Goal: Information Seeking & Learning: Check status

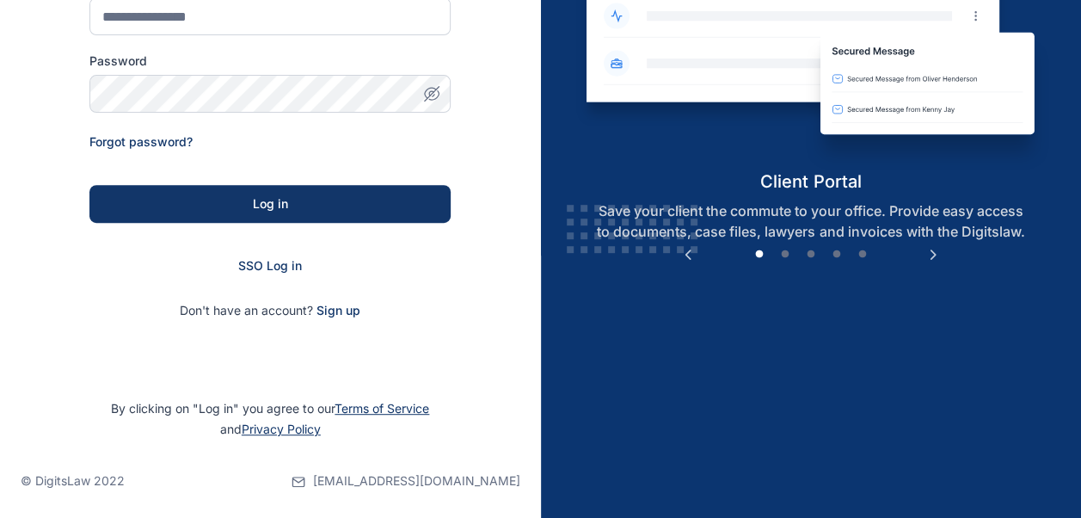
scroll to position [263, 0]
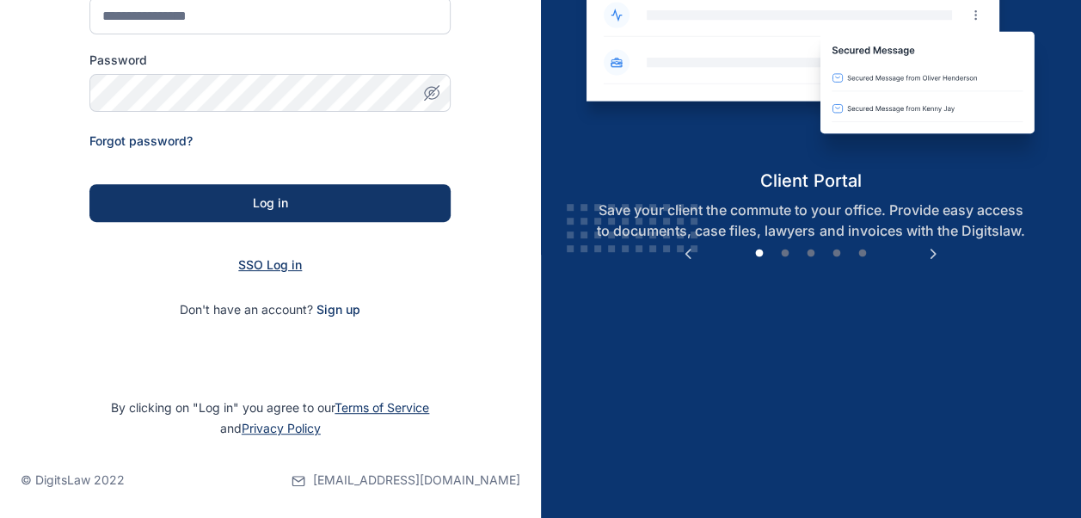
click at [284, 265] on span "SSO Log in" at bounding box center [270, 264] width 64 height 15
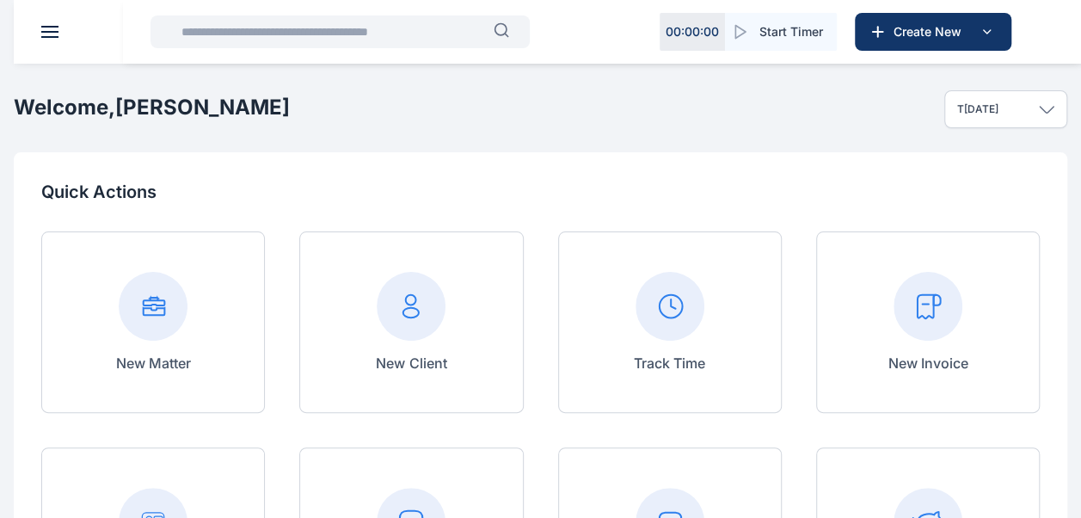
click at [361, 34] on input "text" at bounding box center [332, 32] width 323 height 34
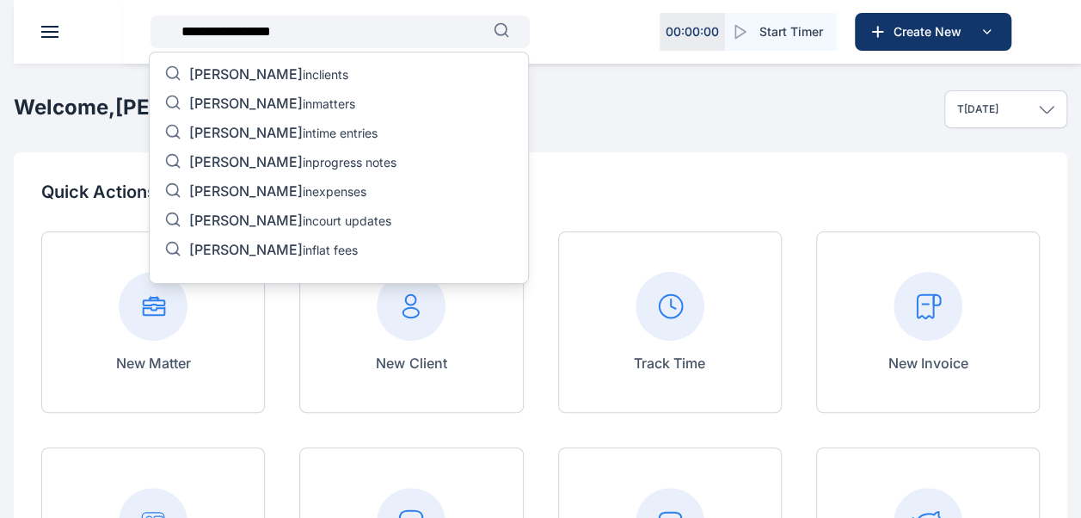
type input "**********"
click at [349, 104] on p "olumayowa vincent in matters" at bounding box center [272, 105] width 166 height 21
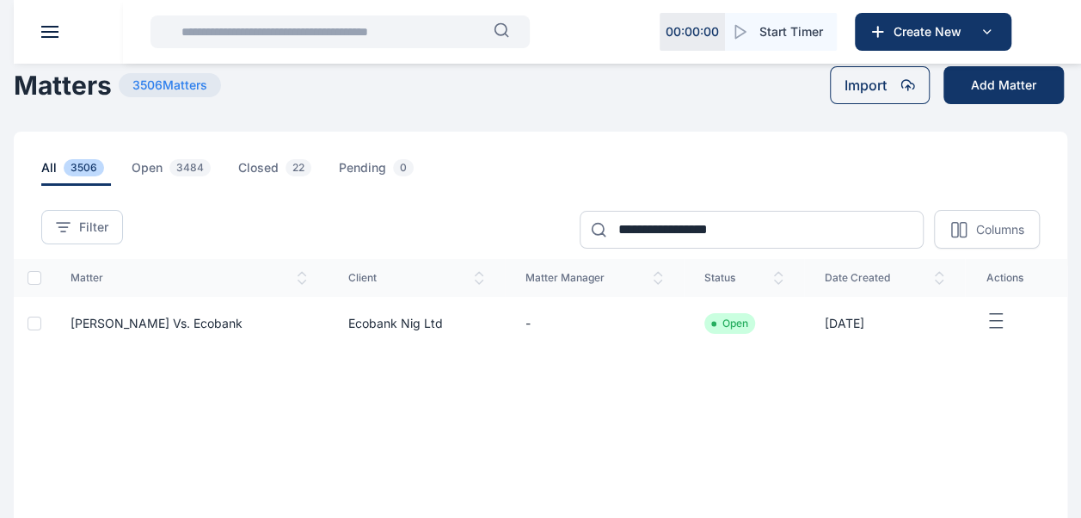
scroll to position [119, 0]
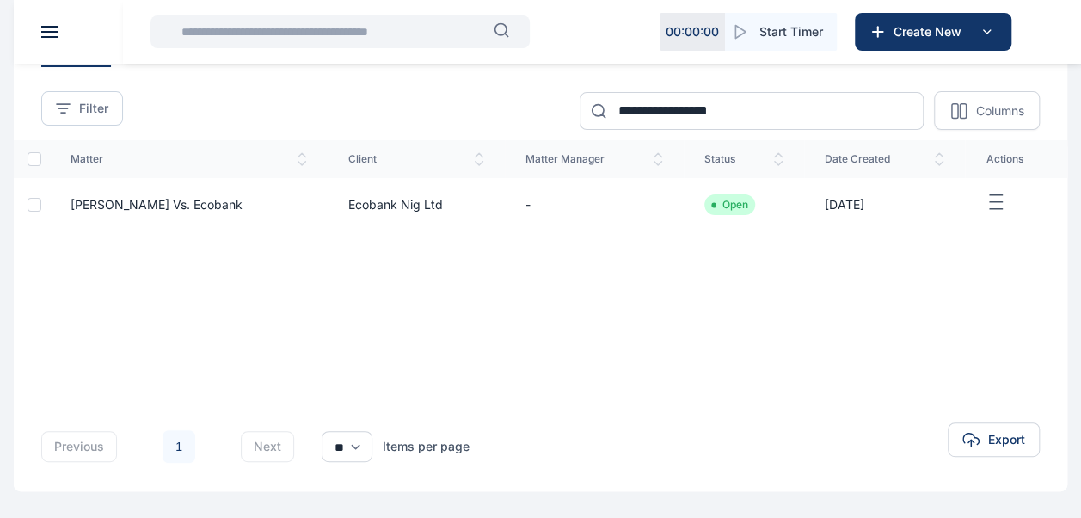
click at [1011, 155] on span "actions" at bounding box center [1016, 159] width 61 height 14
click at [39, 210] on div at bounding box center [35, 205] width 14 height 14
click at [360, 446] on select "** ** **" at bounding box center [347, 446] width 51 height 31
select select "**"
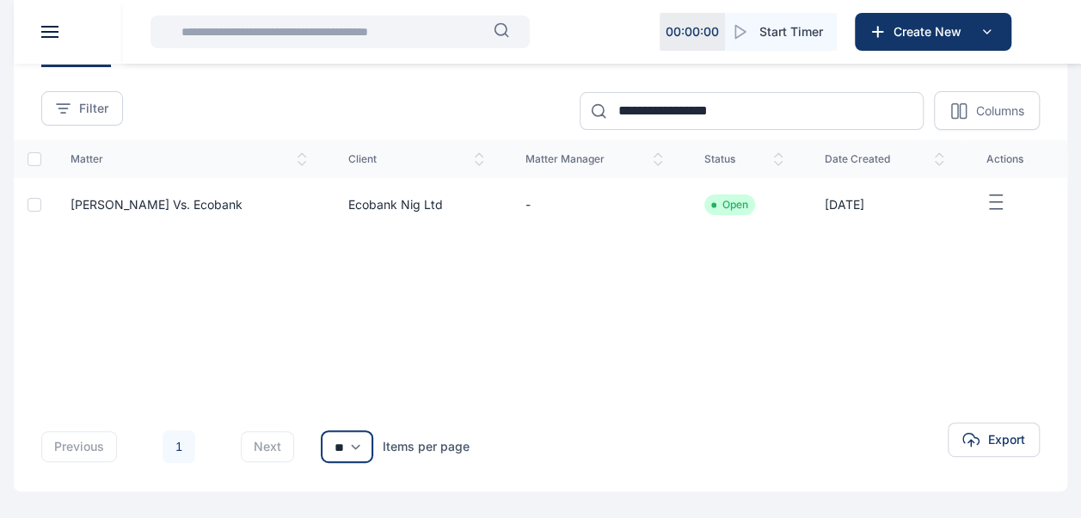
click at [361, 450] on select "** ** **" at bounding box center [347, 446] width 51 height 31
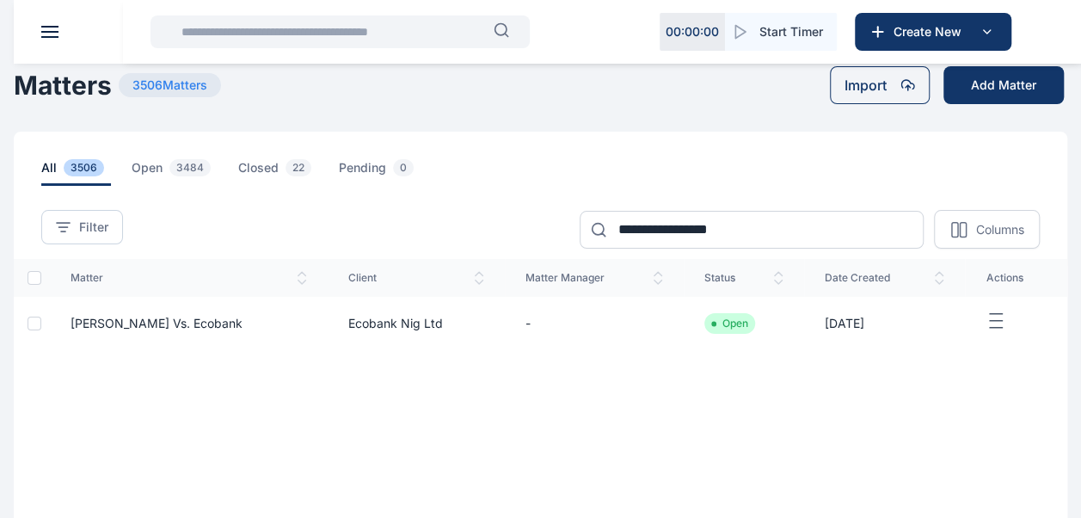
click at [243, 319] on span "Olumayowa Vincent Ayoade Vs. Ecobank" at bounding box center [157, 323] width 172 height 15
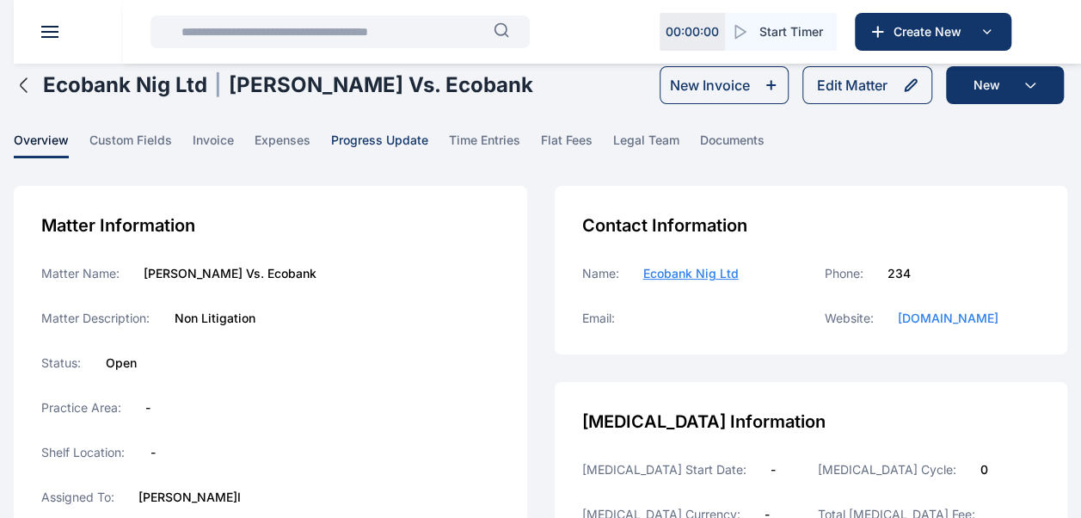
click at [399, 147] on span "progress update" at bounding box center [379, 145] width 97 height 27
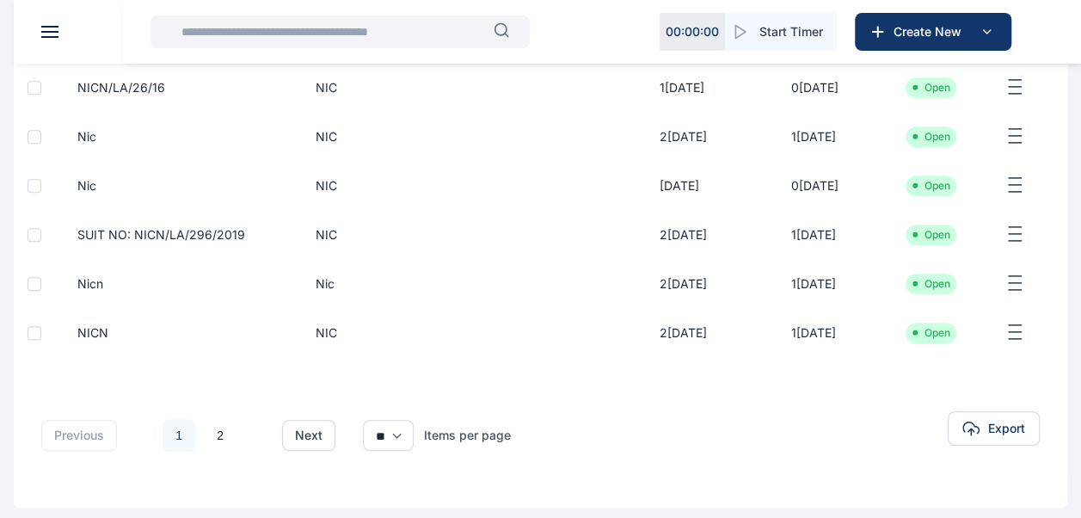
scroll to position [569, 0]
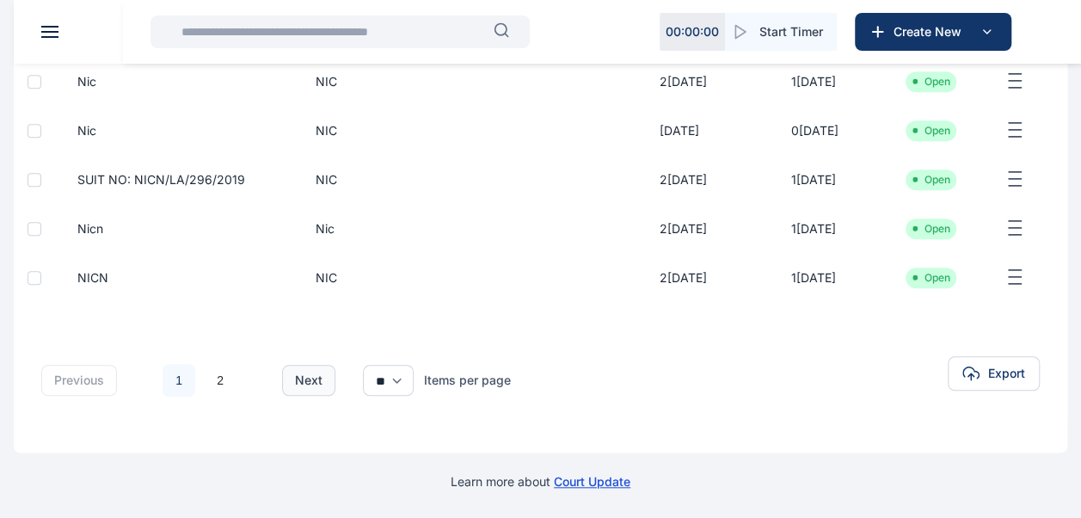
click at [303, 382] on button "next" at bounding box center [308, 380] width 53 height 31
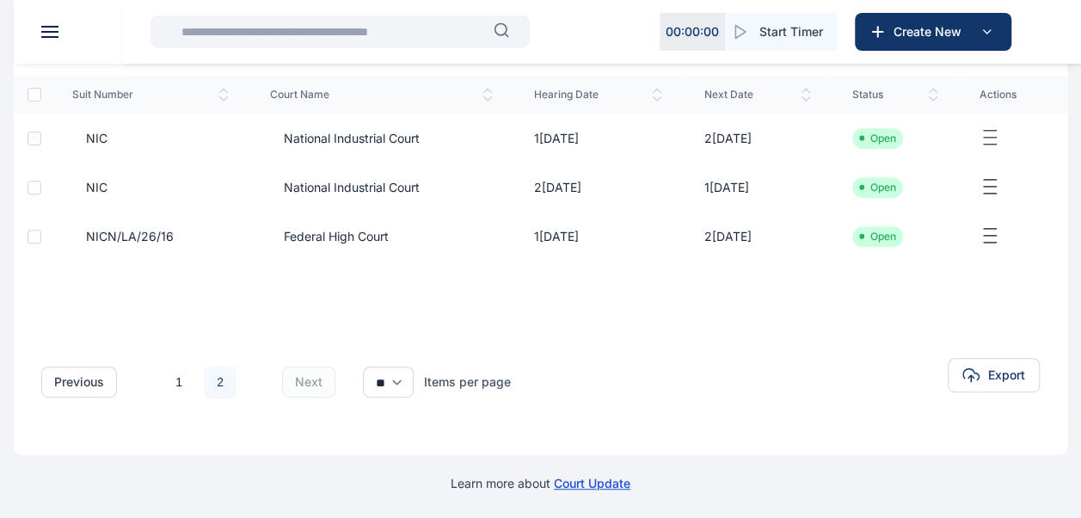
scroll to position [255, 0]
click at [407, 396] on select "** ** **" at bounding box center [388, 380] width 51 height 31
select select "**"
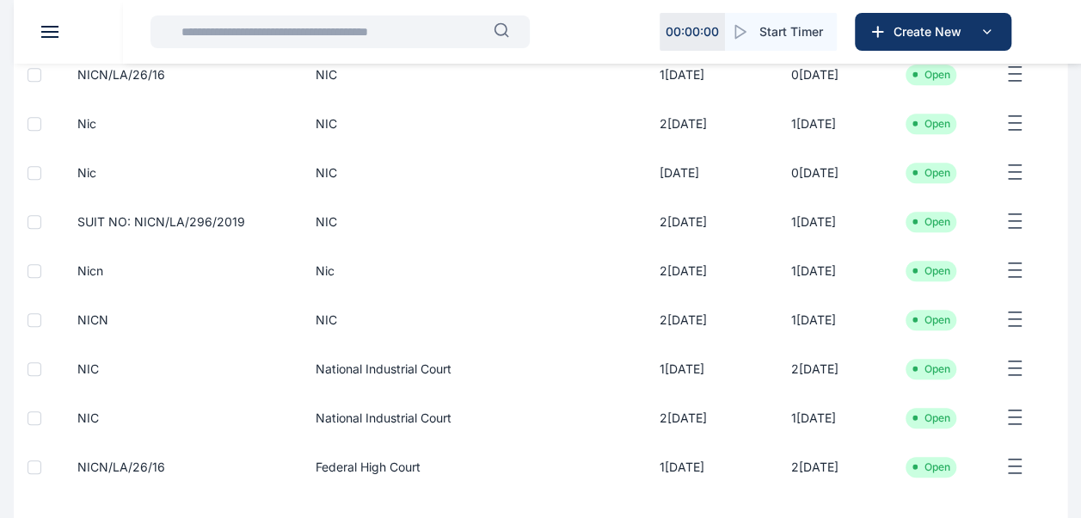
scroll to position [716, 0]
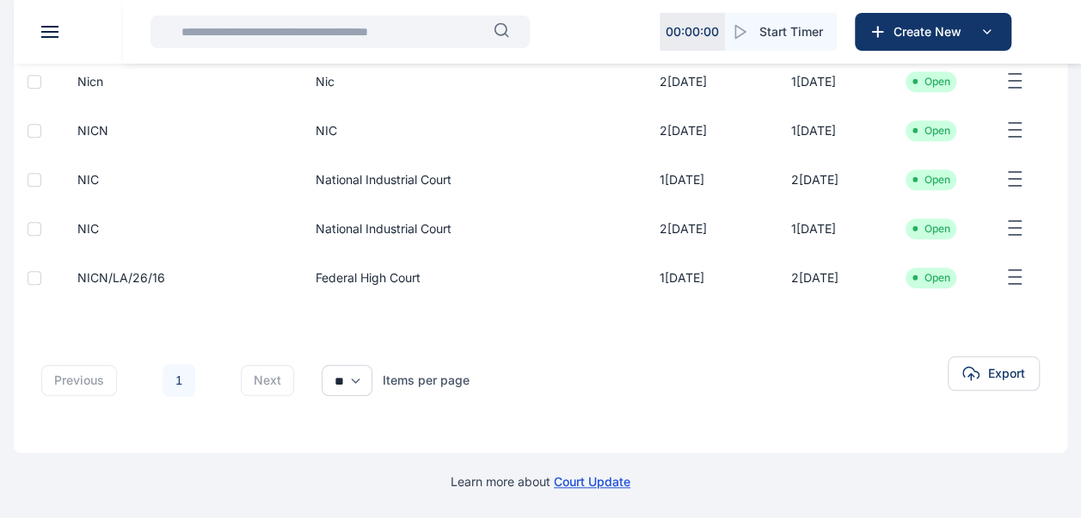
click at [446, 266] on td "Federal High Court" at bounding box center [460, 277] width 358 height 49
click at [421, 281] on span "Federal High Court" at bounding box center [361, 277] width 119 height 17
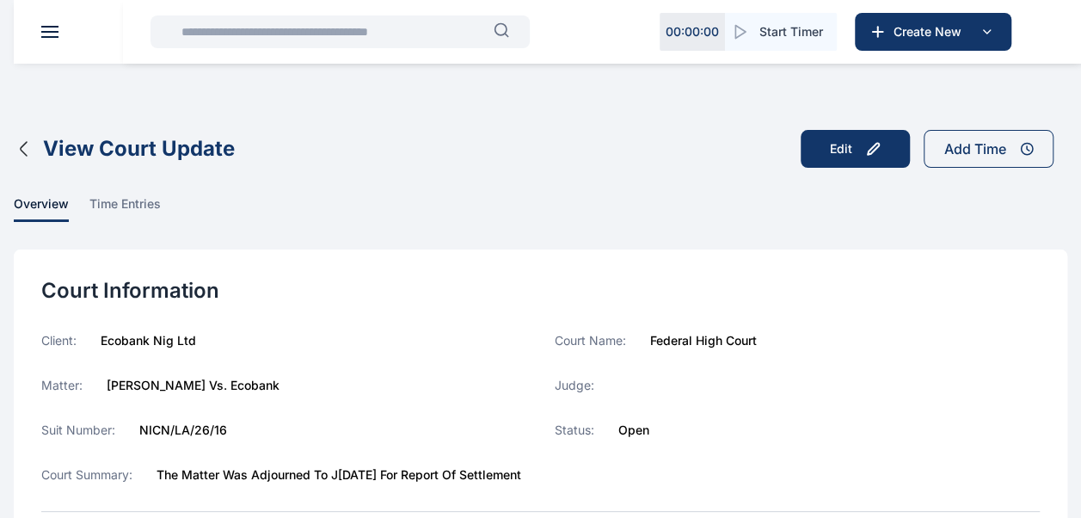
click at [26, 152] on icon "button" at bounding box center [24, 148] width 21 height 21
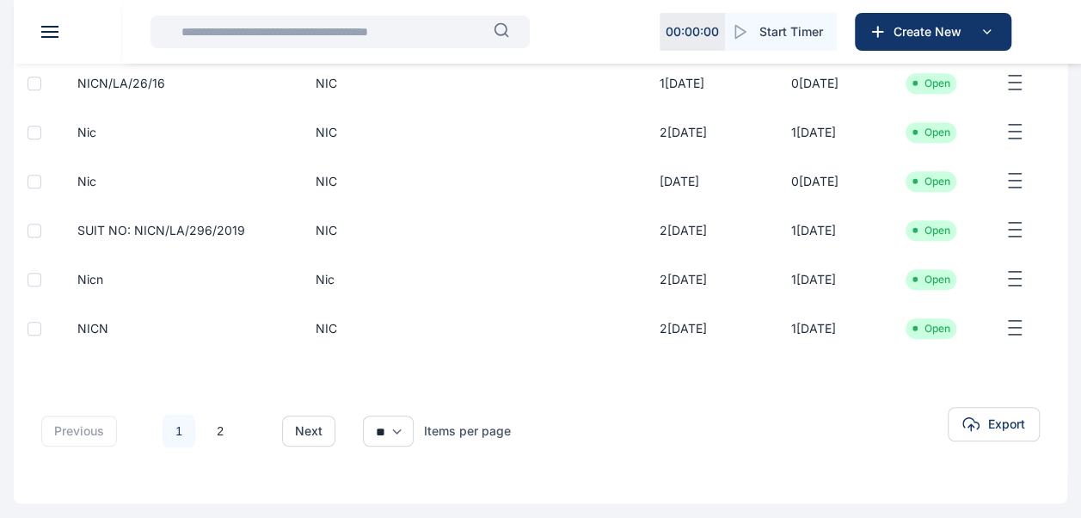
scroll to position [569, 0]
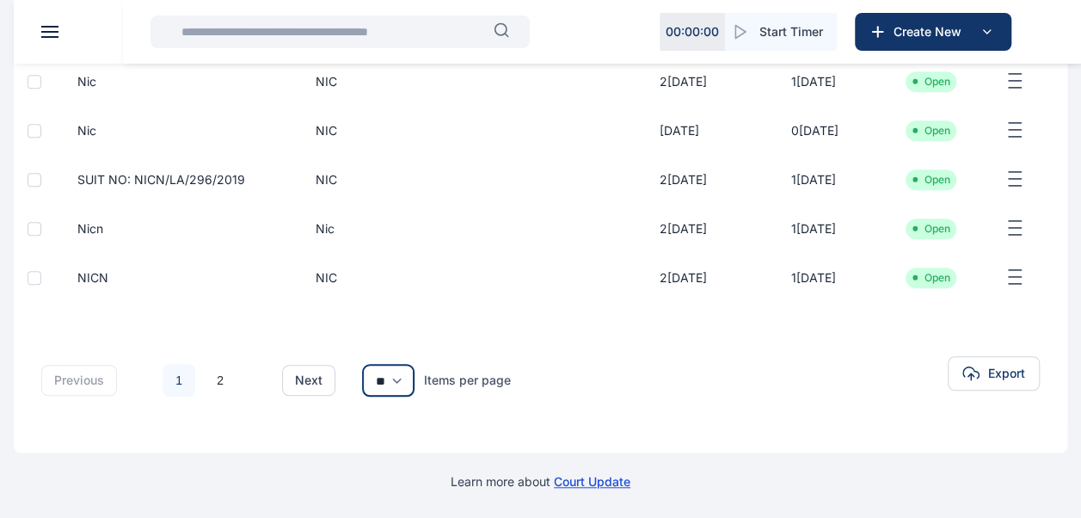
click at [399, 384] on select "** ** **" at bounding box center [388, 380] width 51 height 31
select select "**"
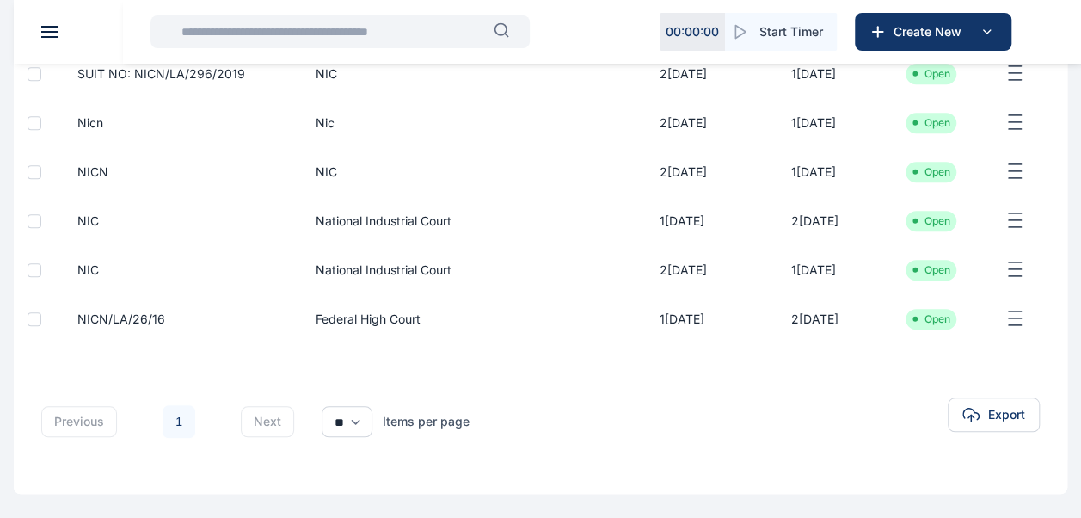
scroll to position [716, 0]
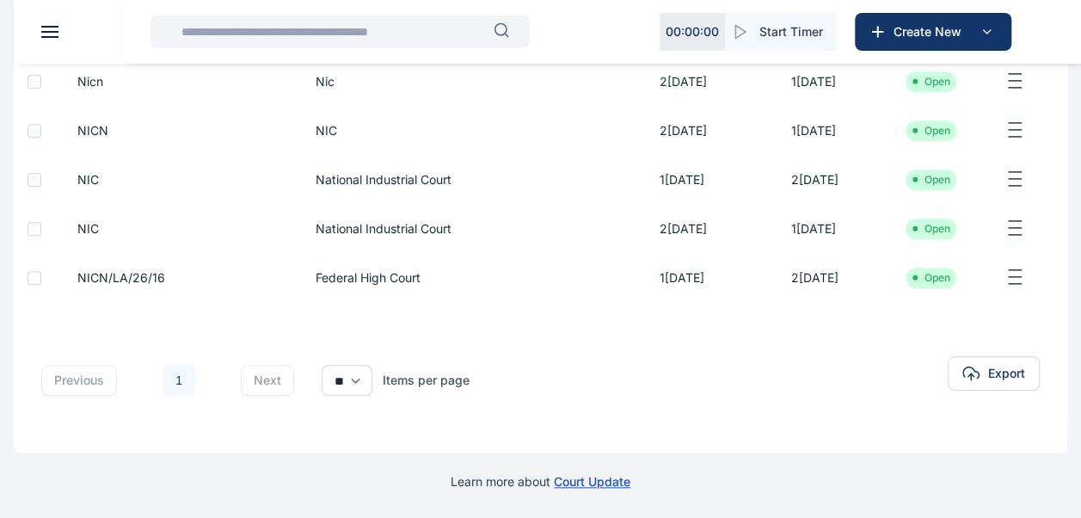
click at [384, 225] on span "National Industrial Court" at bounding box center [377, 228] width 150 height 17
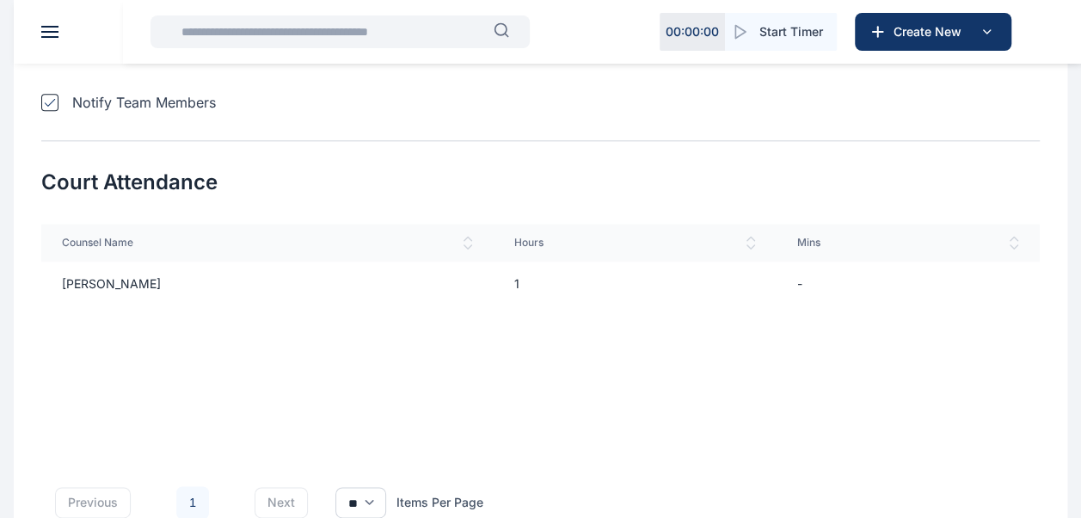
scroll to position [934, 0]
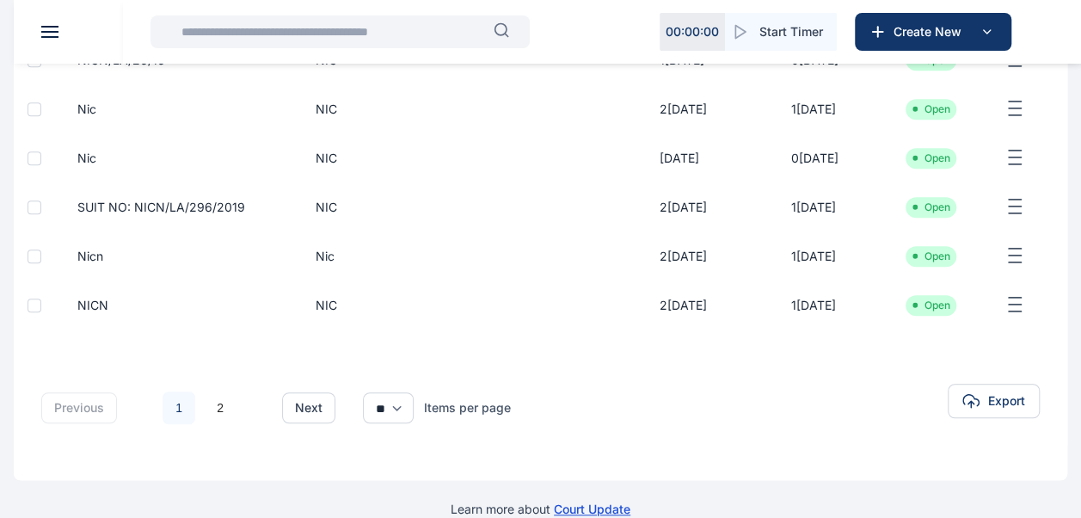
scroll to position [516, 0]
click at [220, 423] on link "2" at bounding box center [220, 406] width 33 height 33
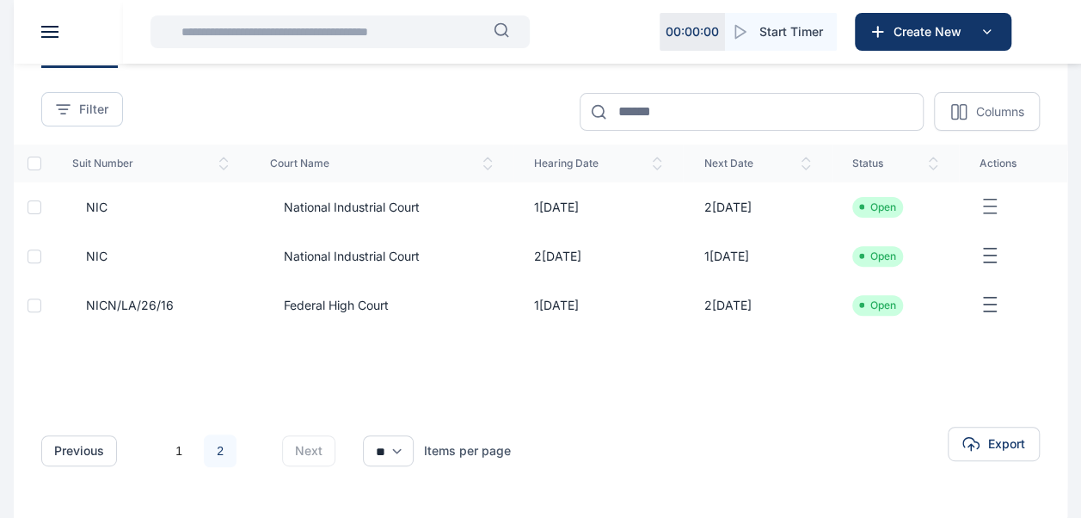
scroll to position [196, 0]
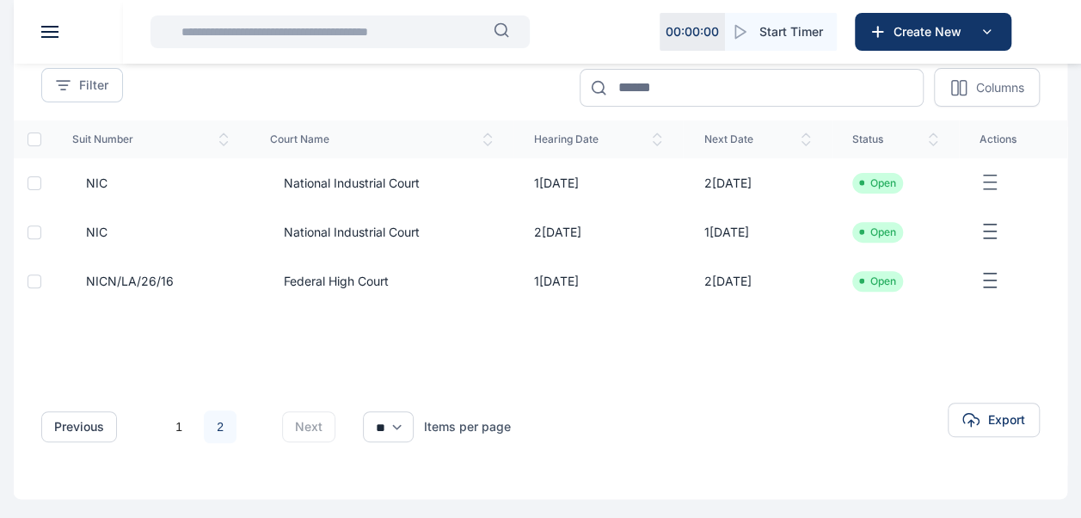
click at [378, 192] on span "National Industrial Court" at bounding box center [345, 183] width 150 height 17
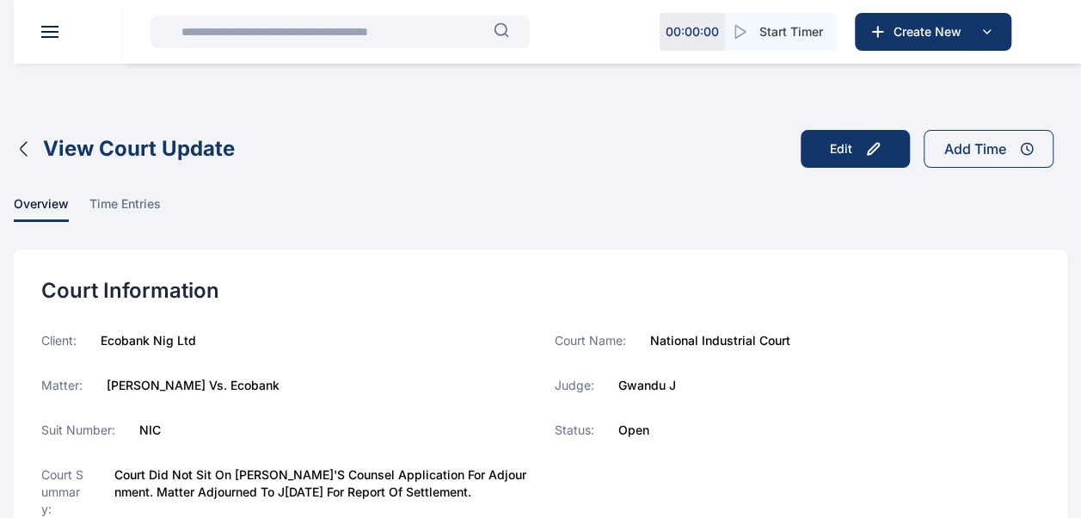
click at [31, 155] on icon "button" at bounding box center [24, 148] width 21 height 21
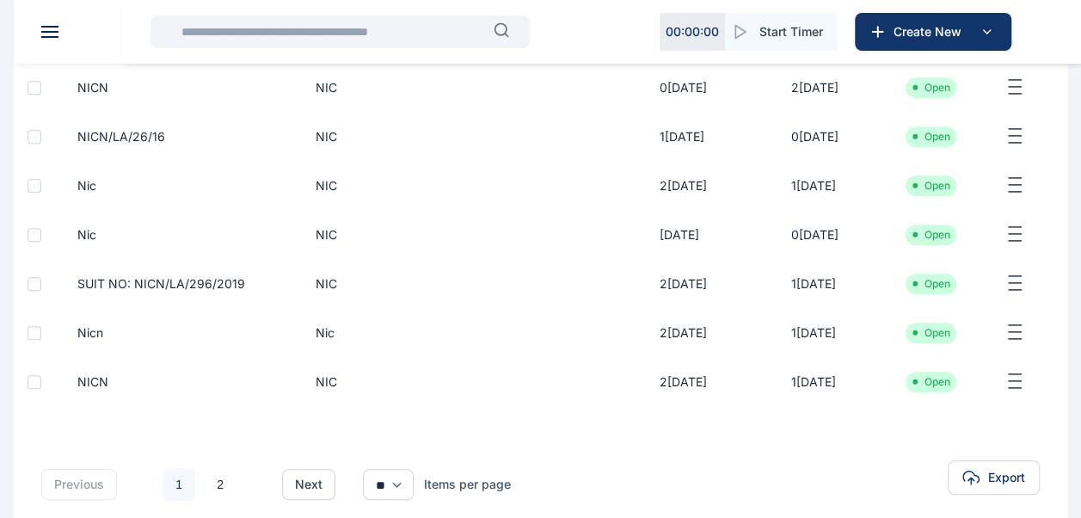
scroll to position [569, 0]
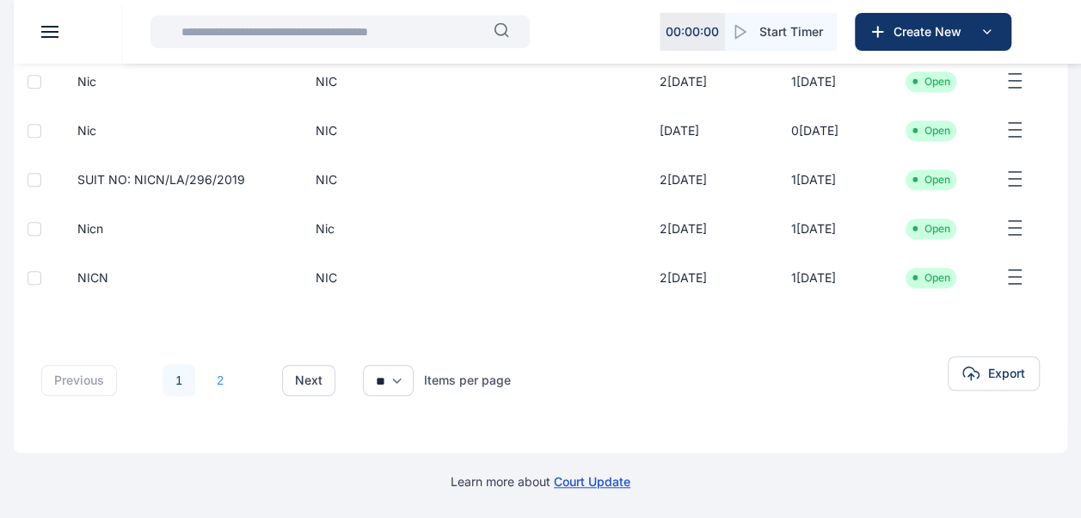
click at [212, 378] on link "2" at bounding box center [220, 380] width 33 height 33
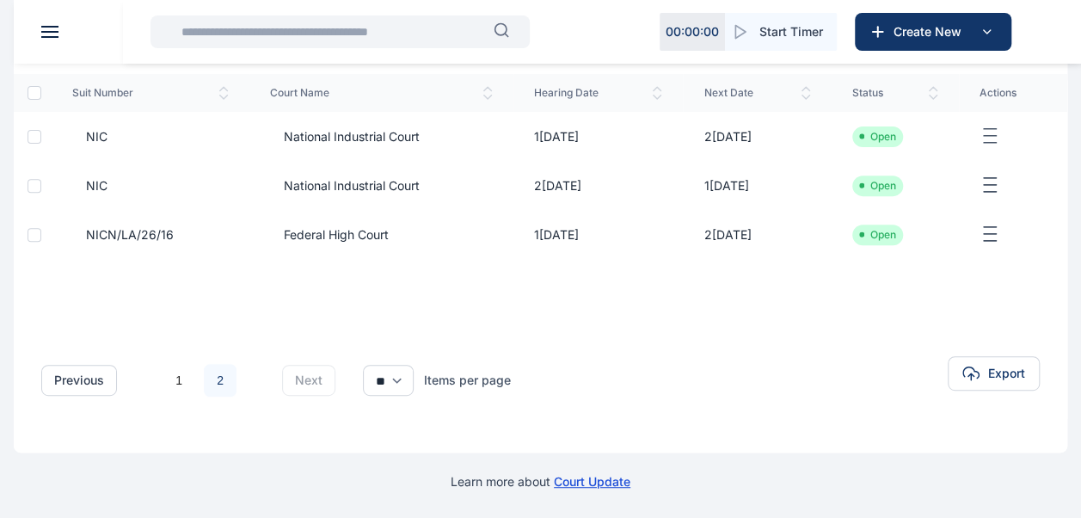
scroll to position [269, 0]
click at [169, 383] on link "1" at bounding box center [179, 380] width 33 height 33
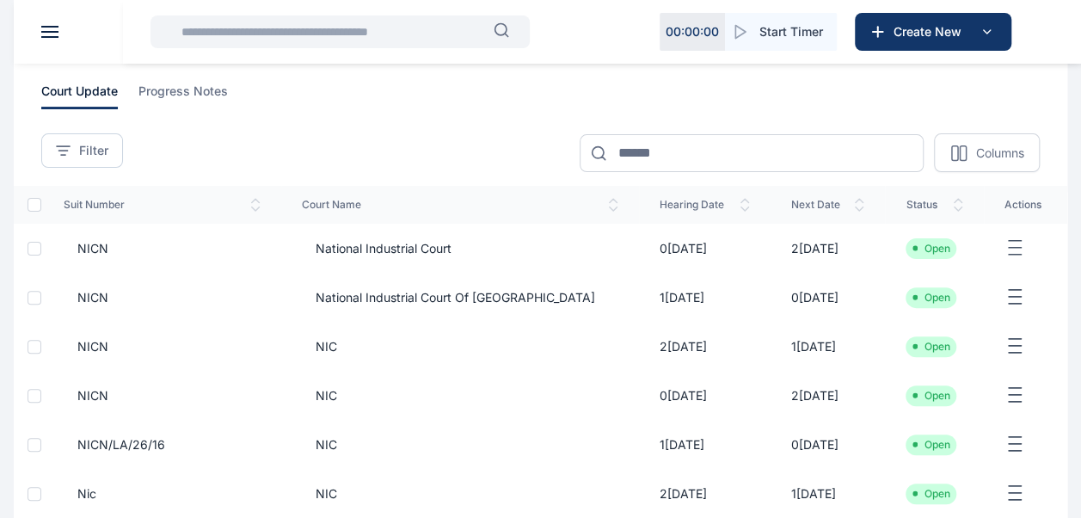
scroll to position [569, 0]
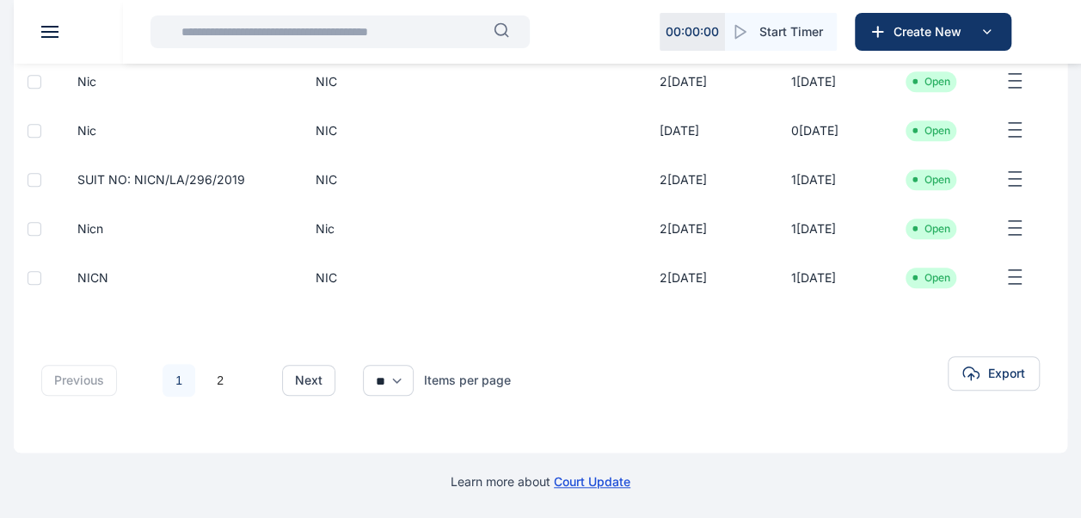
click at [489, 277] on span "NIC" at bounding box center [460, 277] width 317 height 17
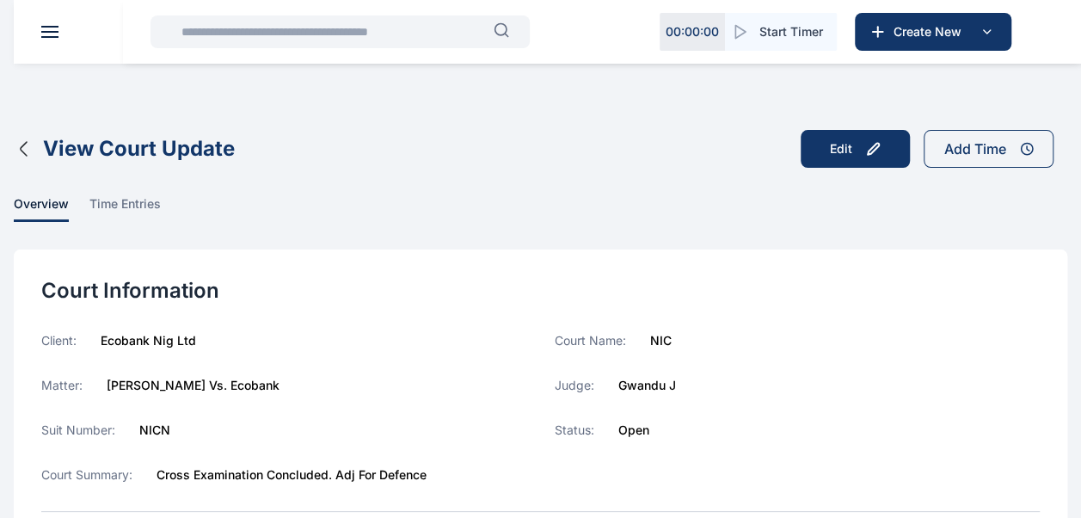
click at [20, 143] on icon "button" at bounding box center [24, 148] width 21 height 21
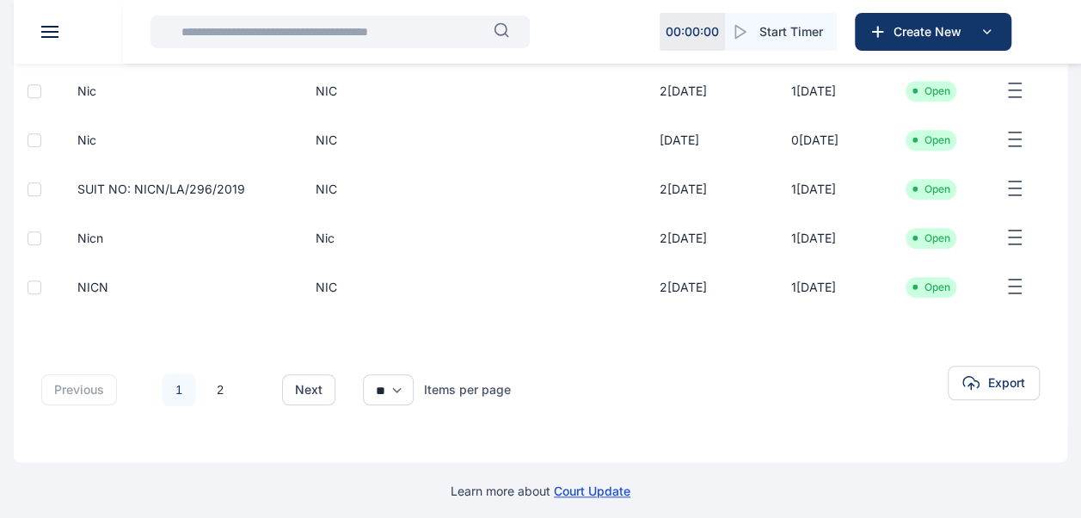
scroll to position [569, 0]
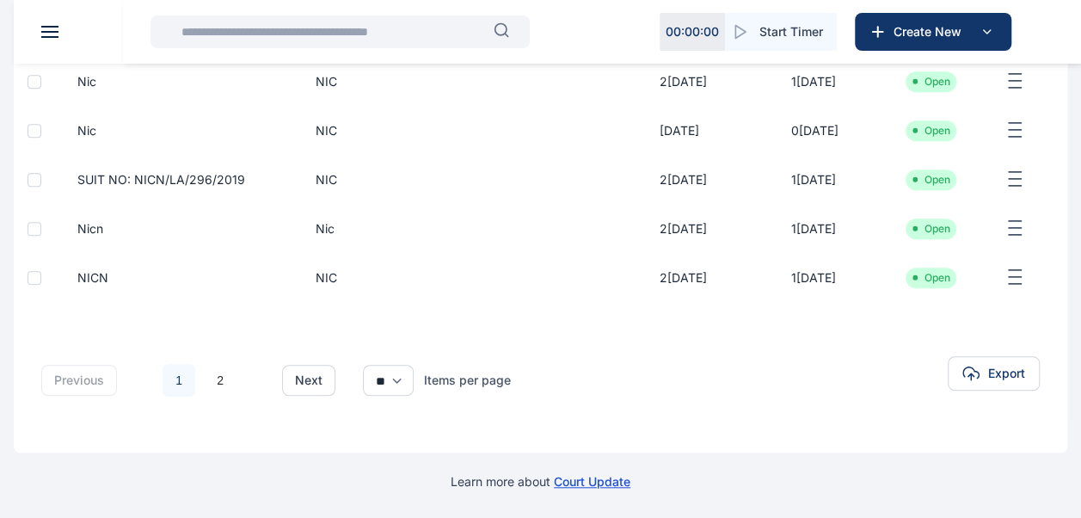
click at [390, 242] on td "nic" at bounding box center [460, 228] width 358 height 49
click at [570, 229] on span "nic" at bounding box center [460, 228] width 317 height 17
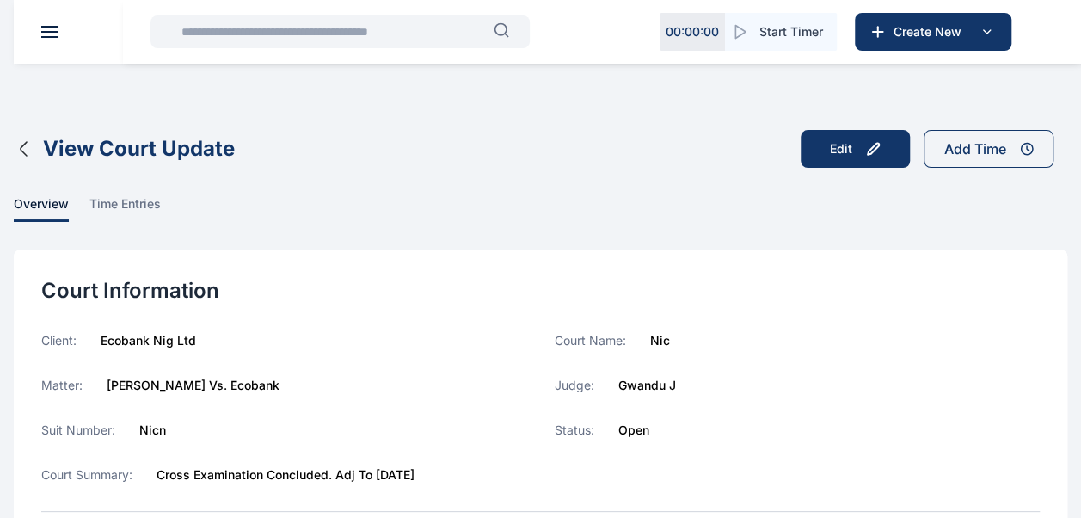
click at [23, 154] on icon "button" at bounding box center [24, 148] width 21 height 21
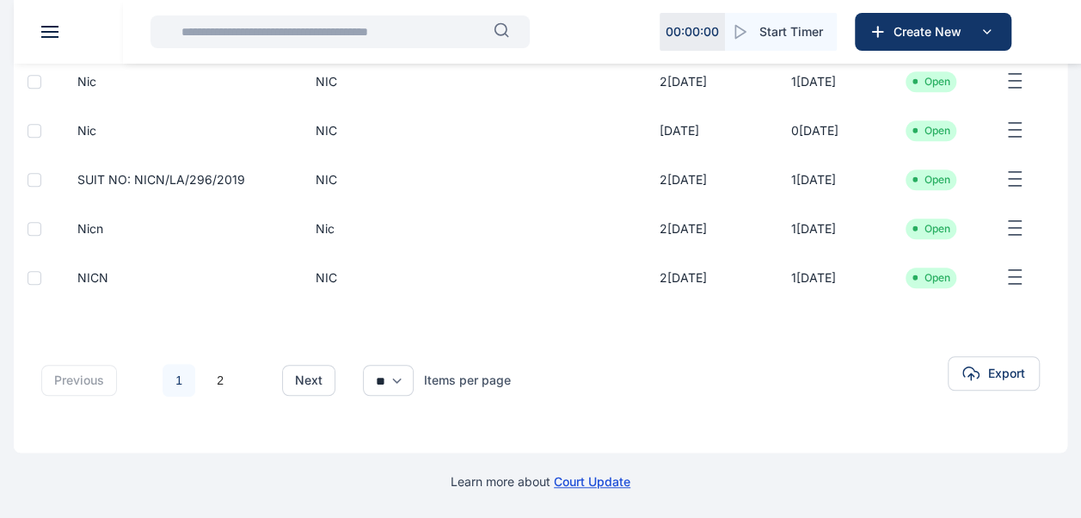
scroll to position [569, 0]
click at [452, 181] on span "NIC" at bounding box center [460, 179] width 317 height 17
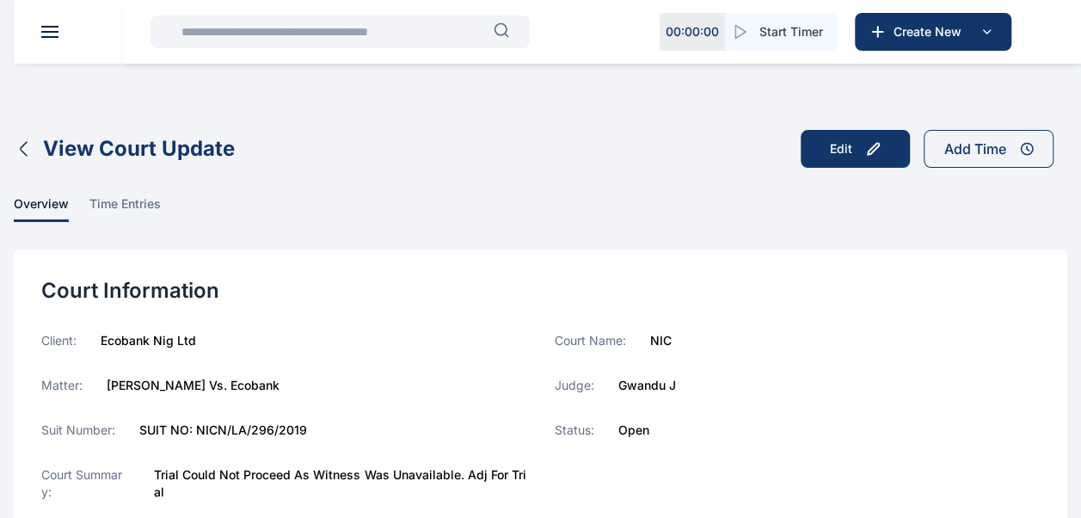
click at [22, 144] on icon "button" at bounding box center [24, 149] width 6 height 14
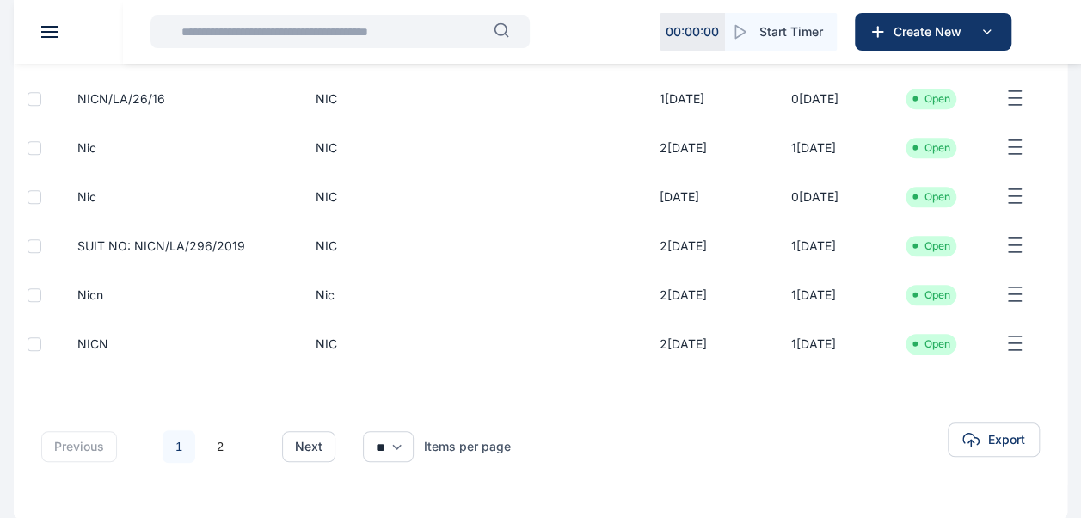
scroll to position [470, 0]
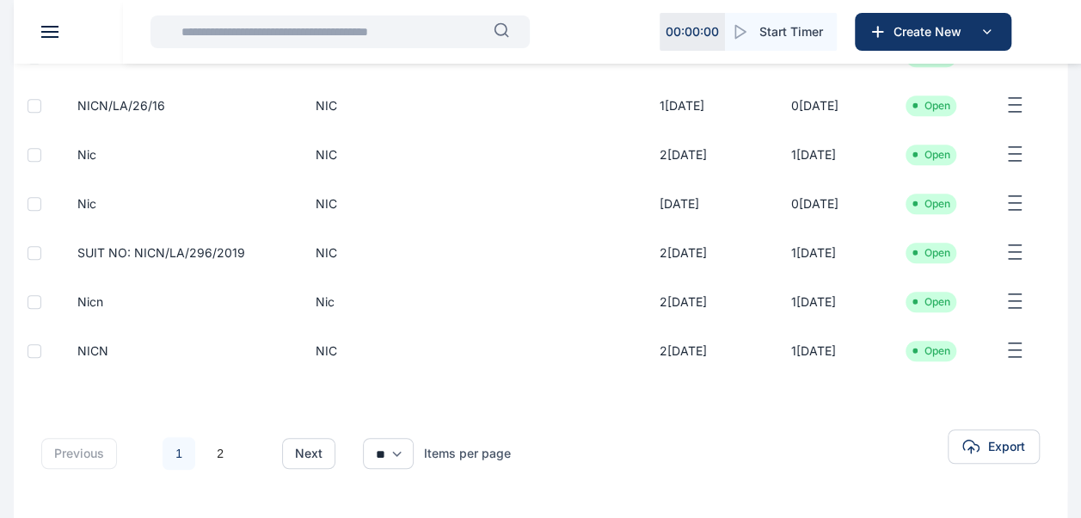
click at [509, 261] on span "NIC" at bounding box center [460, 252] width 317 height 17
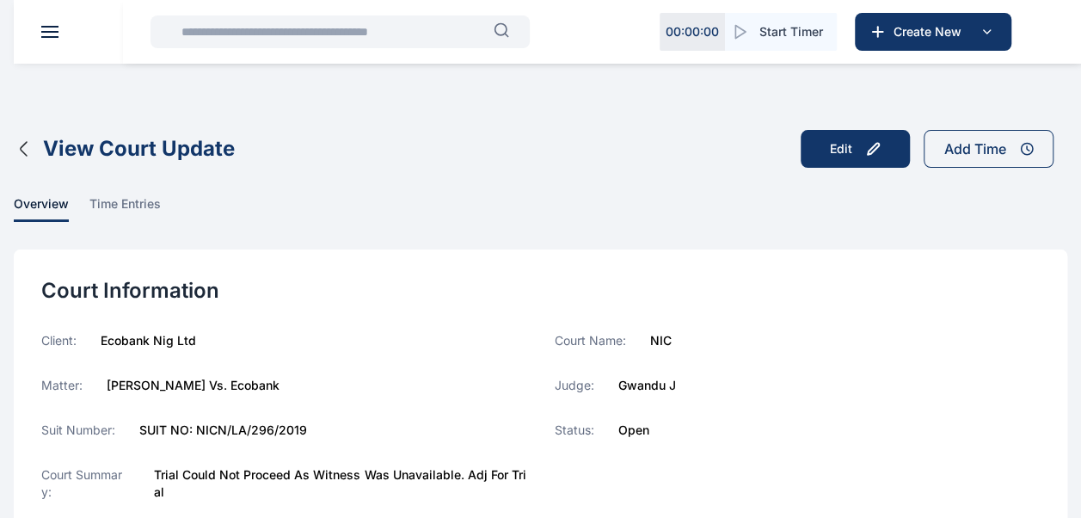
click at [16, 147] on icon "button" at bounding box center [24, 148] width 21 height 21
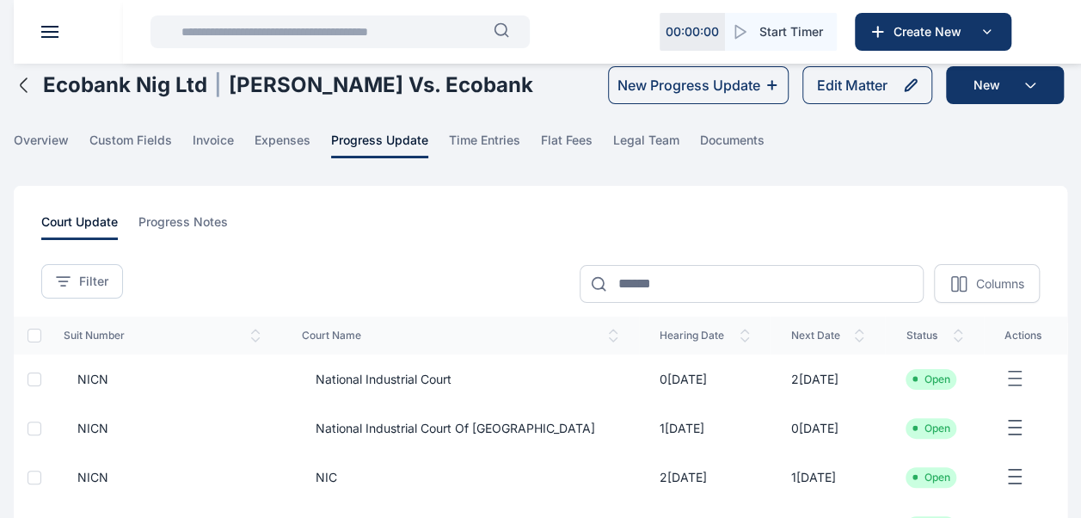
click at [28, 88] on icon "button" at bounding box center [24, 85] width 21 height 21
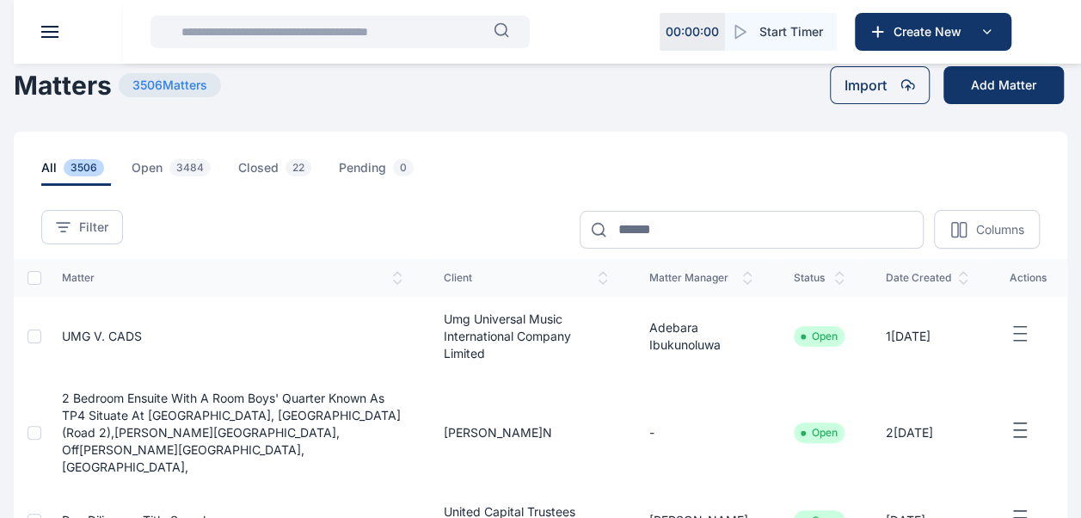
click at [255, 30] on input "text" at bounding box center [332, 32] width 323 height 34
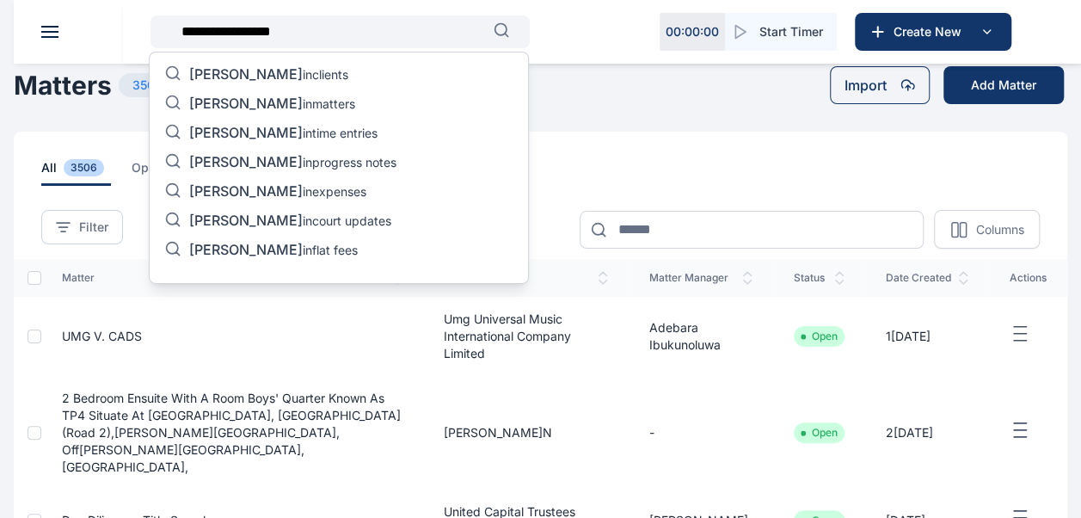
type input "**********"
click at [355, 105] on p "olumayowa vincent in matters" at bounding box center [272, 105] width 166 height 21
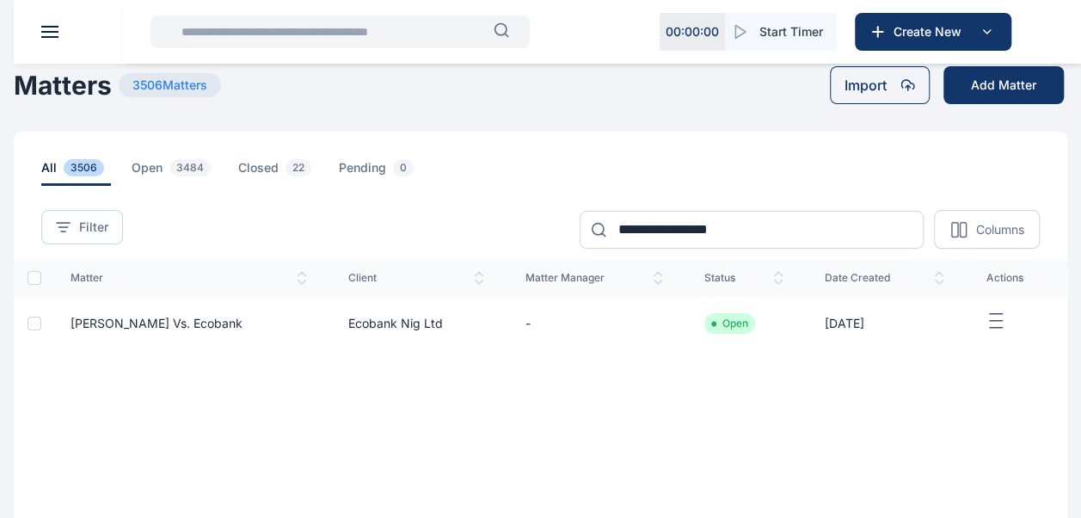
scroll to position [119, 0]
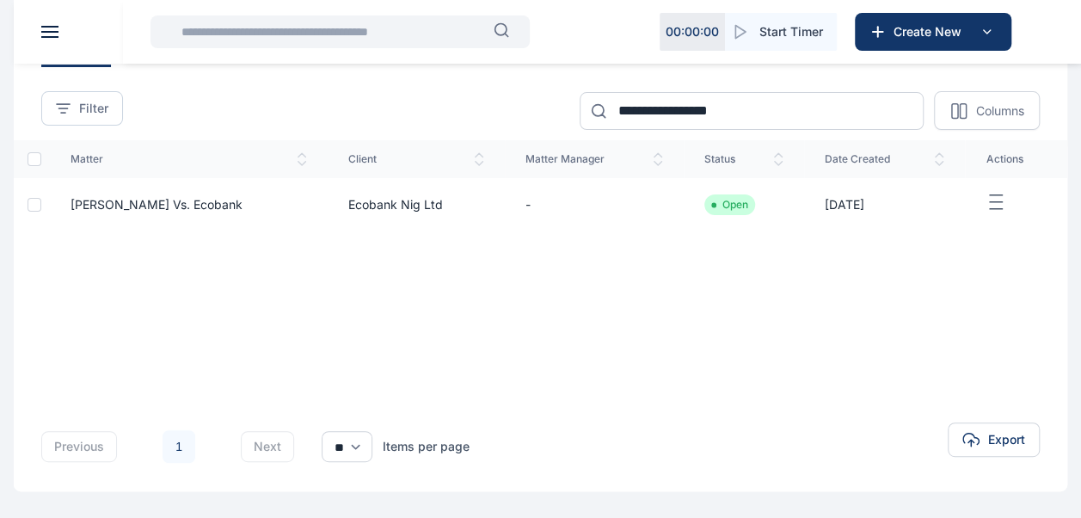
click at [243, 204] on span "Olumayowa Vincent Ayoade Vs. Ecobank" at bounding box center [157, 204] width 172 height 15
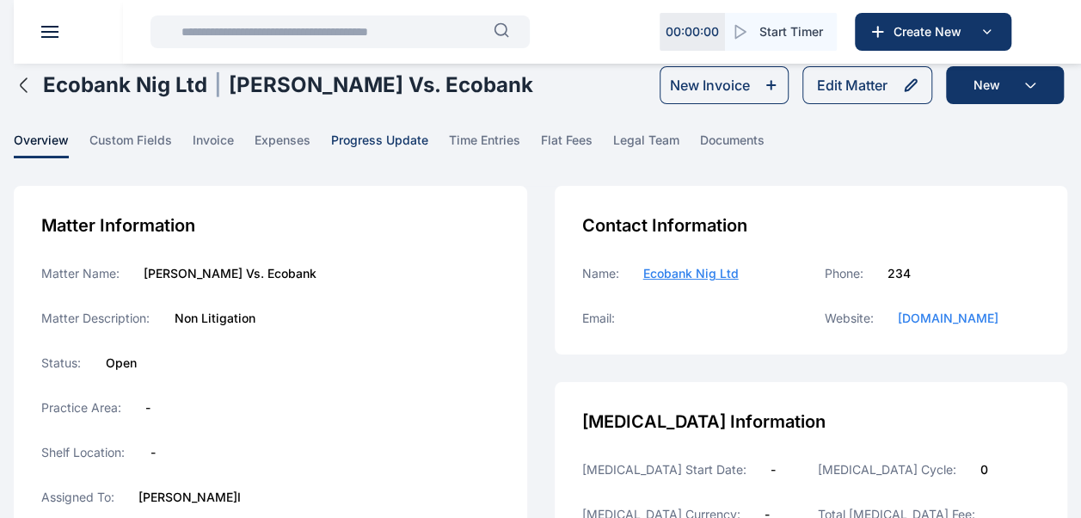
click at [375, 136] on span "progress update" at bounding box center [379, 145] width 97 height 27
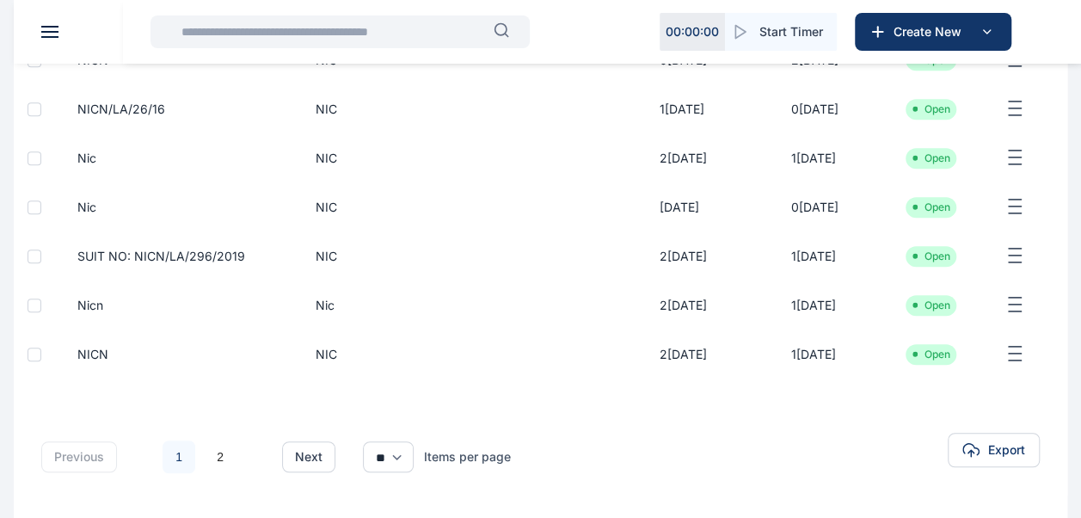
scroll to position [468, 0]
click at [335, 312] on span "nic" at bounding box center [318, 303] width 33 height 17
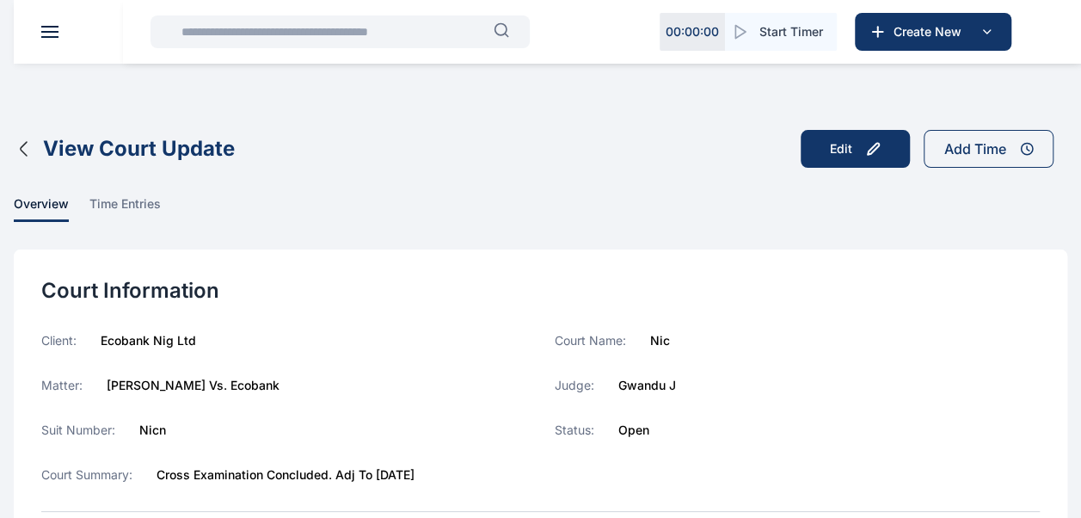
click at [24, 157] on icon "button" at bounding box center [24, 148] width 21 height 21
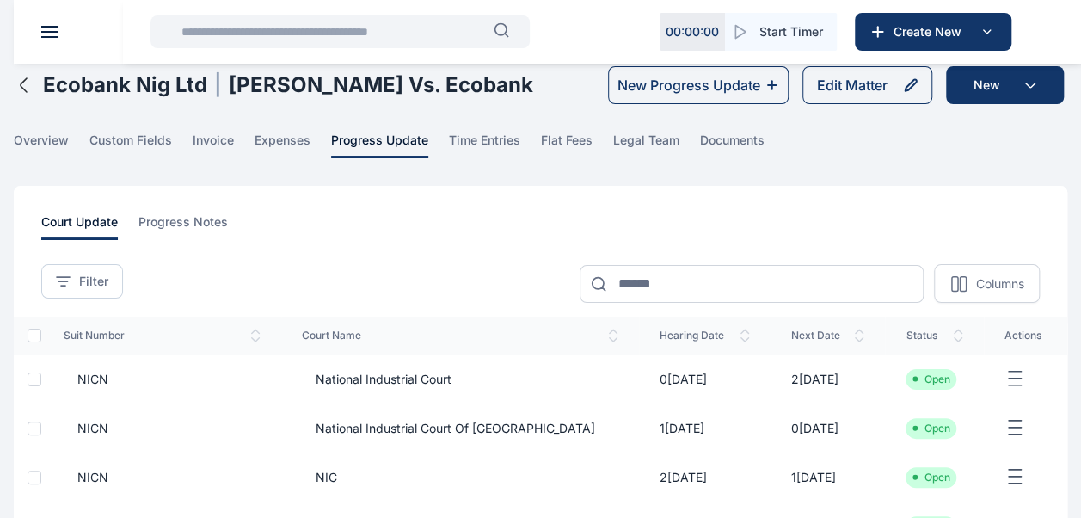
scroll to position [569, 0]
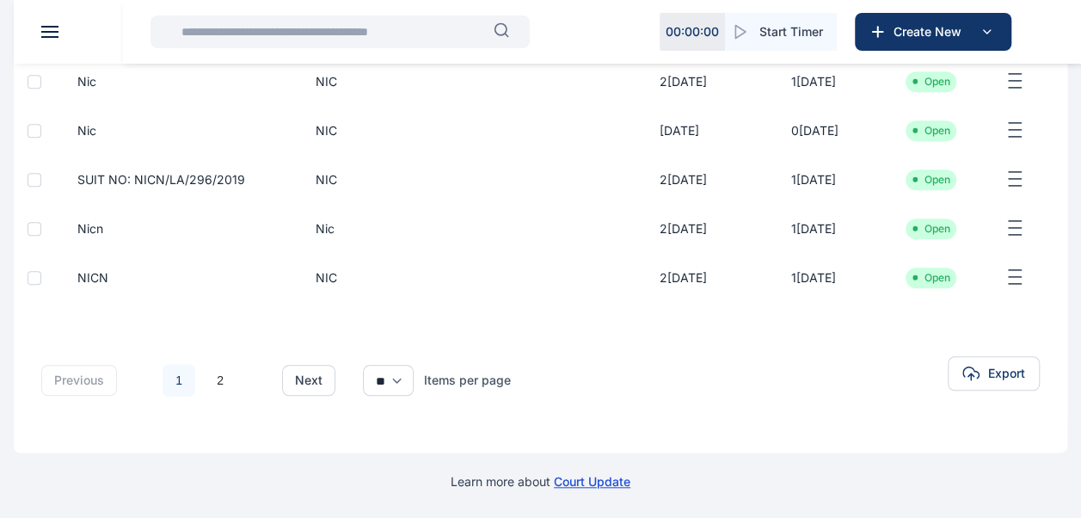
click at [306, 181] on td "NIC" at bounding box center [460, 179] width 358 height 49
drag, startPoint x: 306, startPoint y: 181, endPoint x: 275, endPoint y: 182, distance: 31.0
click at [261, 182] on span "SUIT NO: NICN/LA/296/2019" at bounding box center [162, 179] width 197 height 17
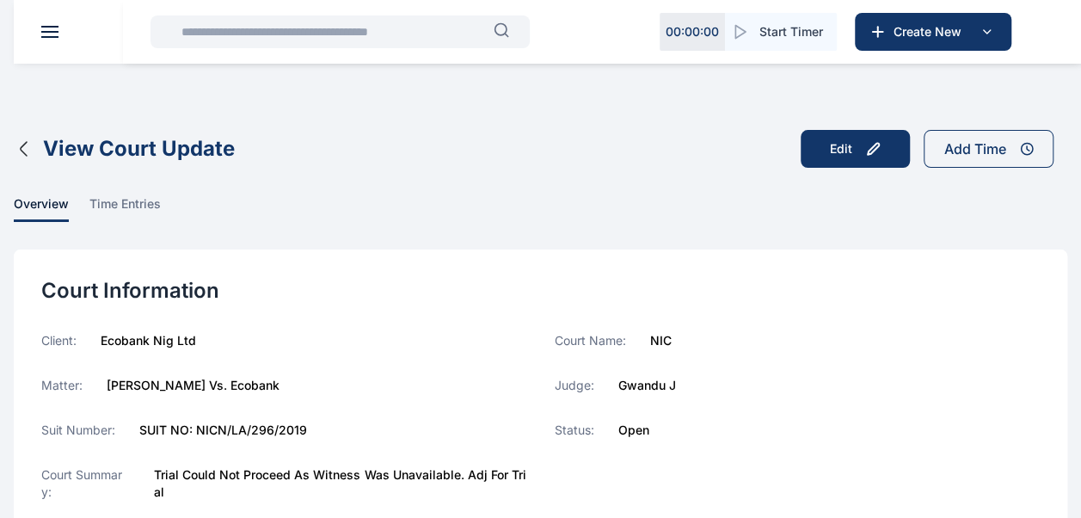
click at [21, 158] on icon "button" at bounding box center [24, 148] width 21 height 21
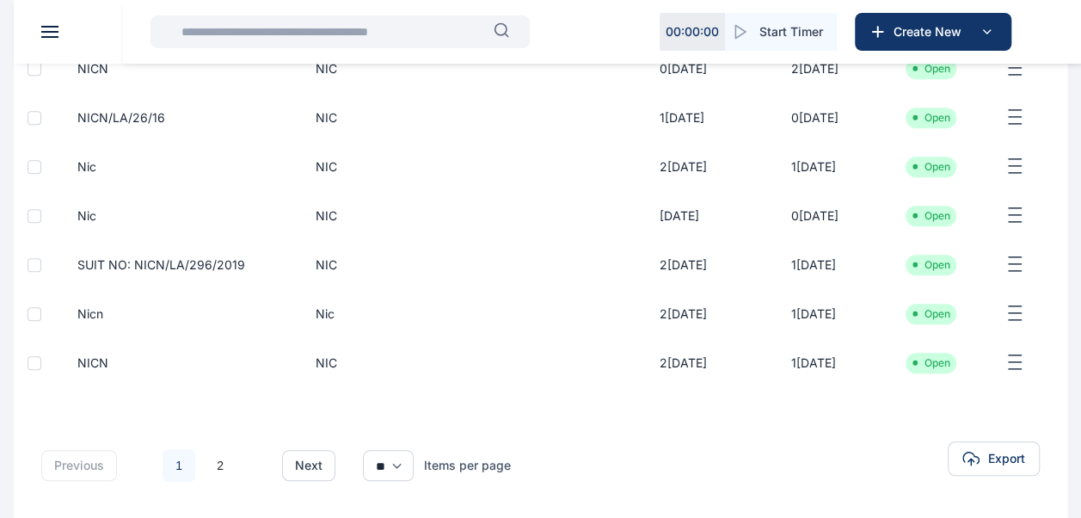
scroll to position [446, 0]
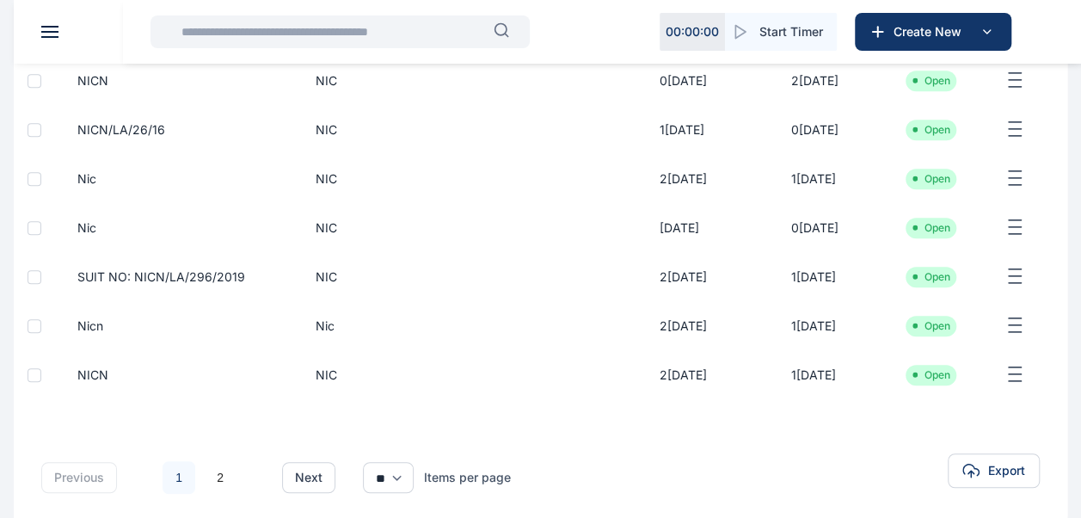
click at [335, 237] on span "NIC" at bounding box center [319, 227] width 35 height 17
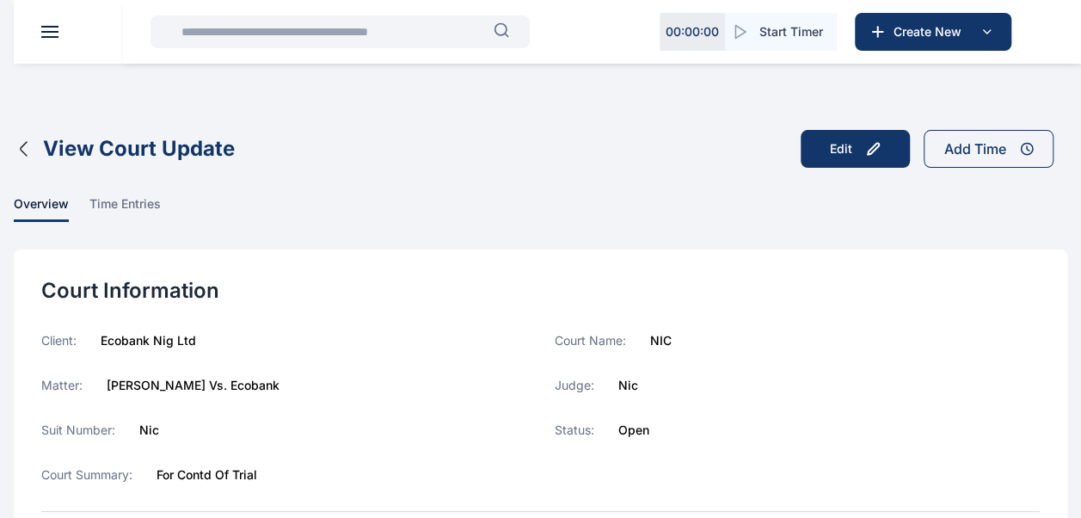
click at [22, 151] on icon "button" at bounding box center [24, 149] width 6 height 14
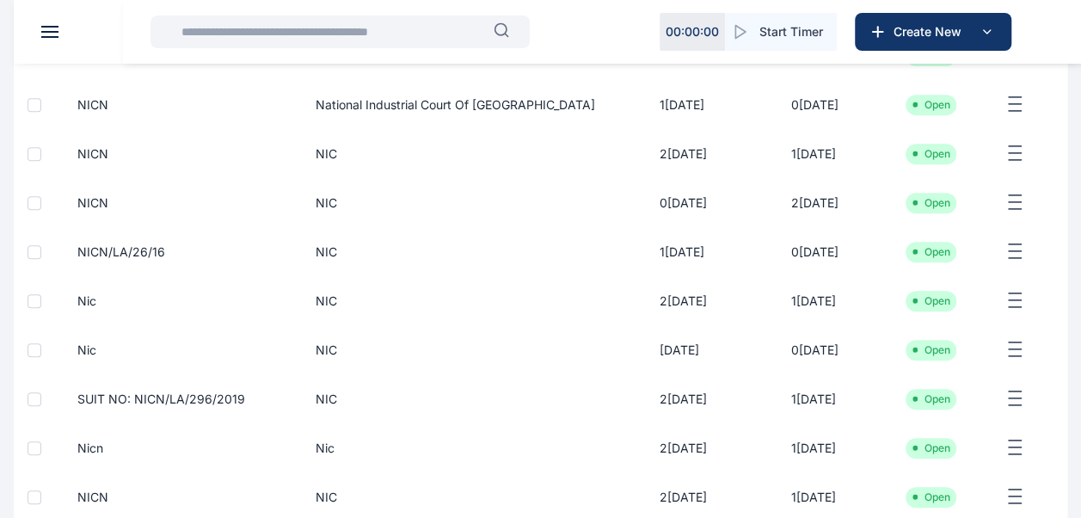
scroll to position [327, 0]
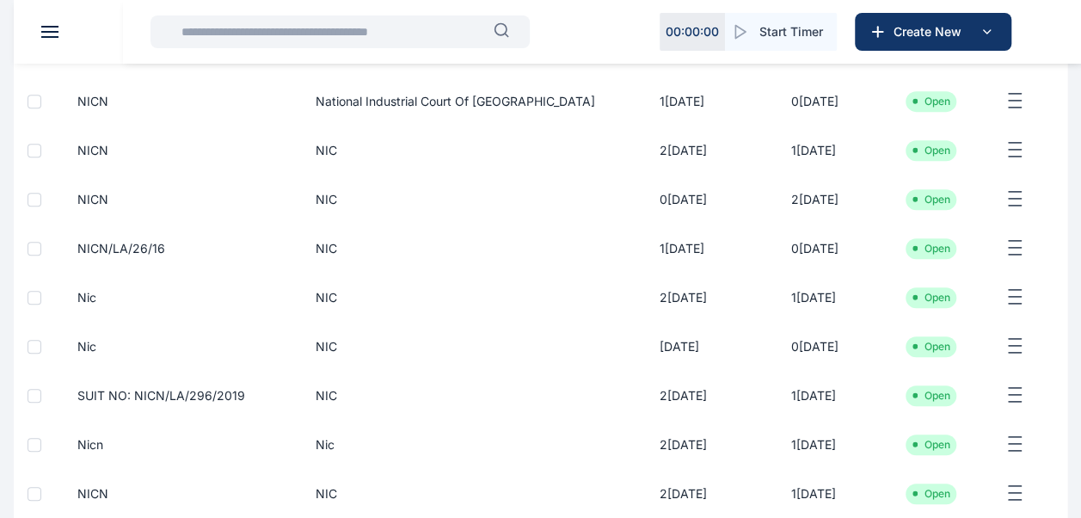
click at [366, 306] on span "NIC" at bounding box center [460, 297] width 317 height 17
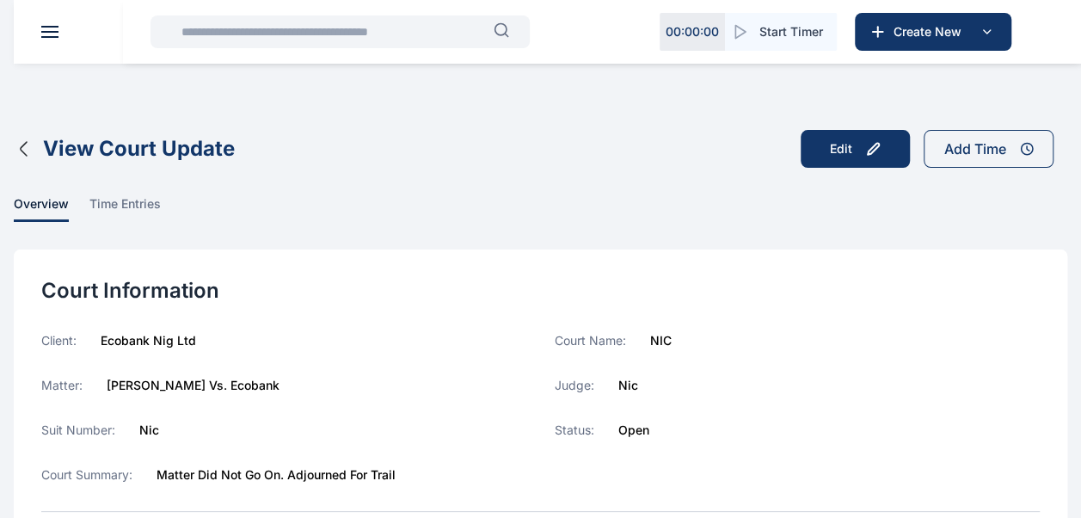
click at [33, 143] on icon "button" at bounding box center [24, 148] width 21 height 21
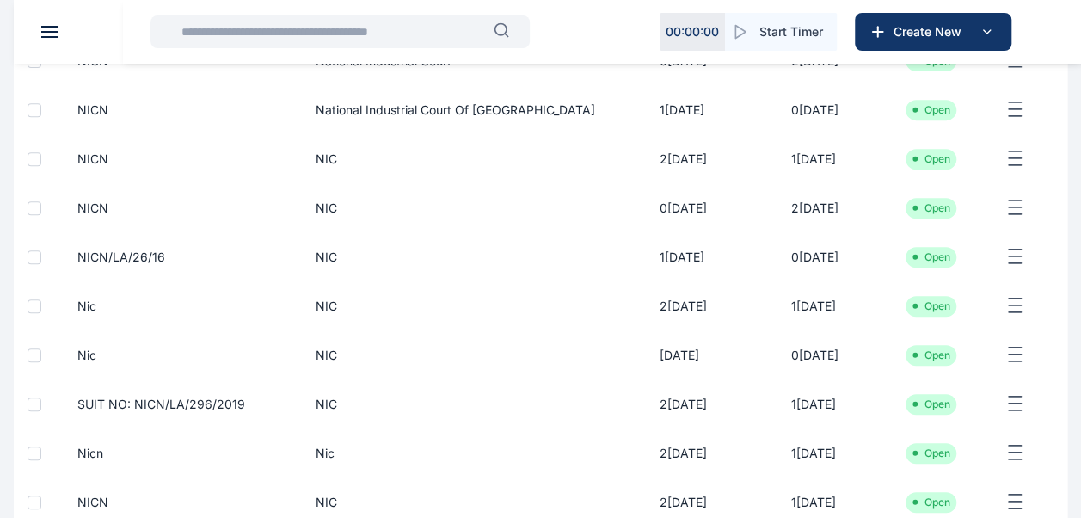
scroll to position [347, 0]
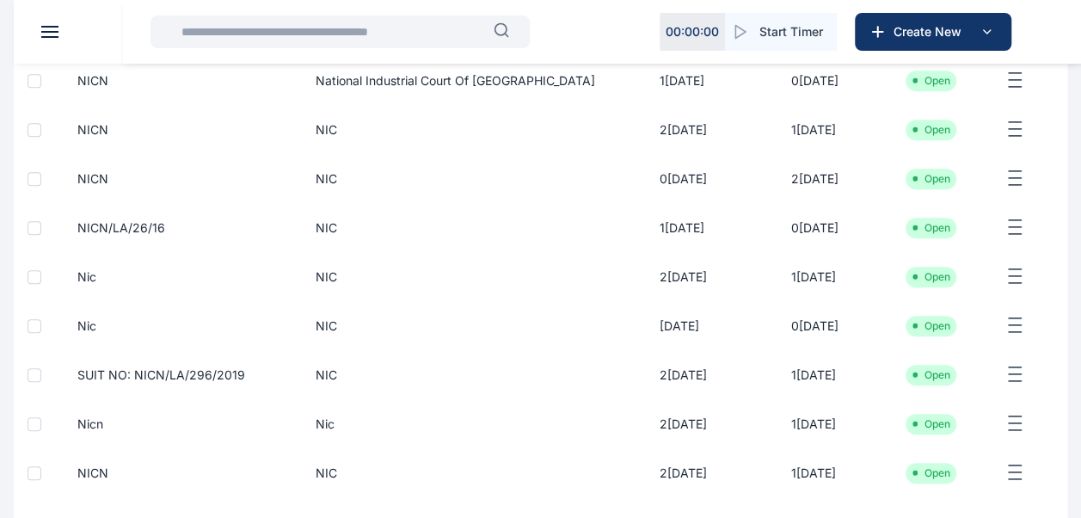
click at [332, 237] on span "NIC" at bounding box center [319, 227] width 35 height 17
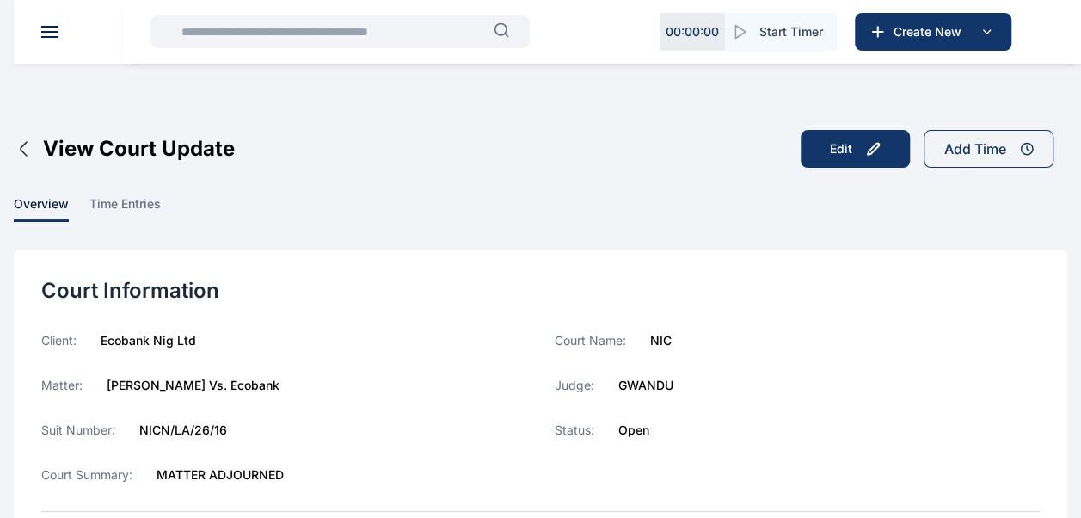
click at [24, 146] on icon "button" at bounding box center [24, 148] width 21 height 21
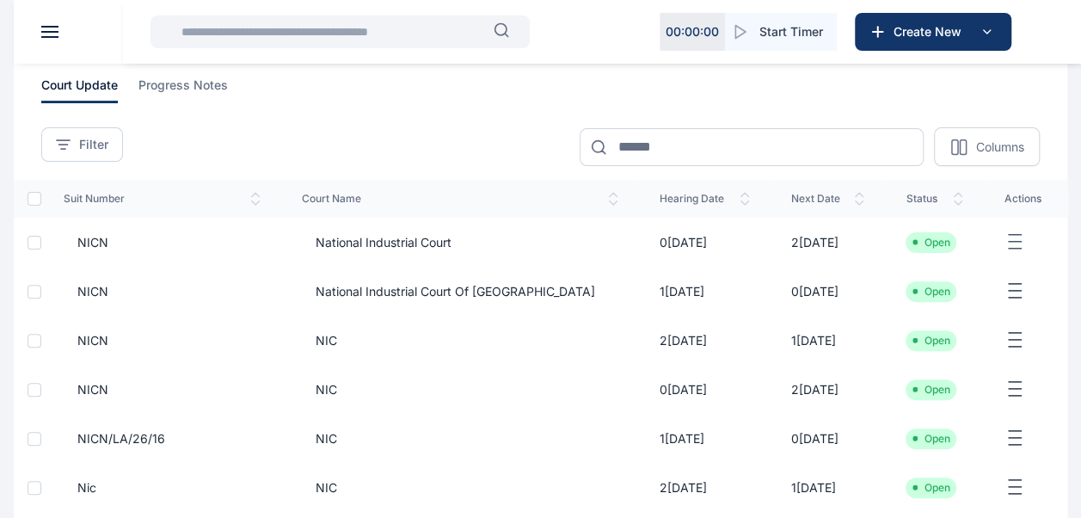
scroll to position [138, 0]
click at [454, 397] on span "NIC" at bounding box center [460, 388] width 317 height 17
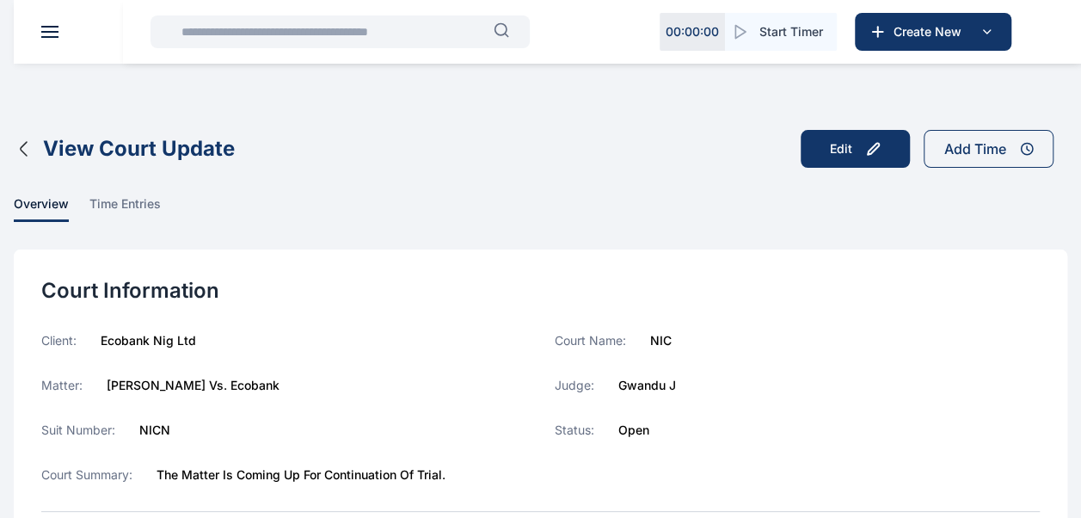
click at [28, 153] on icon "button" at bounding box center [24, 148] width 21 height 21
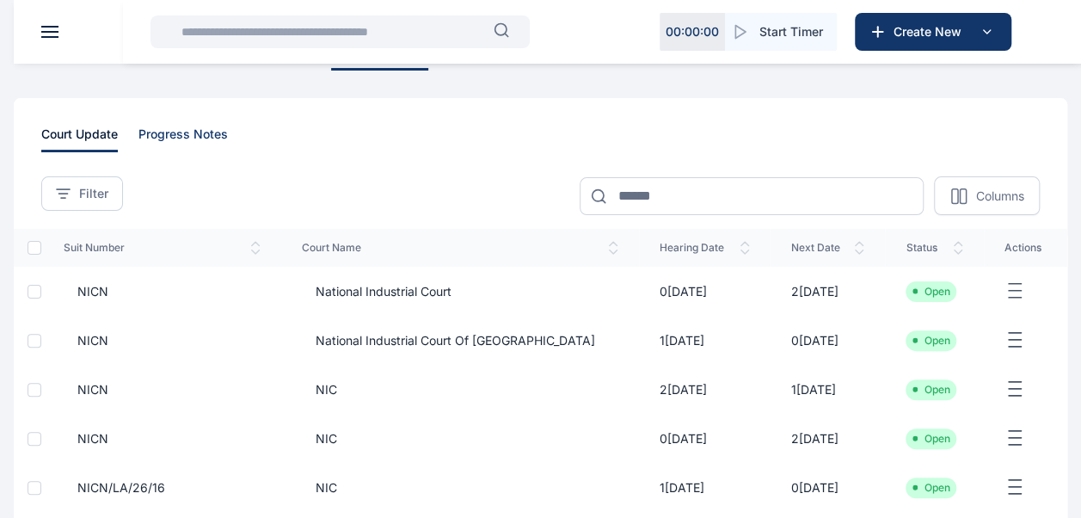
scroll to position [112, 0]
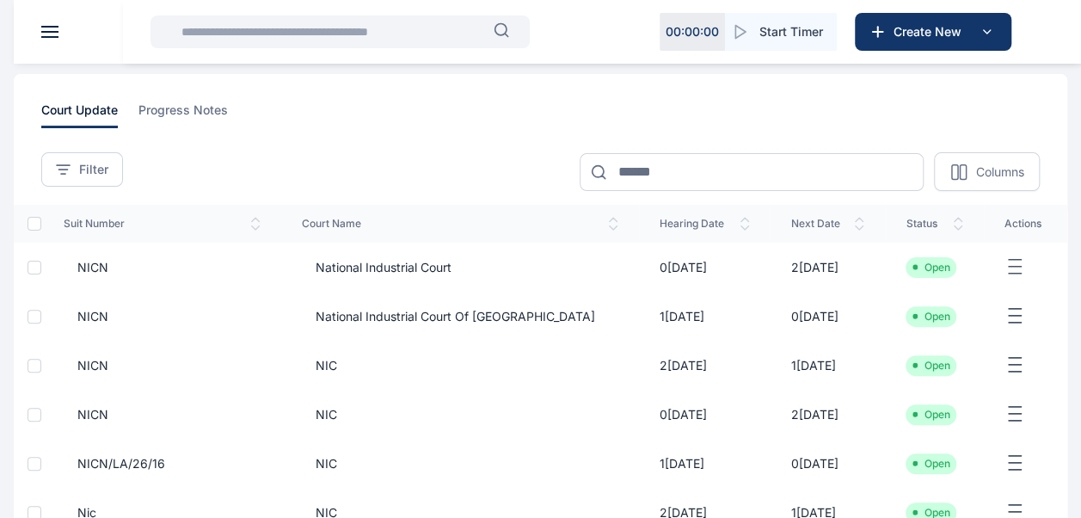
click at [387, 374] on span "NIC" at bounding box center [460, 365] width 317 height 17
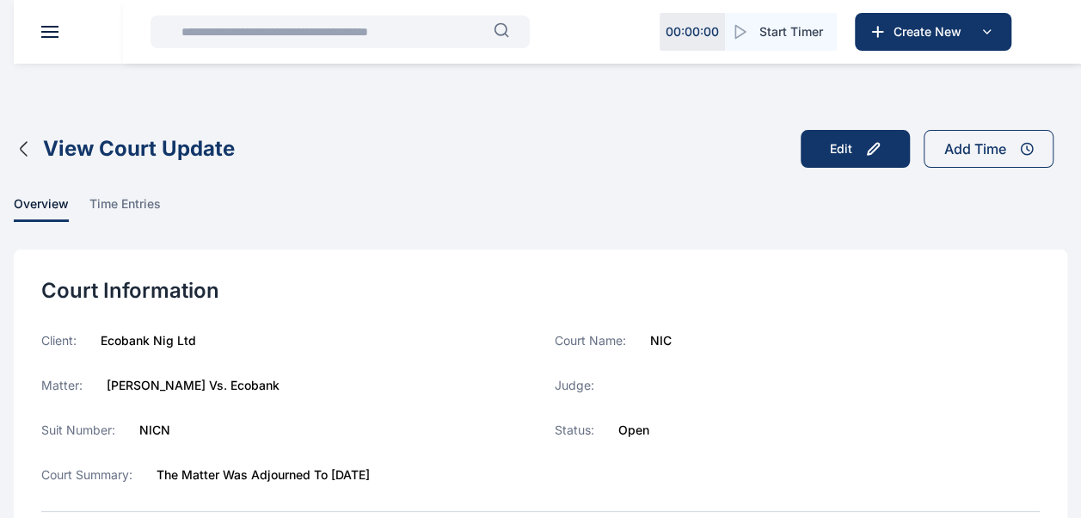
click at [24, 152] on icon "button" at bounding box center [24, 149] width 6 height 14
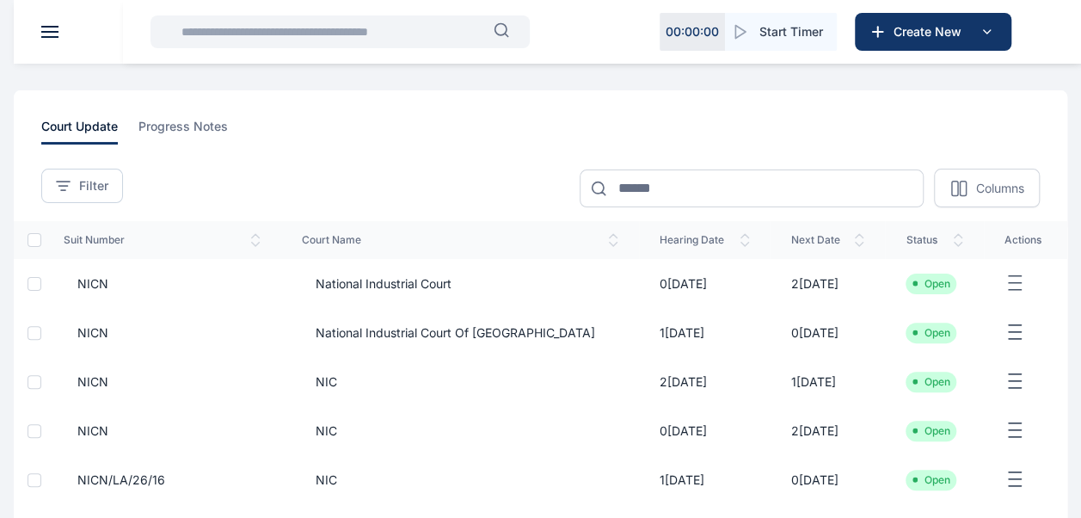
scroll to position [102, 0]
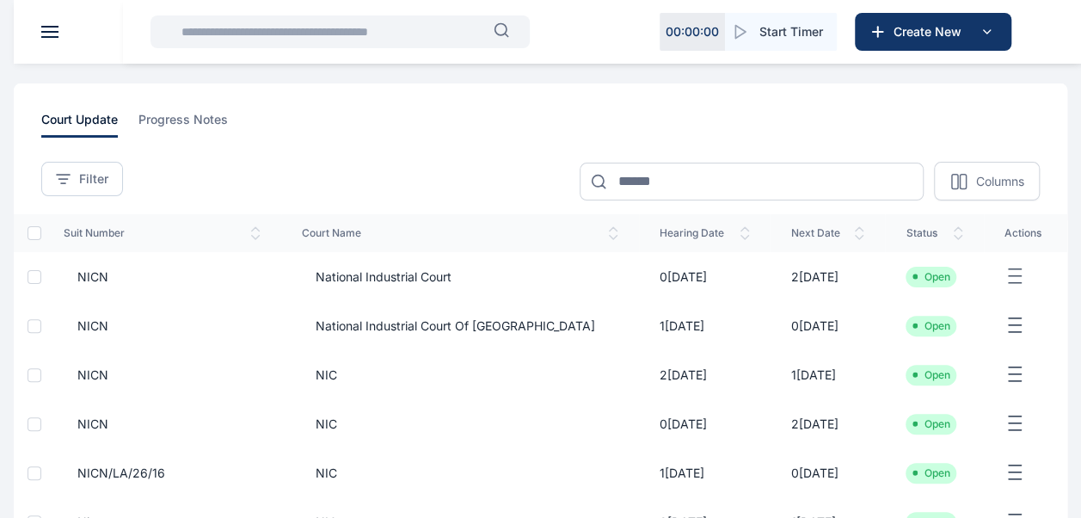
click at [458, 335] on span "National Industrial Court of Nigeria" at bounding box center [448, 325] width 293 height 17
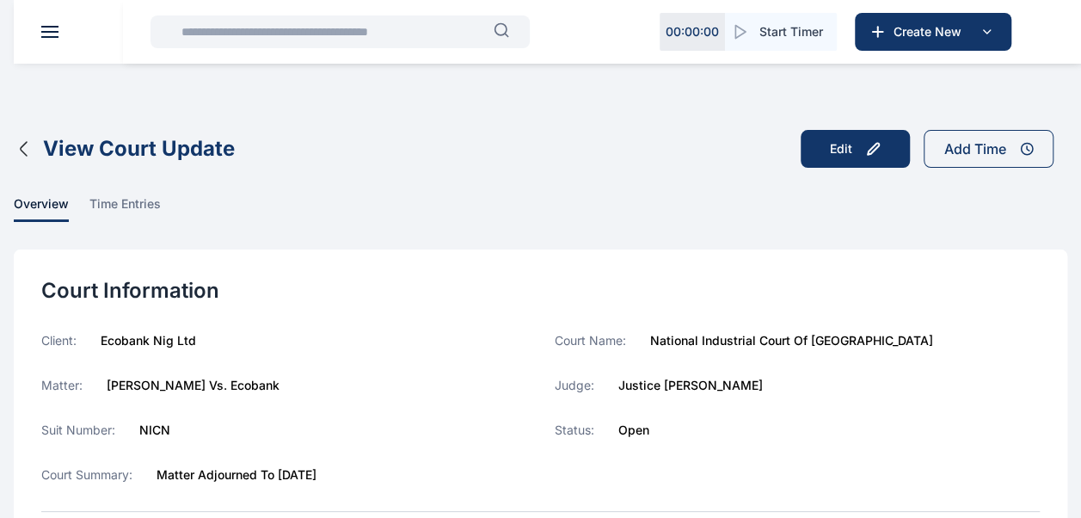
click at [19, 151] on icon "button" at bounding box center [24, 148] width 21 height 21
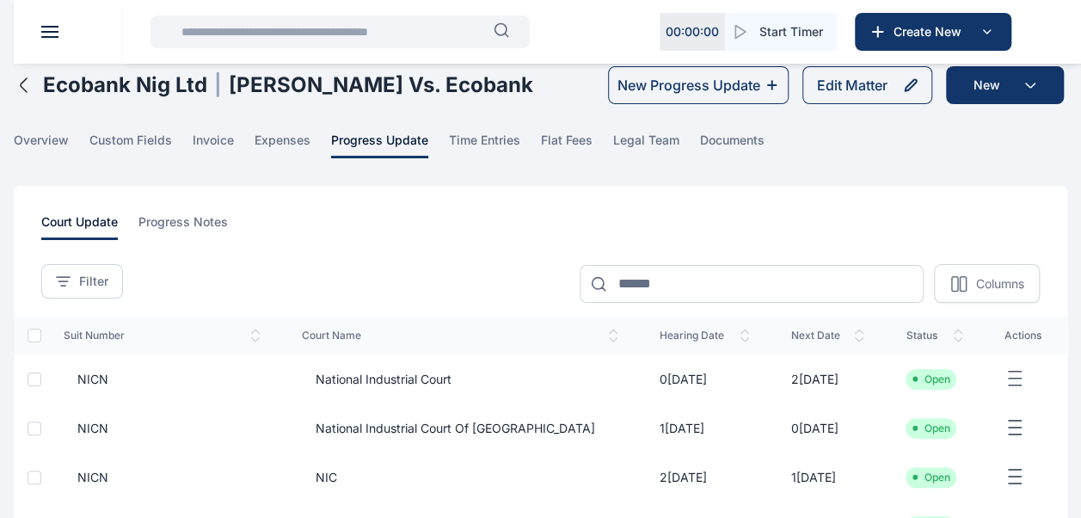
click at [562, 388] on span "National Industrial Court" at bounding box center [460, 379] width 317 height 17
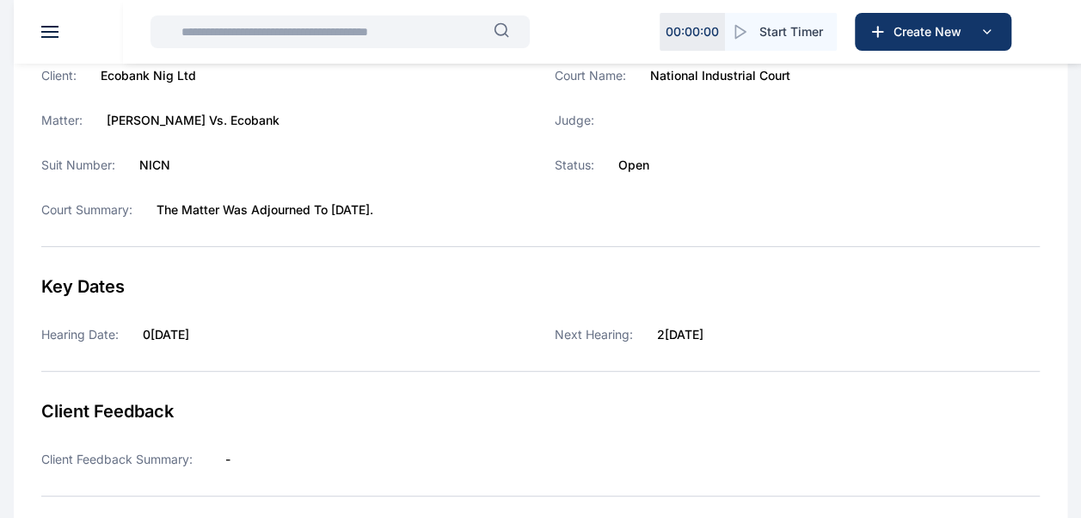
scroll to position [281, 0]
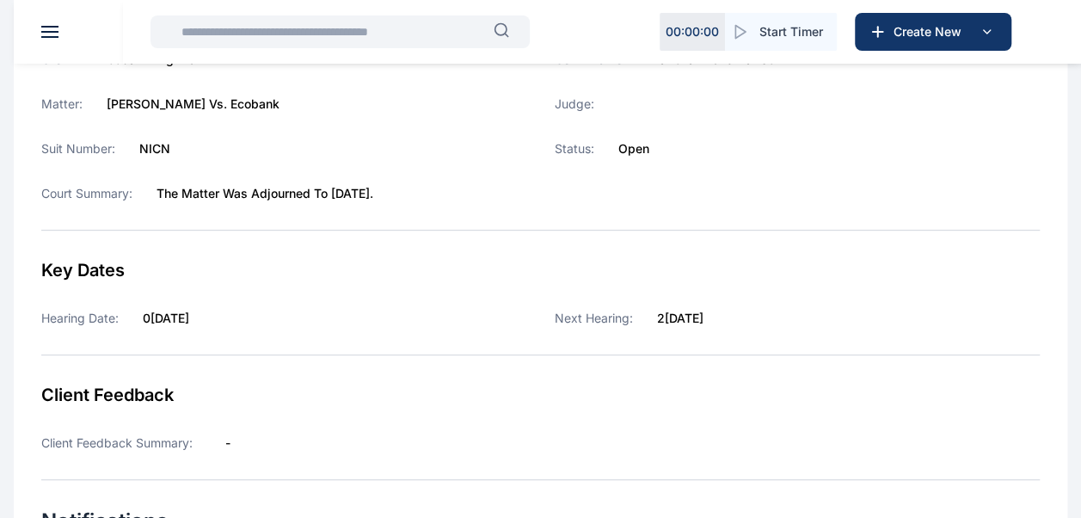
click at [277, 34] on input "text" at bounding box center [332, 32] width 323 height 34
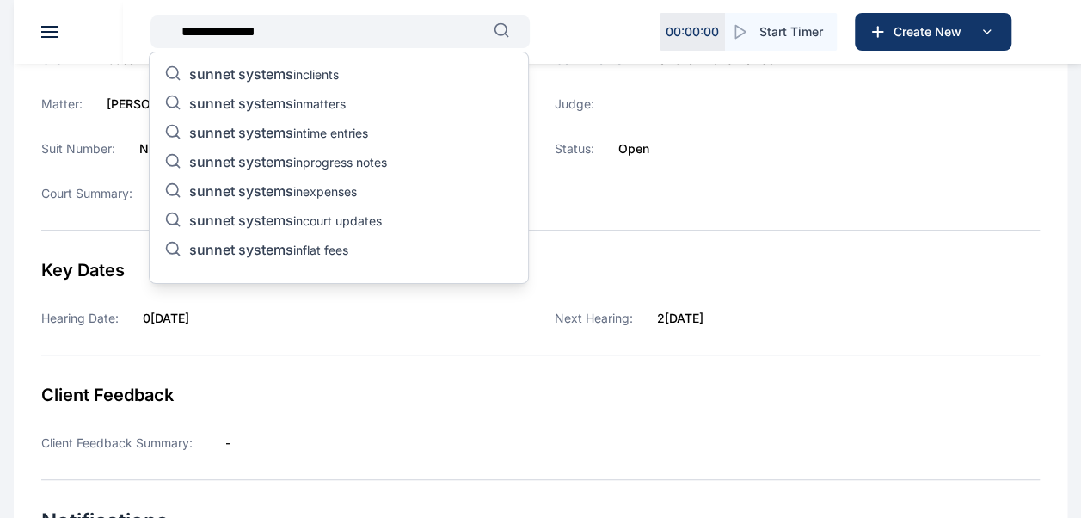
type input "**********"
click at [322, 100] on p "sunnet systems in matters" at bounding box center [267, 105] width 157 height 21
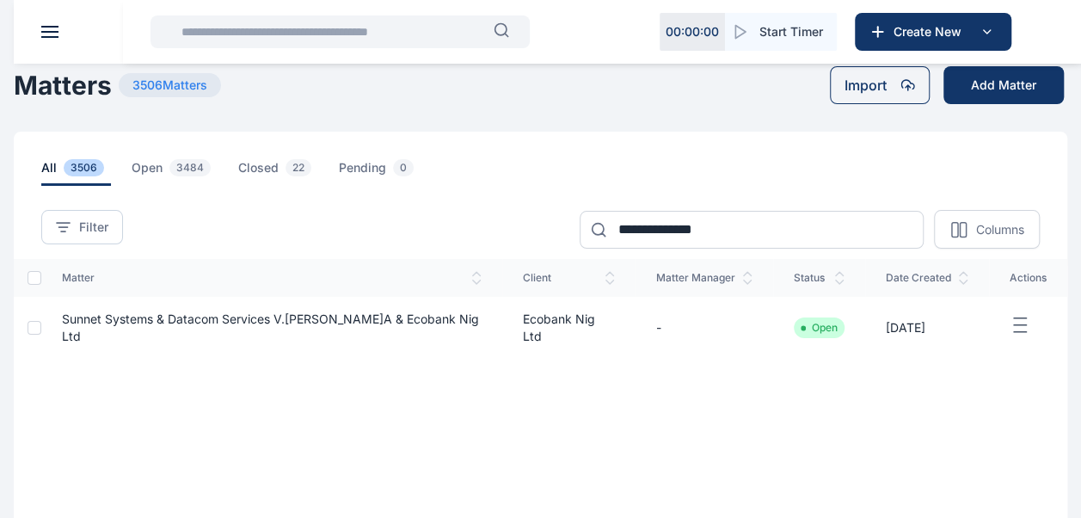
click at [332, 341] on td "Sunnet Systems & Datacom Services V. Samuel O. Oba & Ecobank Nig Ltd" at bounding box center [271, 328] width 461 height 62
click at [325, 329] on td "Sunnet Systems & Datacom Services V. Samuel O. Oba & Ecobank Nig Ltd" at bounding box center [271, 328] width 461 height 62
click at [258, 318] on span "Sunnet Systems & Datacom Services V. Samuel O. Oba & Ecobank Nig Ltd" at bounding box center [270, 327] width 417 height 32
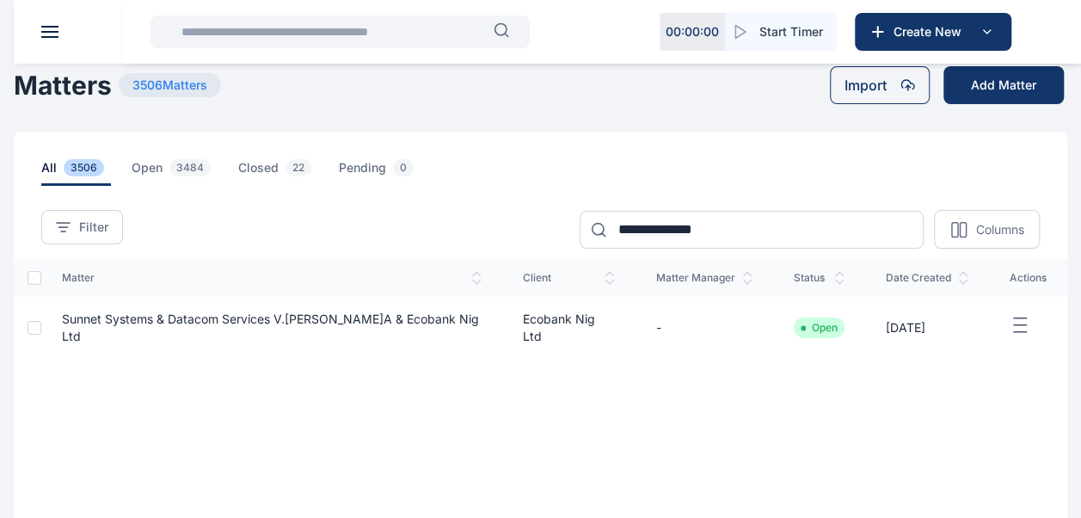
click at [258, 318] on span "Sunnet Systems & Datacom Services V. Samuel O. Oba & Ecobank Nig Ltd" at bounding box center [270, 327] width 417 height 32
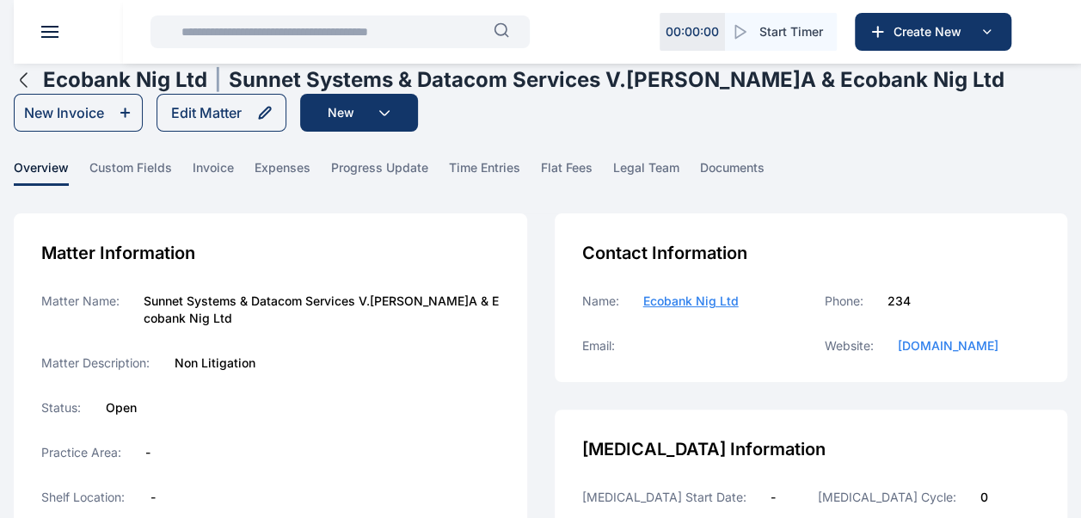
click at [390, 159] on span "progress update" at bounding box center [379, 172] width 97 height 27
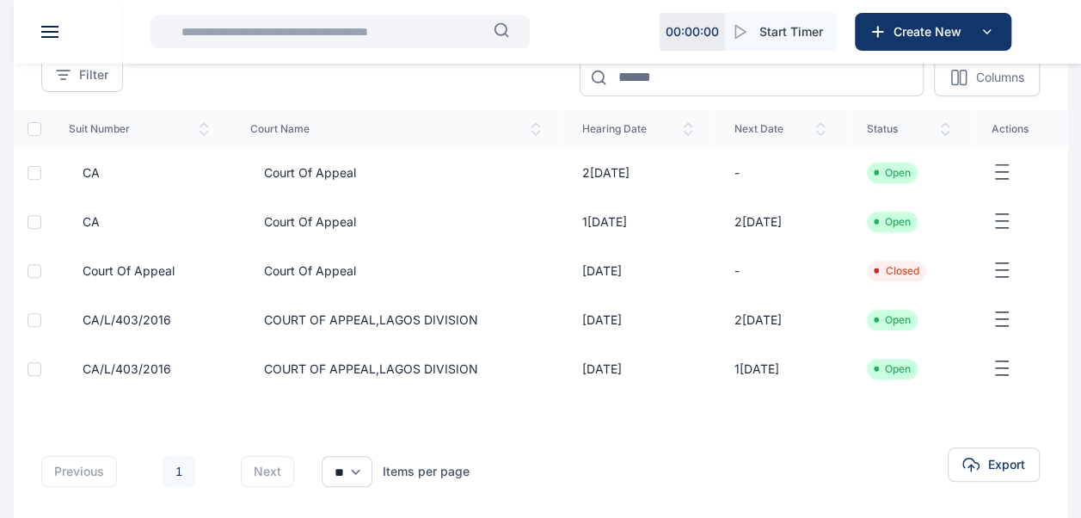
scroll to position [229, 0]
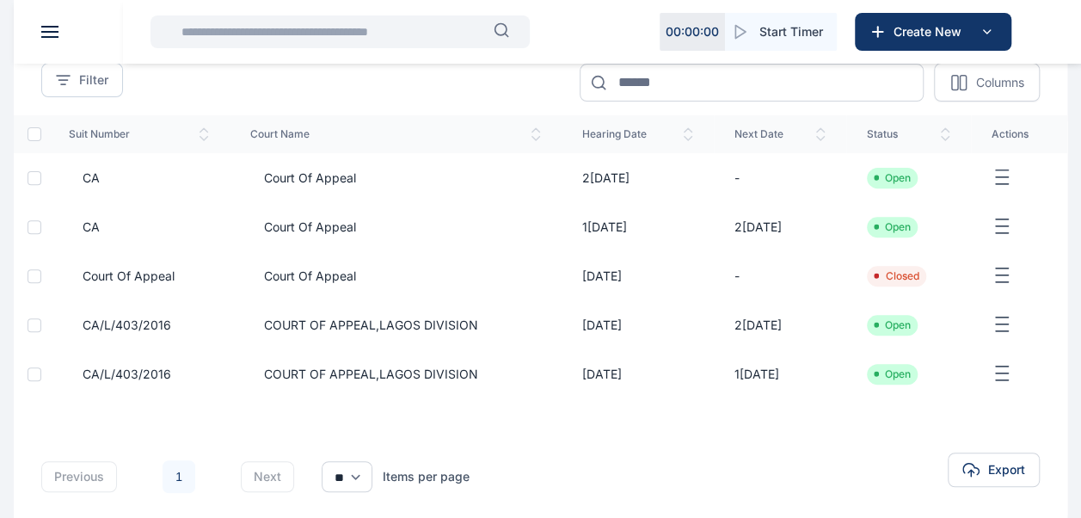
click at [303, 267] on span "court of Appeal" at bounding box center [303, 275] width 106 height 17
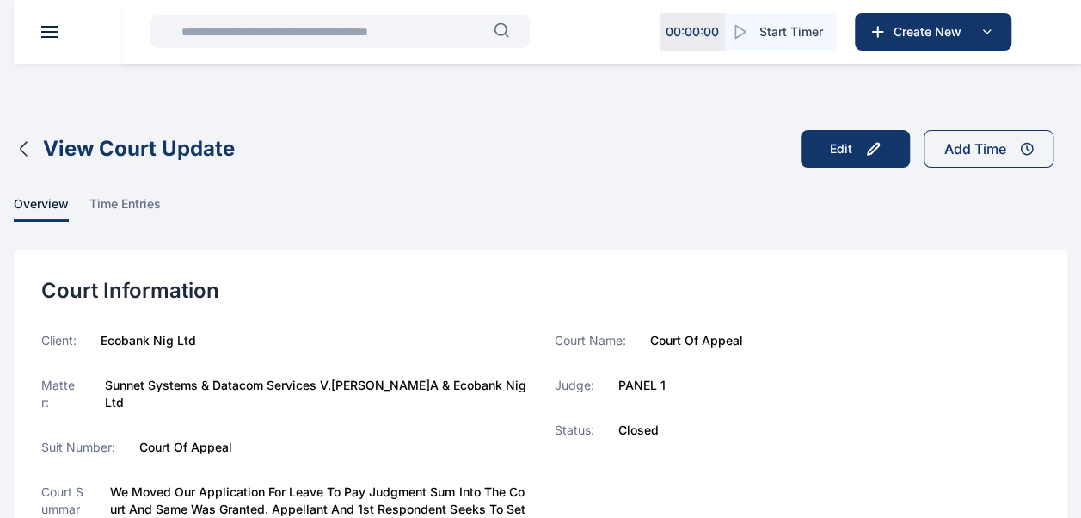
click at [19, 146] on icon "button" at bounding box center [24, 148] width 21 height 21
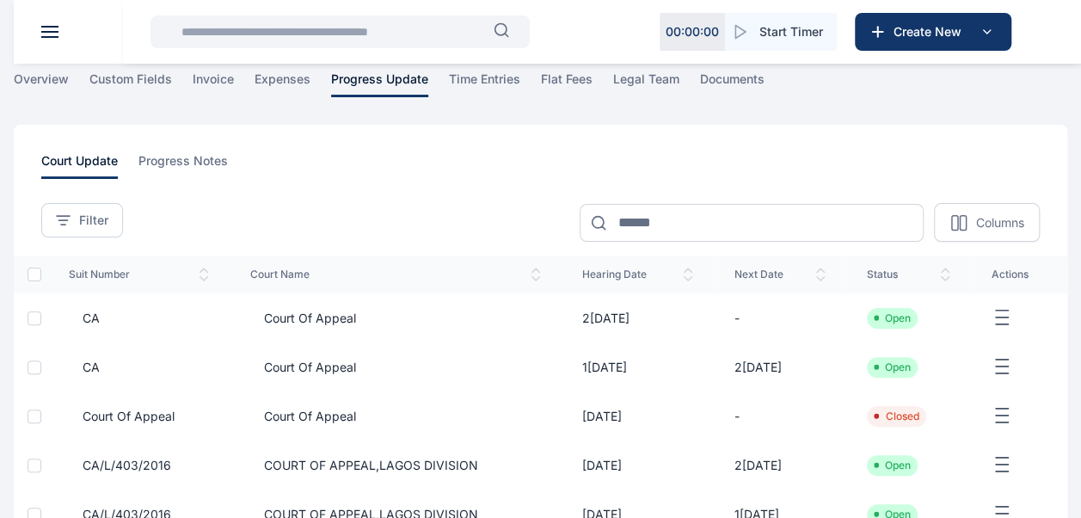
scroll to position [109, 0]
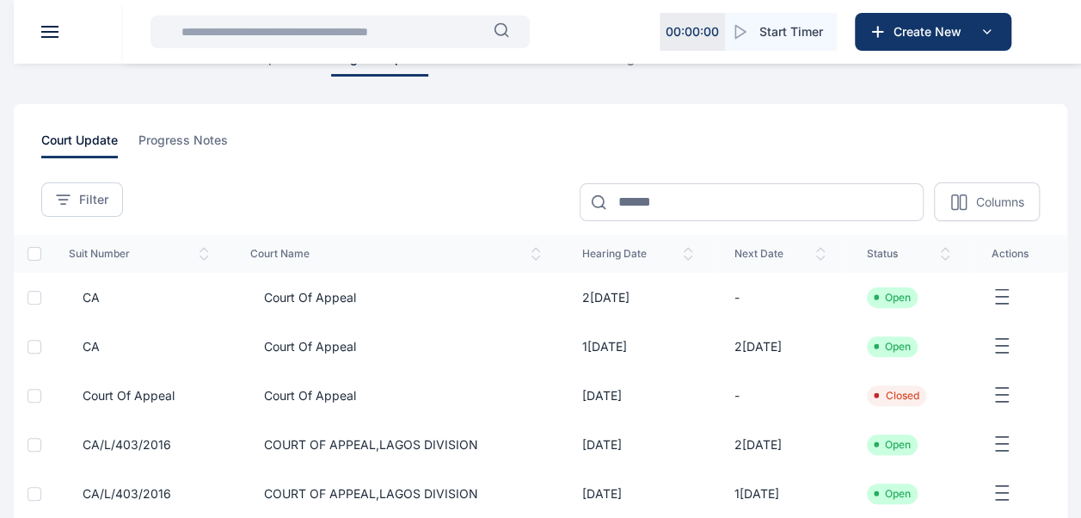
click at [298, 344] on span "Court of Appeal" at bounding box center [303, 346] width 106 height 17
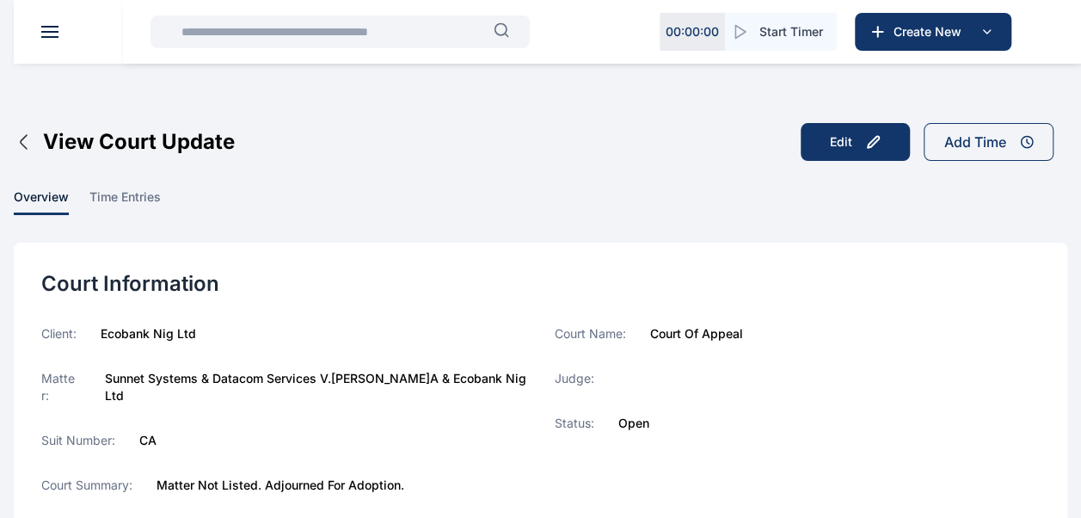
scroll to position [5, 0]
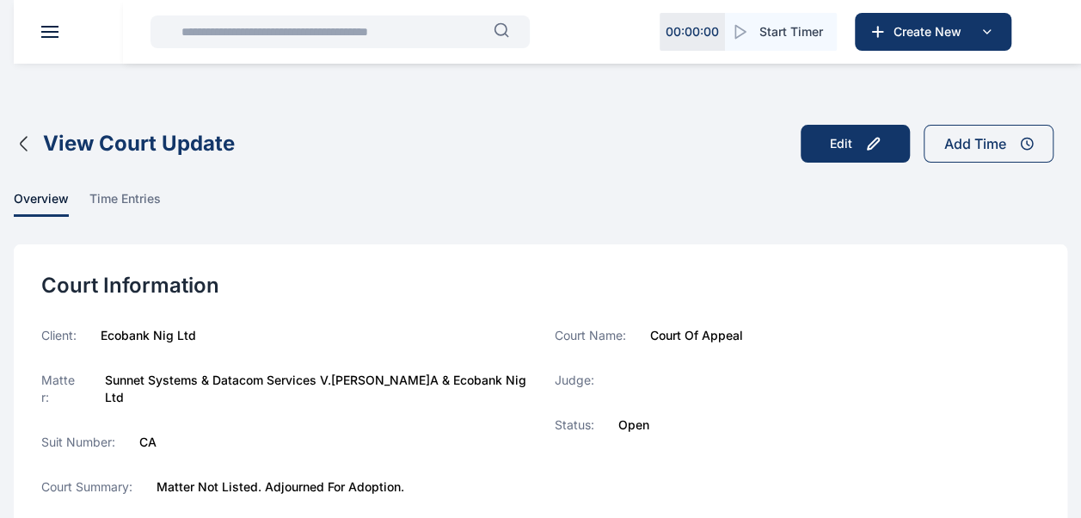
click at [21, 136] on icon "button" at bounding box center [24, 143] width 21 height 21
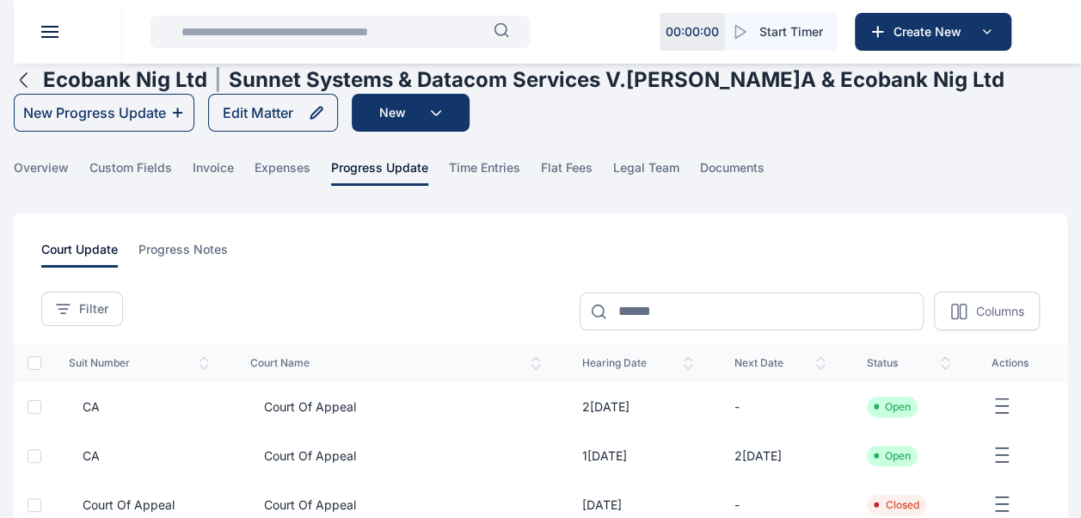
click at [600, 406] on td "23/06/2025" at bounding box center [638, 406] width 152 height 49
click at [287, 408] on span "Court of Appeal" at bounding box center [303, 406] width 106 height 17
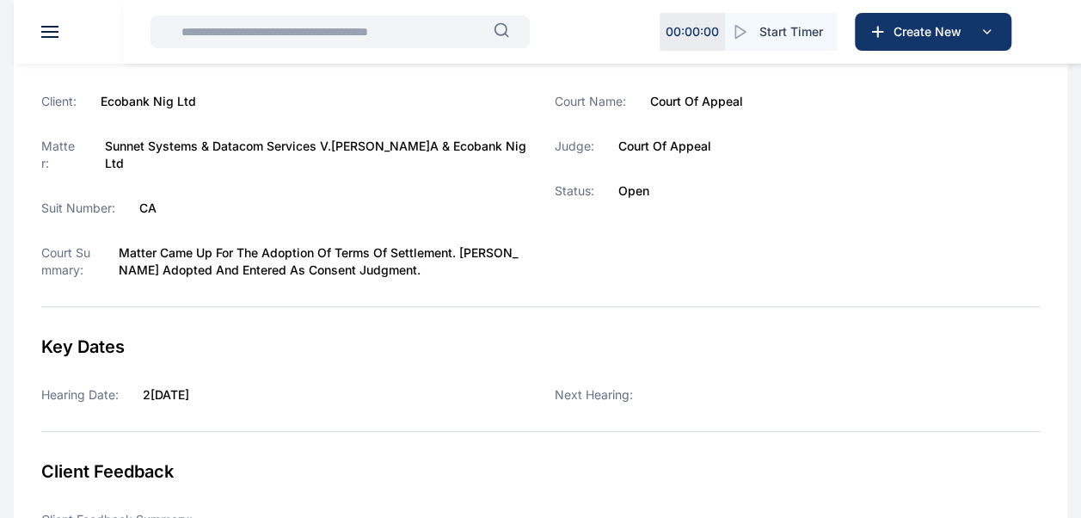
scroll to position [255, 0]
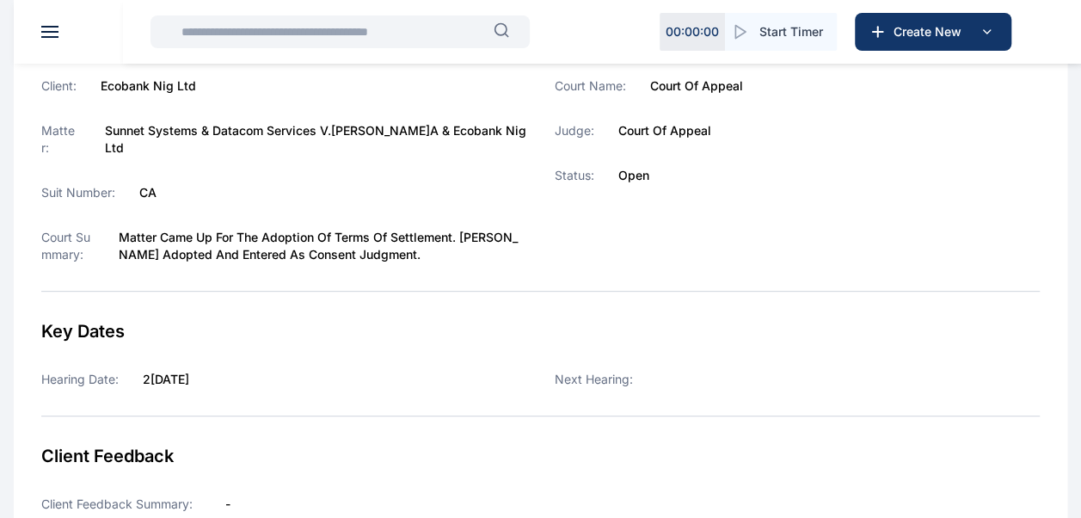
click at [302, 36] on input "text" at bounding box center [332, 32] width 323 height 34
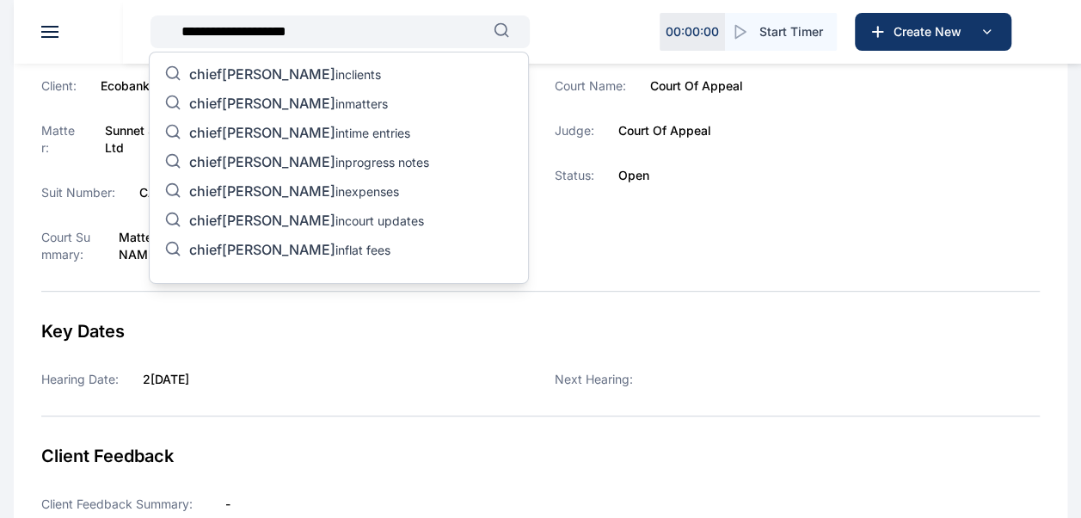
type input "**********"
click at [348, 107] on p "chief charles adogah in matters" at bounding box center [288, 105] width 199 height 21
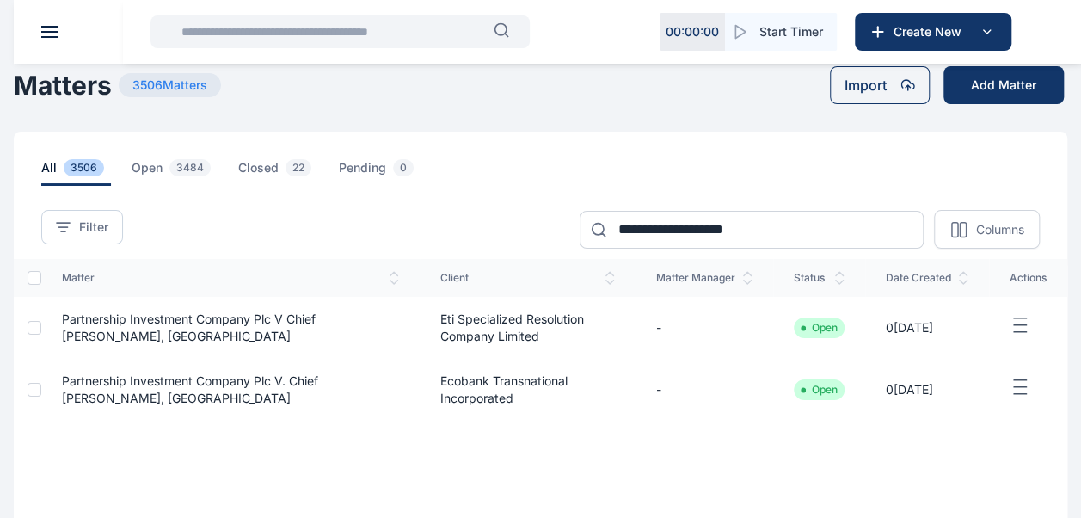
click at [257, 394] on td "Partnership Investment Company Plc V. Chief Charles Adogah, San" at bounding box center [230, 390] width 378 height 62
click at [194, 385] on span "Partnership Investment Company Plc V. Chief Charles Adogah, San" at bounding box center [190, 389] width 256 height 32
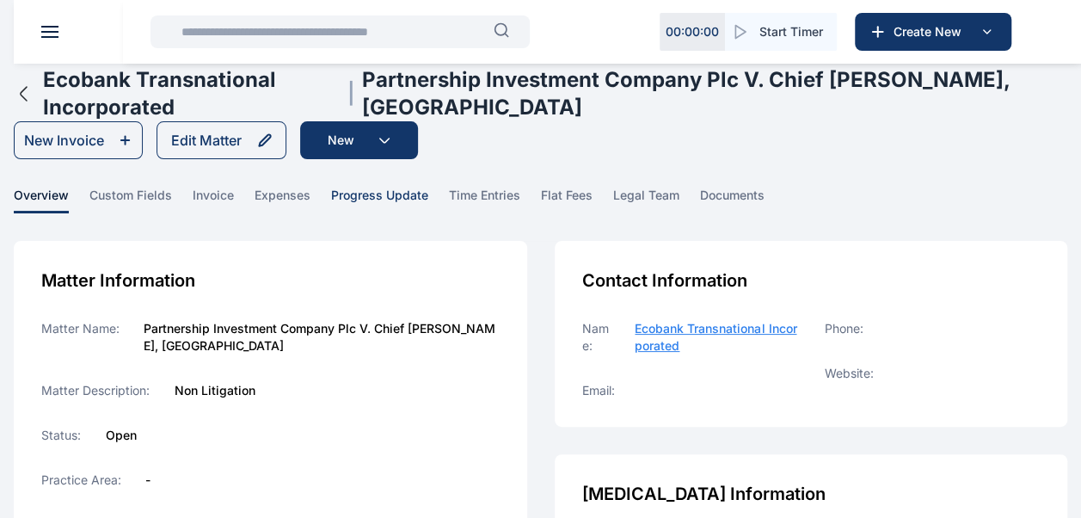
click at [396, 194] on span "progress update" at bounding box center [379, 200] width 97 height 27
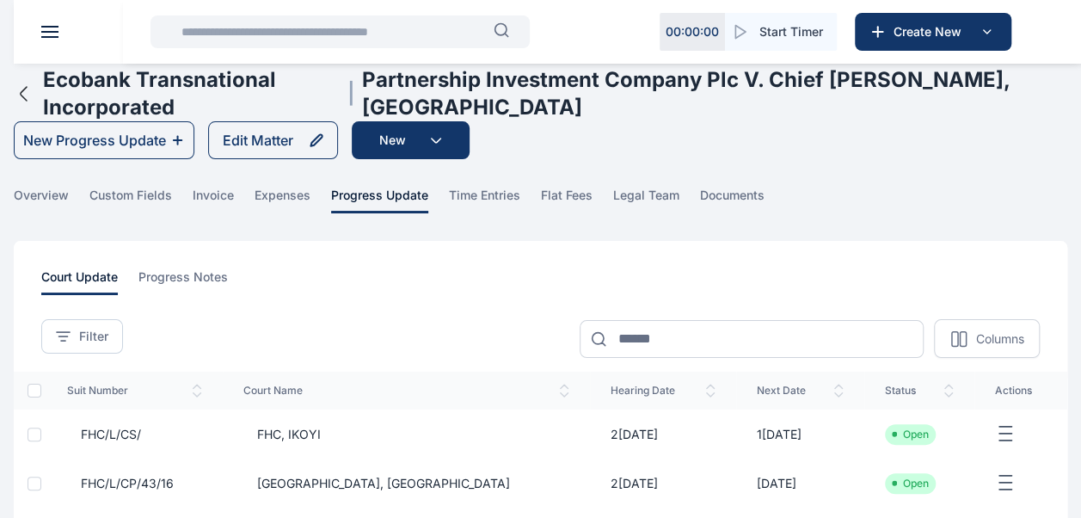
click at [24, 102] on icon "button" at bounding box center [24, 93] width 21 height 21
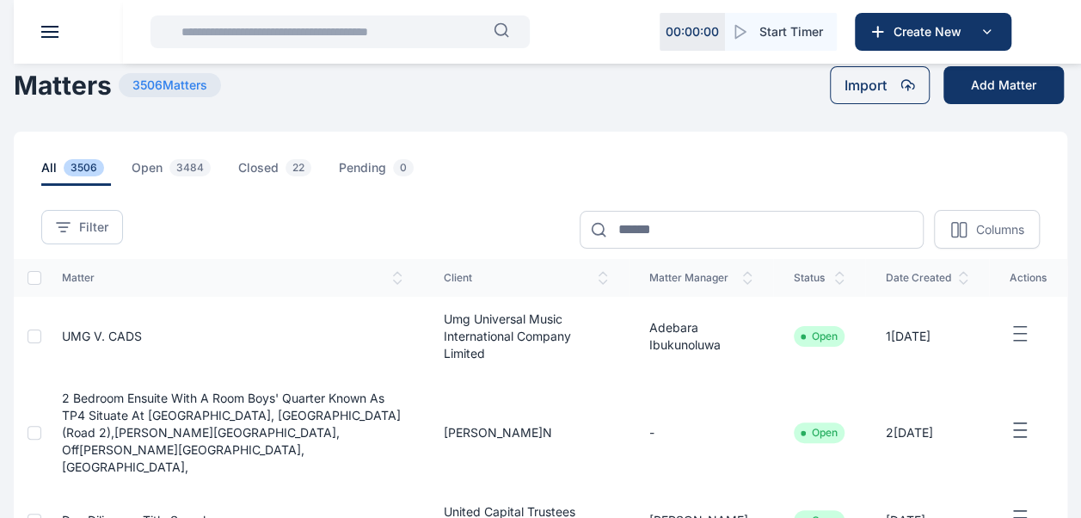
click at [217, 40] on input "text" at bounding box center [332, 32] width 323 height 34
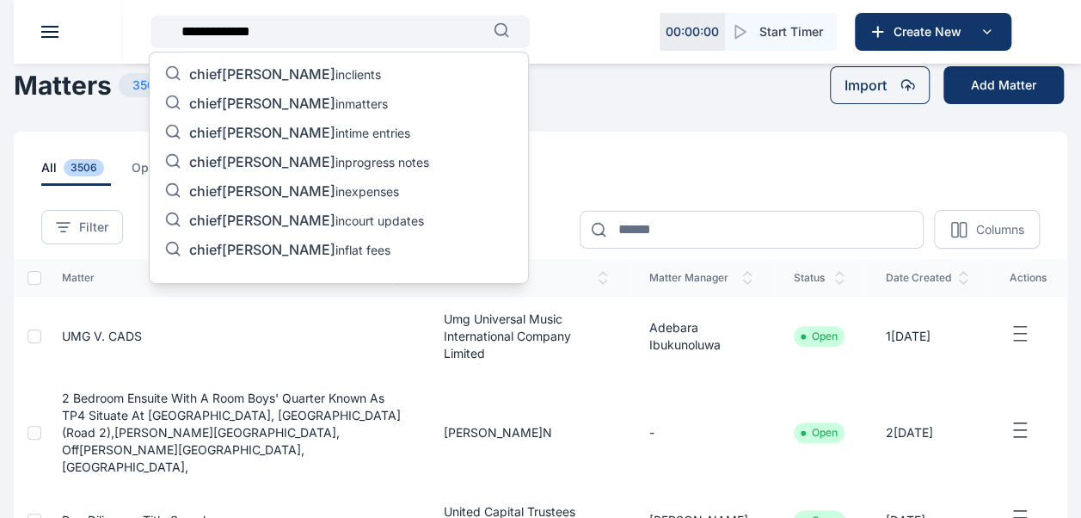
type input "**********"
click at [313, 163] on p "chief charles in progress notes" at bounding box center [309, 163] width 240 height 21
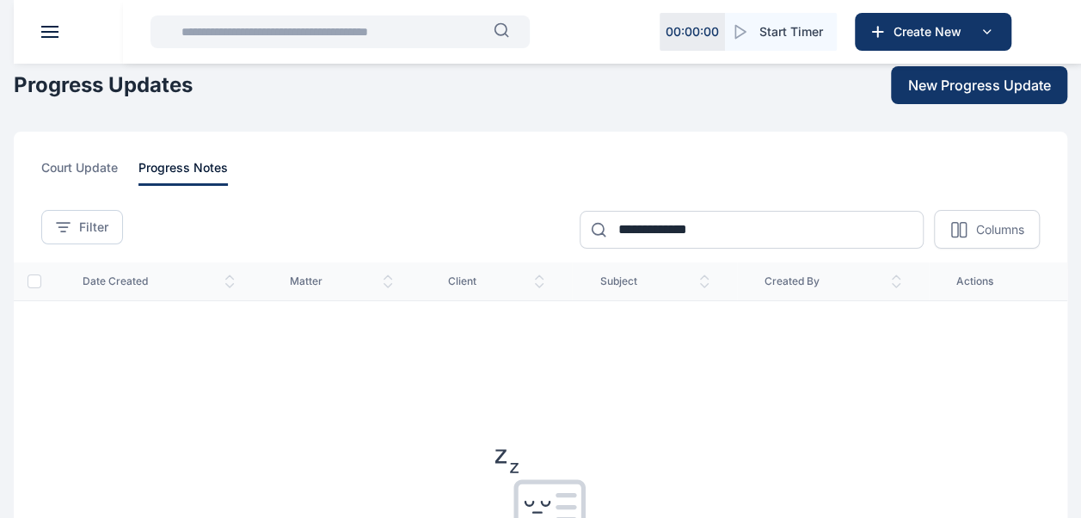
click at [423, 28] on input "text" at bounding box center [332, 32] width 323 height 34
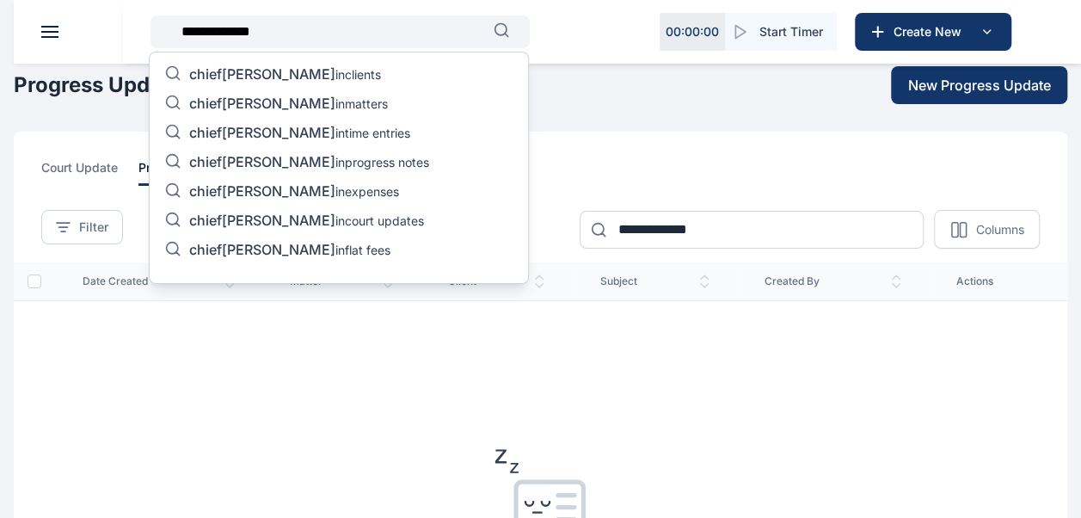
type input "**********"
click at [312, 108] on p "chief charles in matters" at bounding box center [288, 105] width 199 height 21
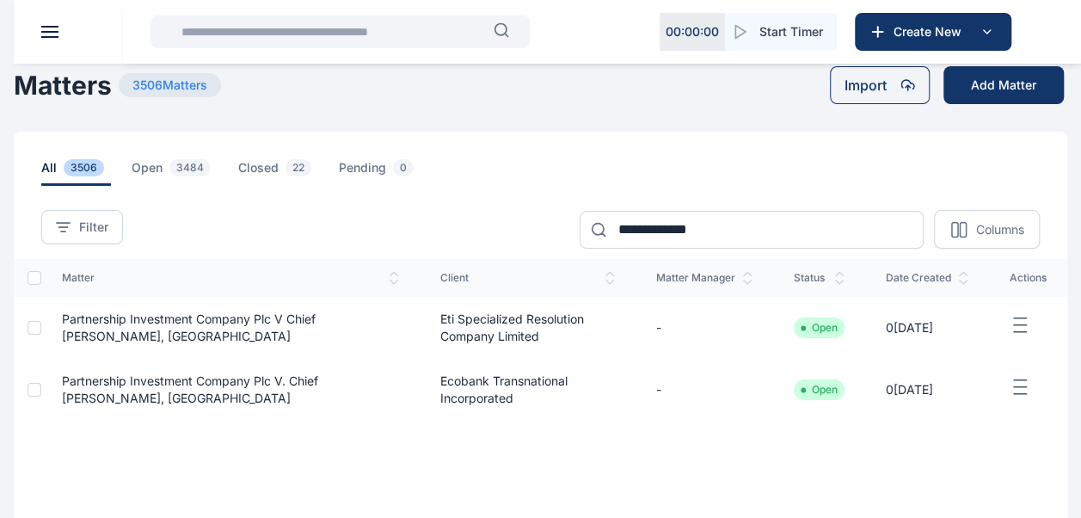
click at [167, 323] on span "Partnership Investment Company Plc V Chief Charles Adogah, San" at bounding box center [189, 327] width 254 height 32
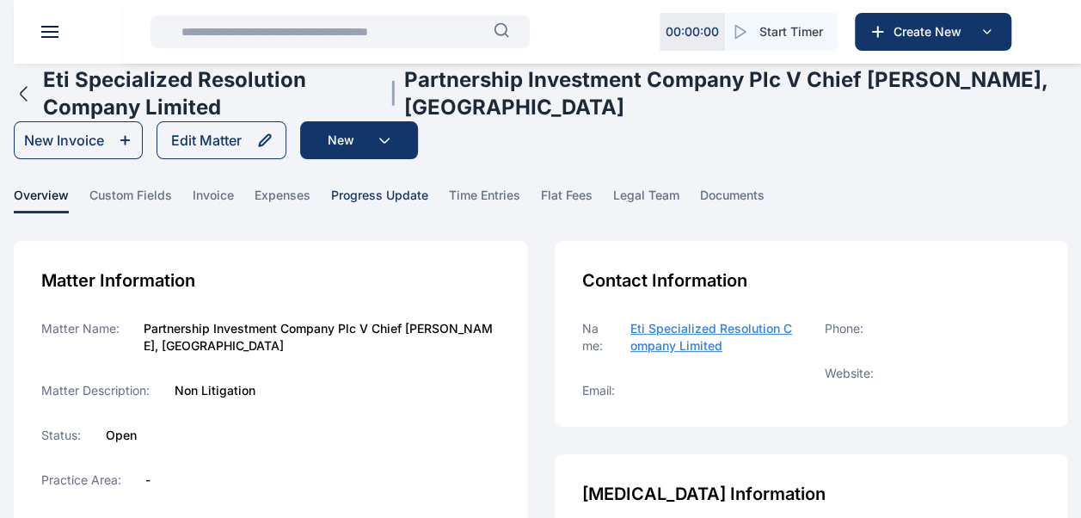
click at [381, 201] on span "progress update" at bounding box center [379, 200] width 97 height 27
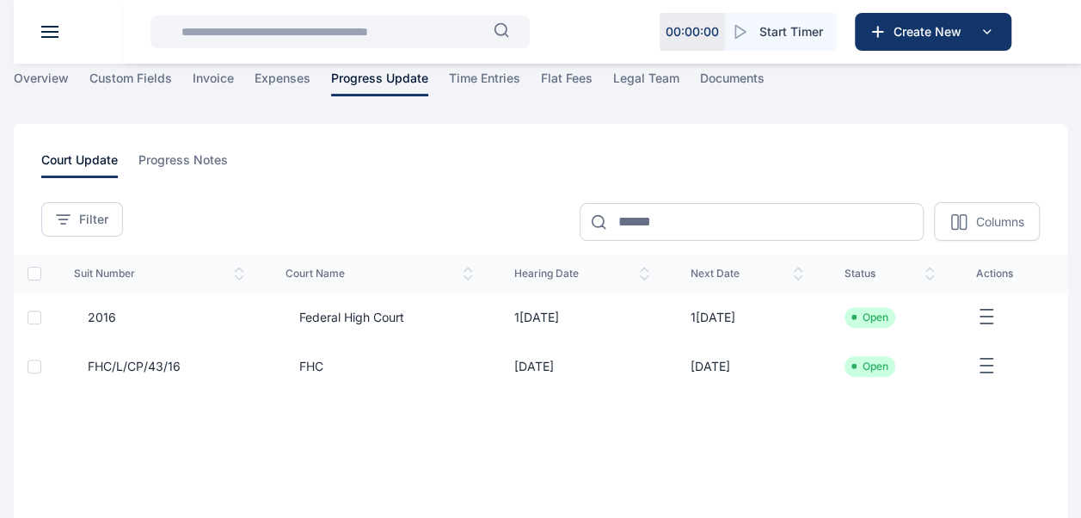
scroll to position [116, 0]
click at [229, 32] on input "text" at bounding box center [332, 32] width 323 height 34
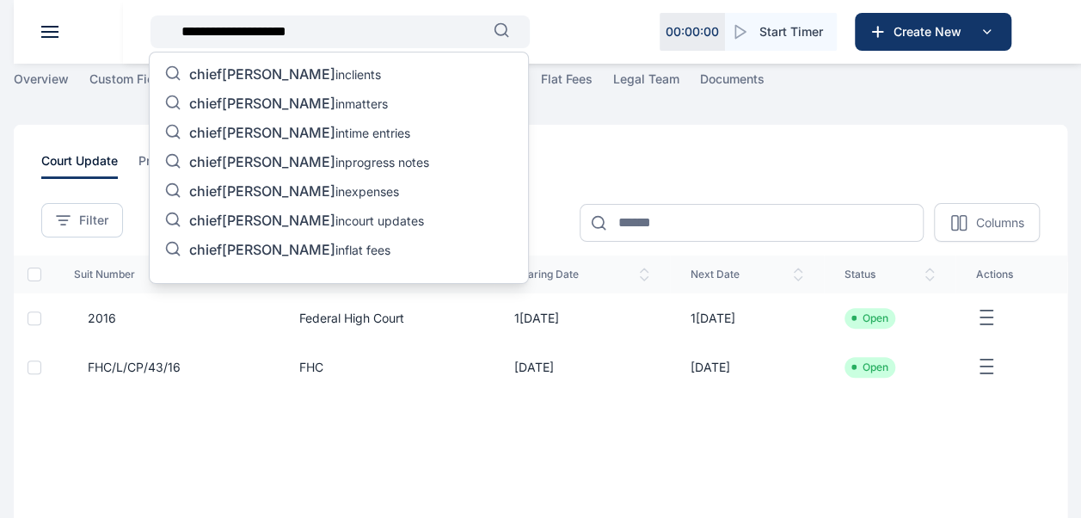
type input "**********"
click at [323, 106] on span "chief charles adogah" at bounding box center [262, 103] width 146 height 17
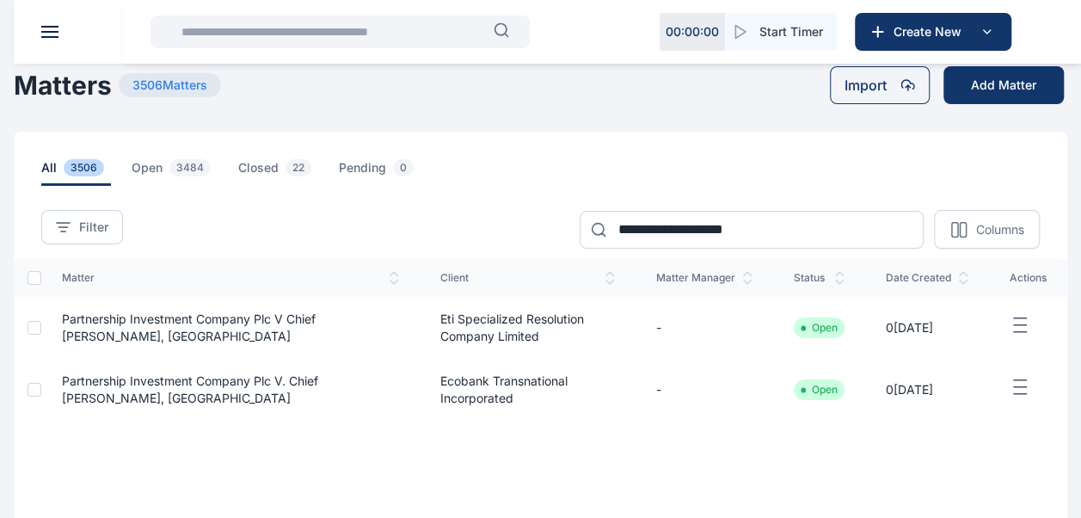
click at [236, 315] on span "Partnership Investment Company Plc V Chief Charles Adogah, San" at bounding box center [189, 327] width 254 height 32
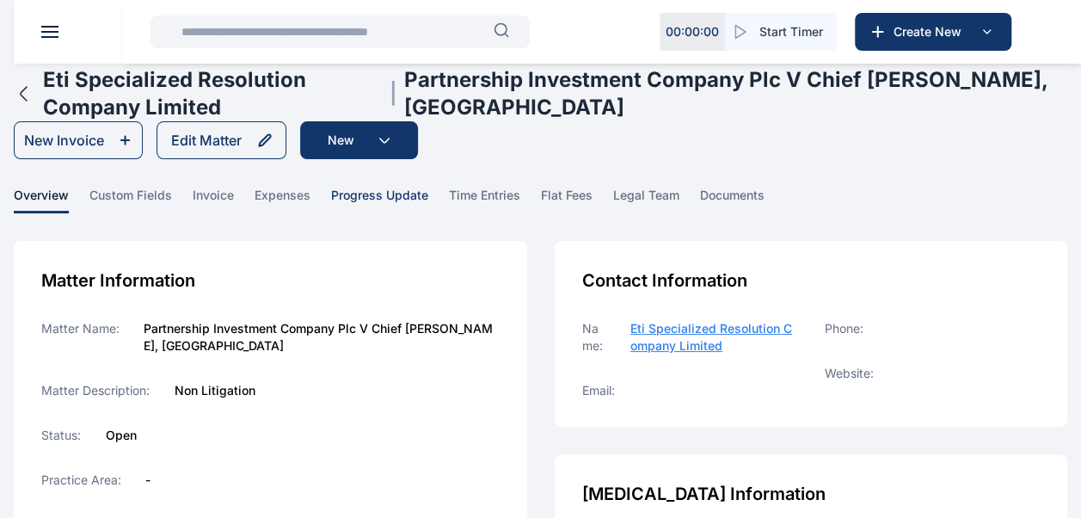
click at [364, 190] on span "progress update" at bounding box center [379, 200] width 97 height 27
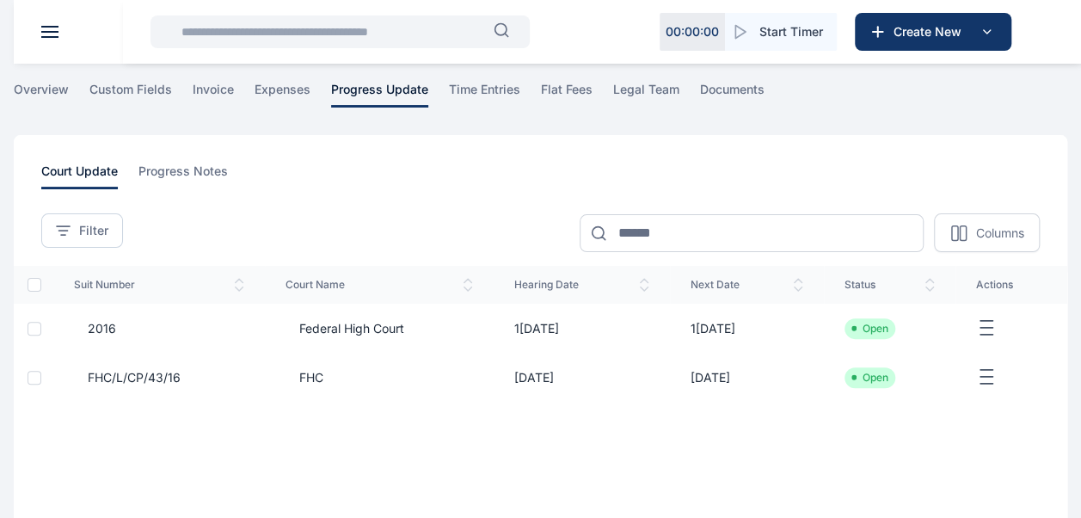
scroll to position [104, 0]
click at [158, 381] on span "FHC/L/CP/43/16" at bounding box center [127, 379] width 107 height 17
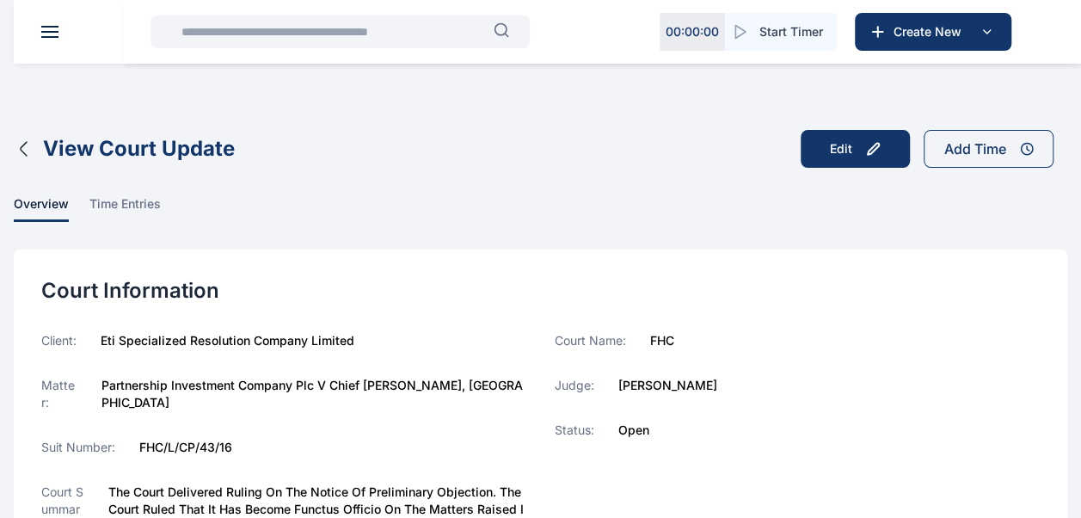
click at [24, 146] on icon "button" at bounding box center [24, 148] width 21 height 21
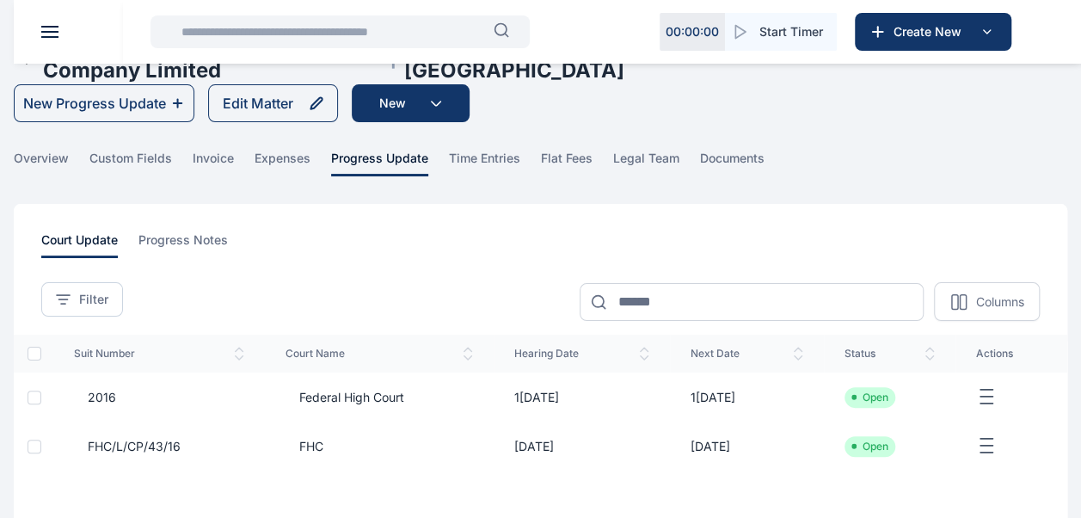
scroll to position [51, 0]
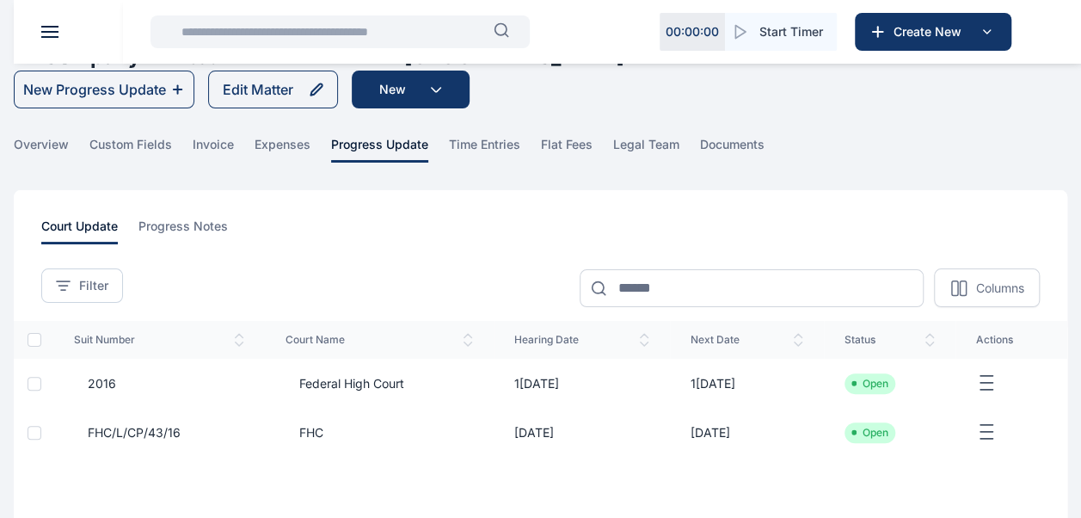
click at [178, 390] on td "2016" at bounding box center [159, 383] width 212 height 49
click at [146, 385] on span "2016" at bounding box center [159, 383] width 170 height 17
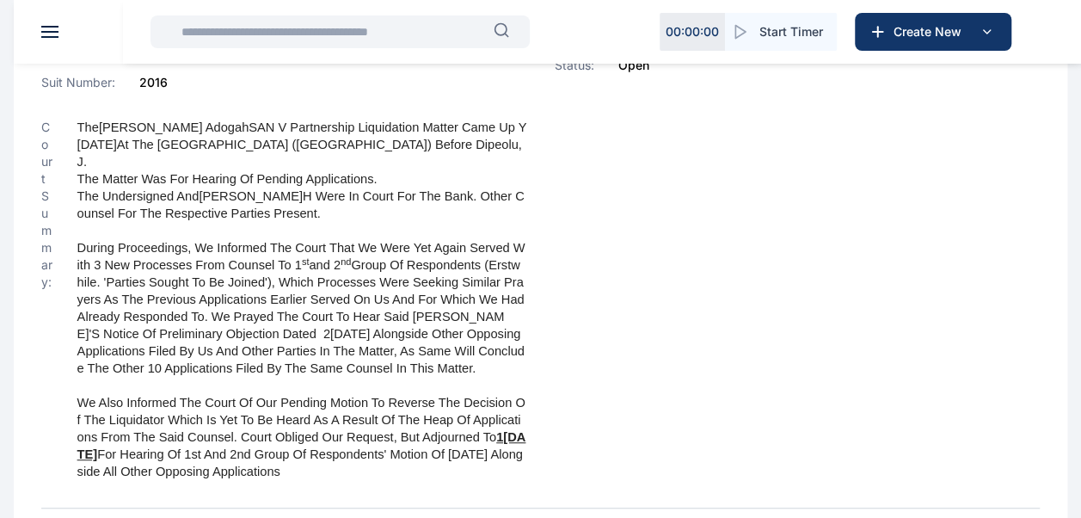
scroll to position [364, 0]
click at [439, 22] on input "text" at bounding box center [332, 32] width 323 height 34
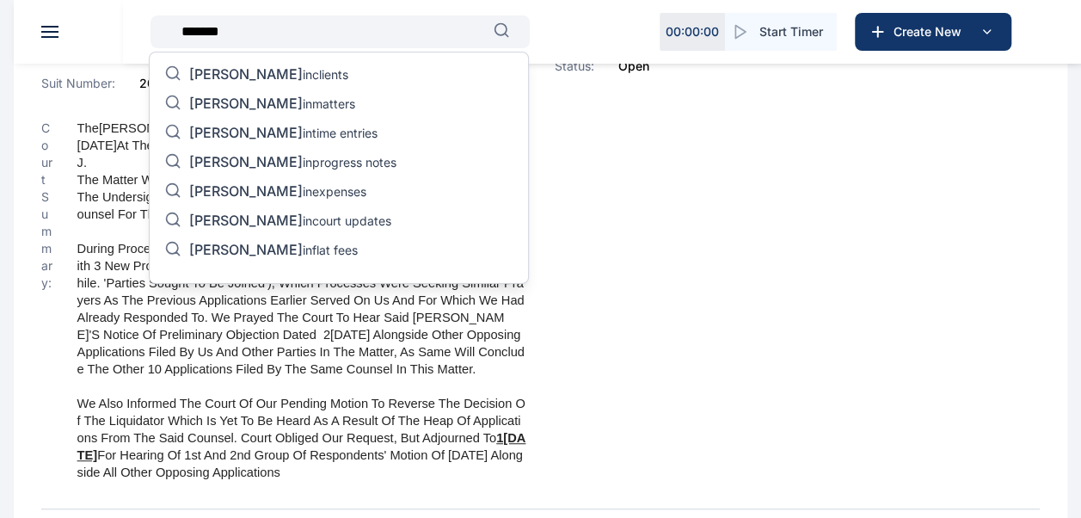
type input "*******"
click at [248, 110] on p "dominic in matters" at bounding box center [272, 105] width 166 height 21
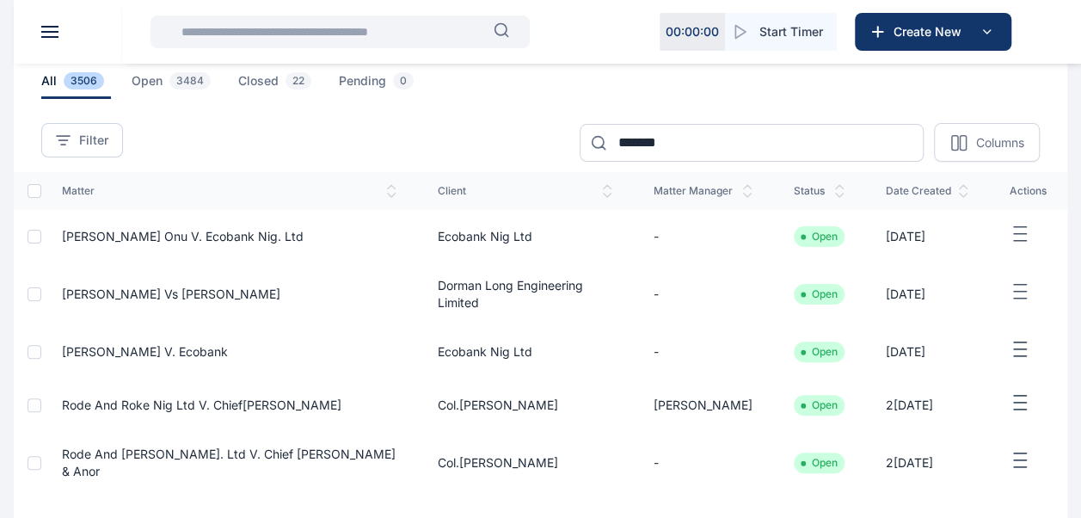
scroll to position [88, 0]
click at [191, 232] on span "Dominic Chikwelu Onu V. Ecobank Nig. Ltd" at bounding box center [183, 235] width 242 height 15
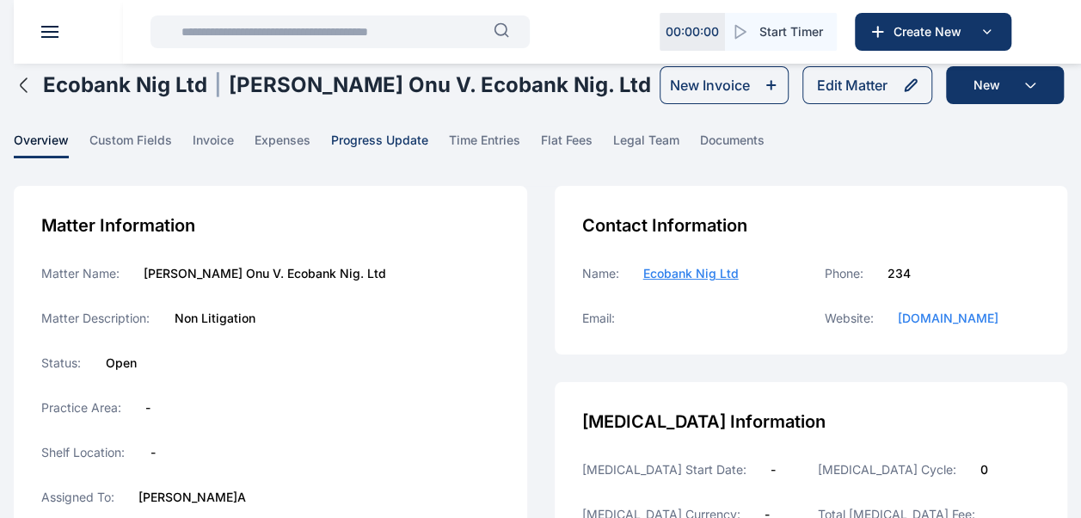
click at [353, 138] on span "progress update" at bounding box center [379, 145] width 97 height 27
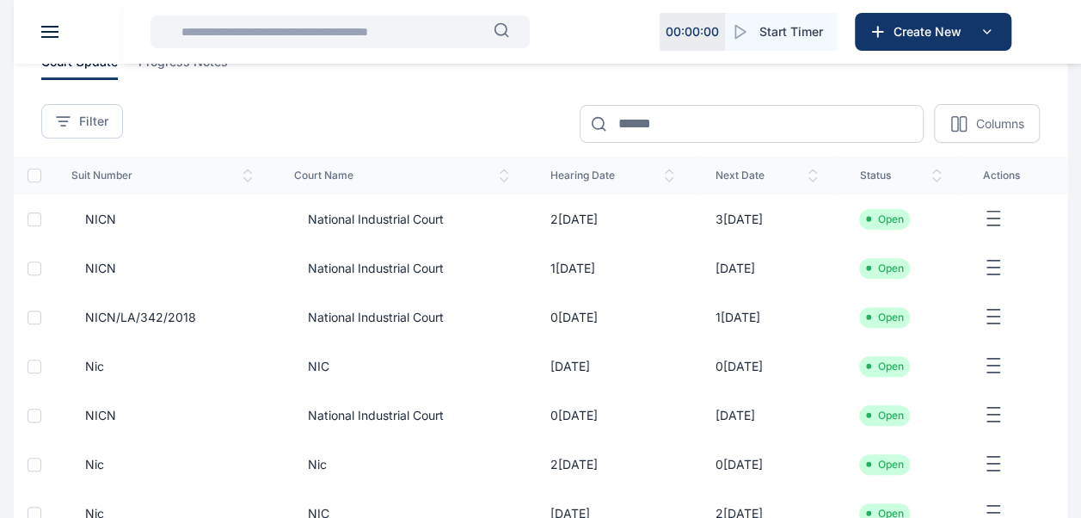
scroll to position [188, 0]
click at [361, 267] on span "National Industrial Court" at bounding box center [369, 267] width 150 height 17
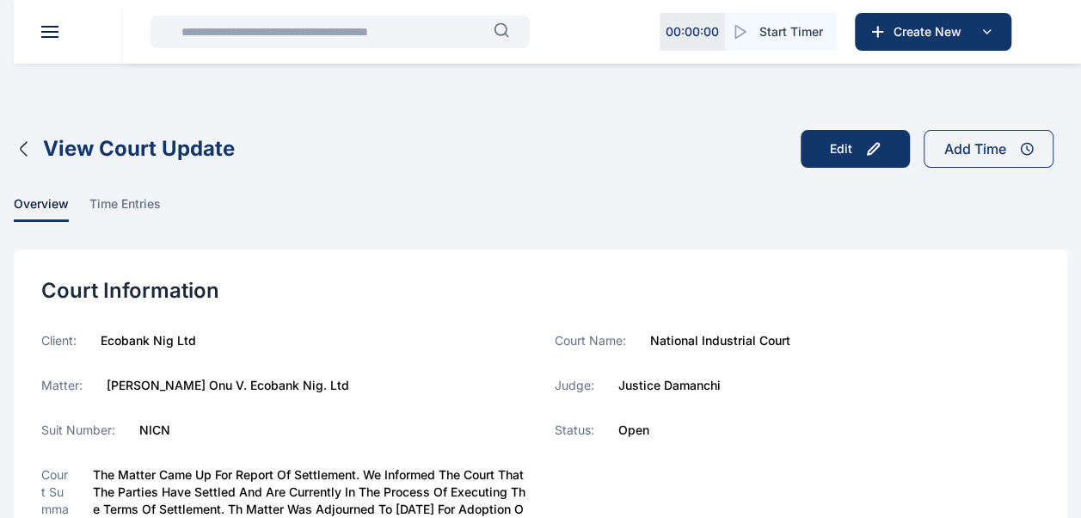
click at [22, 151] on icon "button" at bounding box center [24, 148] width 21 height 21
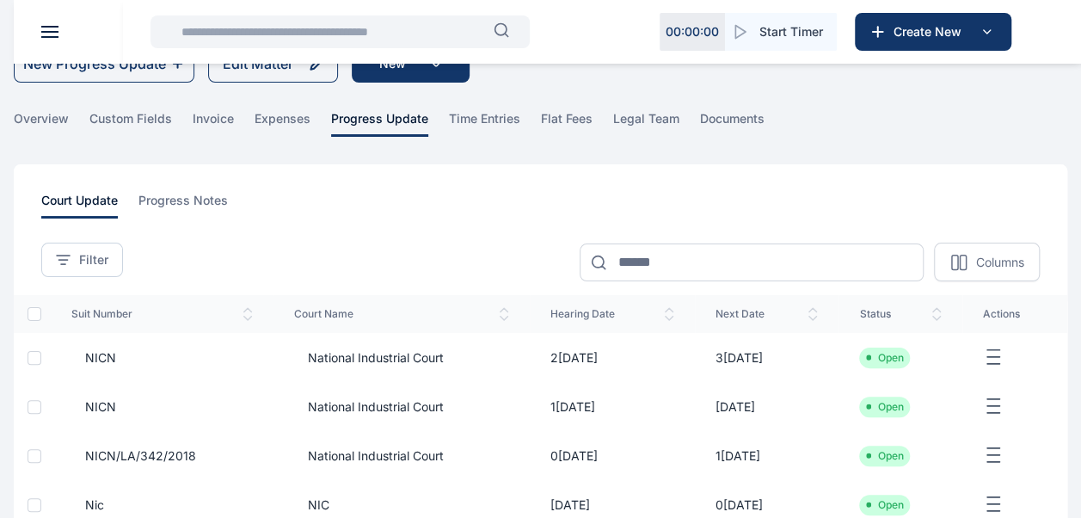
scroll to position [53, 0]
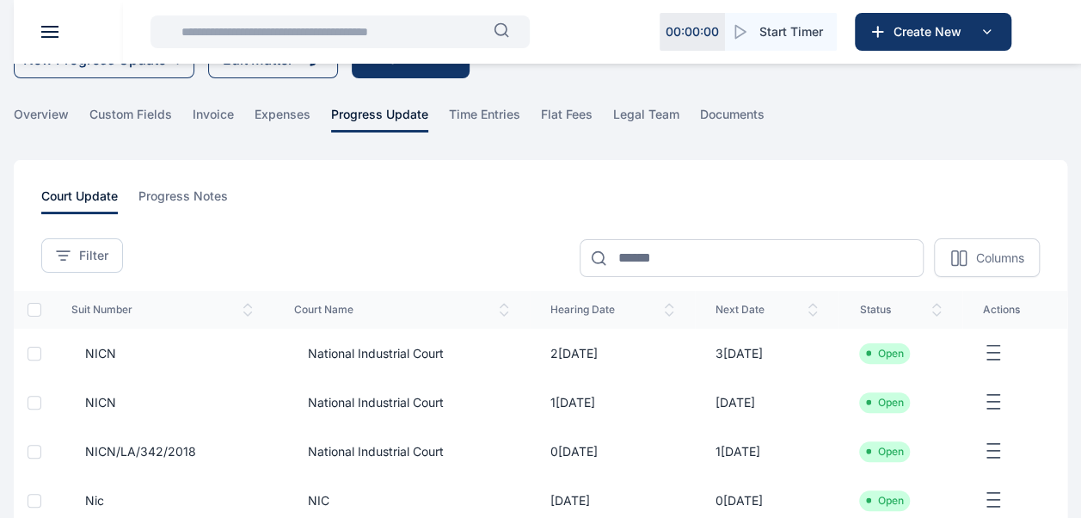
click at [553, 352] on td "27/11/2024" at bounding box center [612, 353] width 165 height 49
click at [193, 345] on span "NICN" at bounding box center [161, 353] width 181 height 17
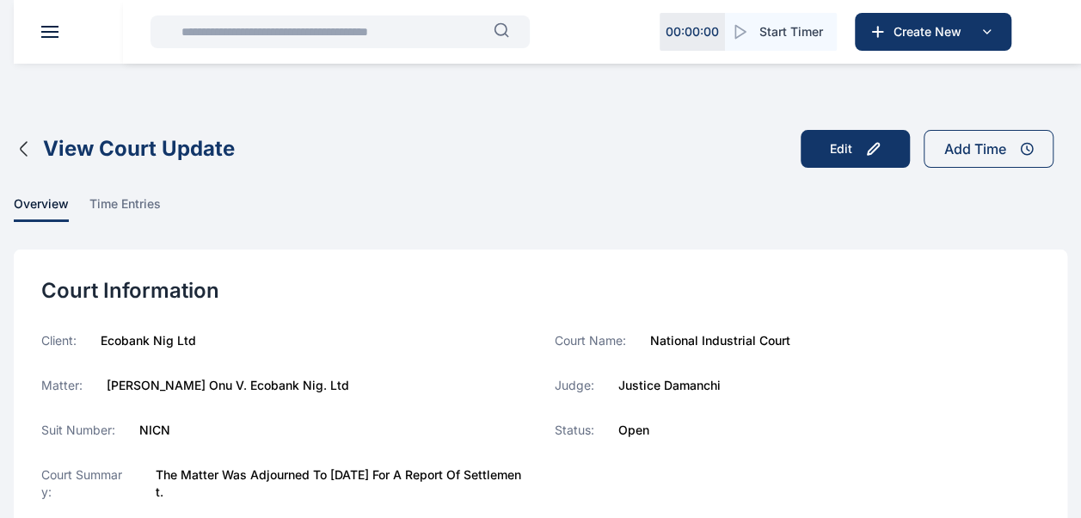
click at [22, 148] on icon "button" at bounding box center [24, 148] width 21 height 21
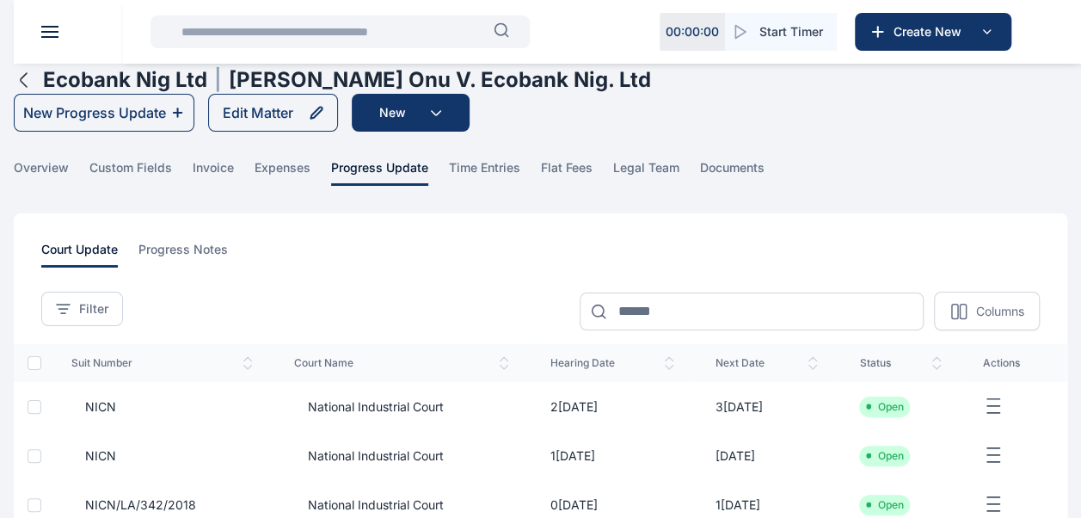
click at [332, 40] on input "text" at bounding box center [332, 32] width 323 height 34
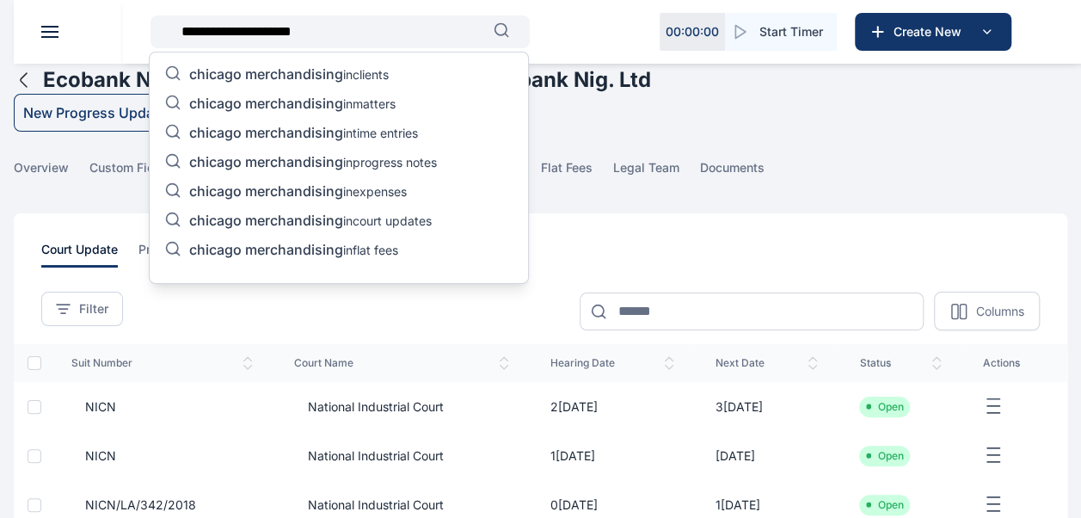
type input "**********"
click at [336, 98] on span "chicago merchandising" at bounding box center [266, 103] width 154 height 17
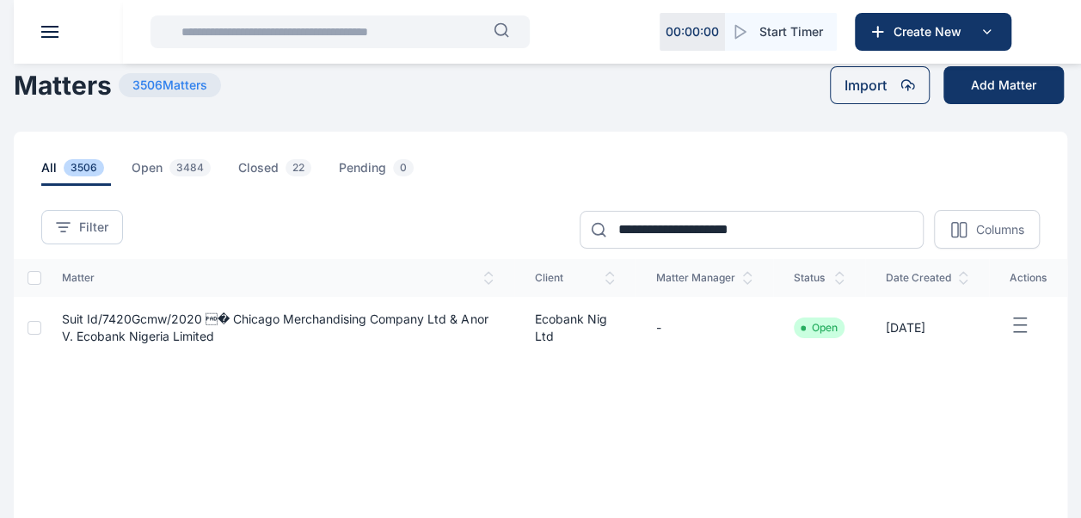
click at [274, 319] on span "Suit Id/7420Gcmw/2020 � Chicago Merchandising Company Ltd & Anor V. Ecobank Ni…" at bounding box center [275, 327] width 426 height 32
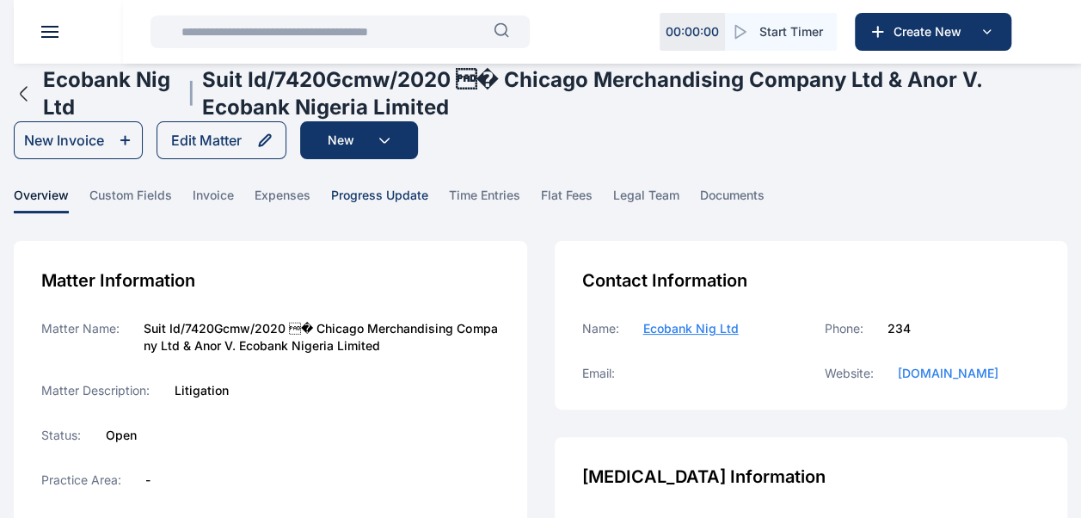
click at [365, 196] on span "progress update" at bounding box center [379, 200] width 97 height 27
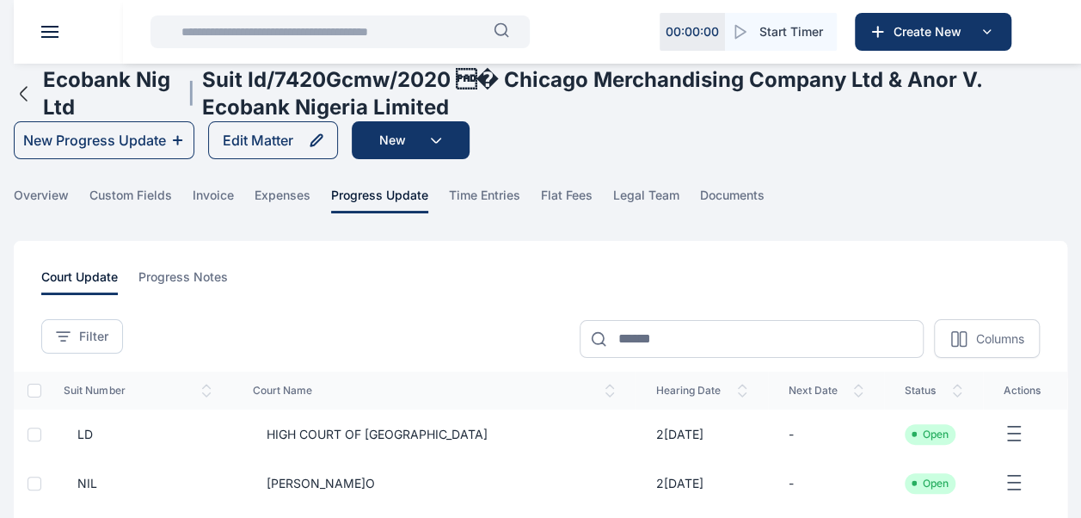
click at [310, 36] on input "text" at bounding box center [332, 32] width 323 height 34
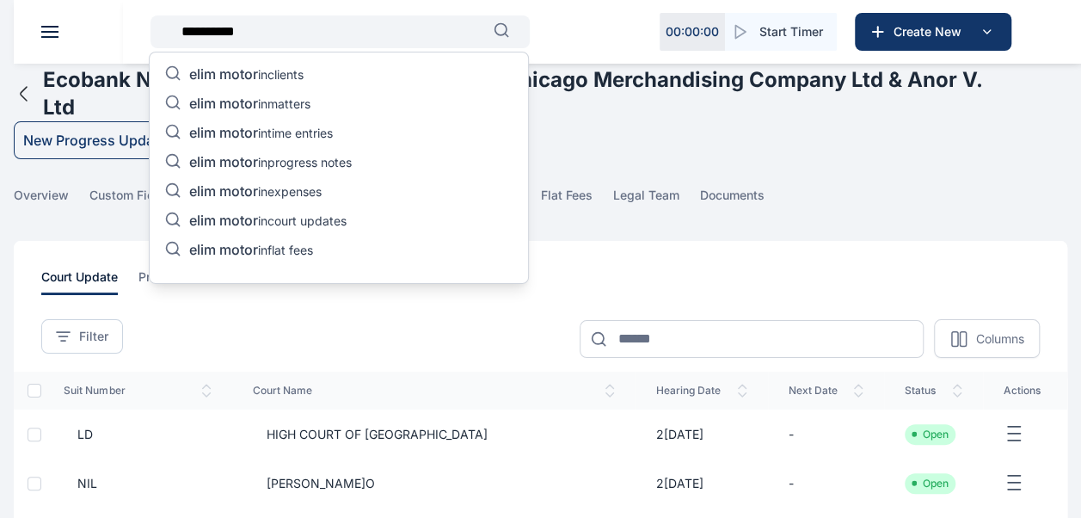
type input "**********"
click at [287, 99] on p "elim motor in matters" at bounding box center [249, 105] width 121 height 21
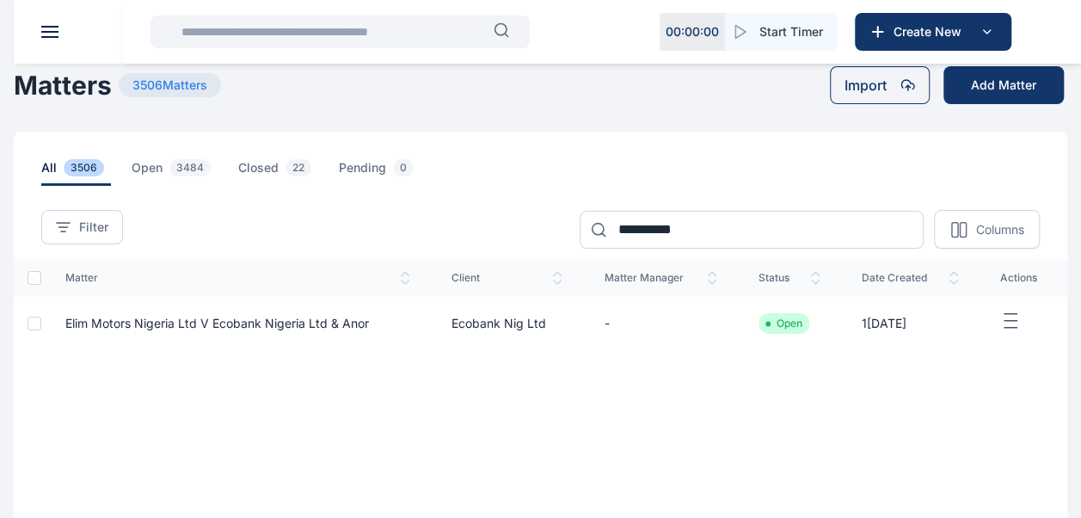
click at [113, 323] on span "Elim Motors Nigeria Ltd V Ecobank Nigeria Ltd & Anor" at bounding box center [217, 323] width 304 height 15
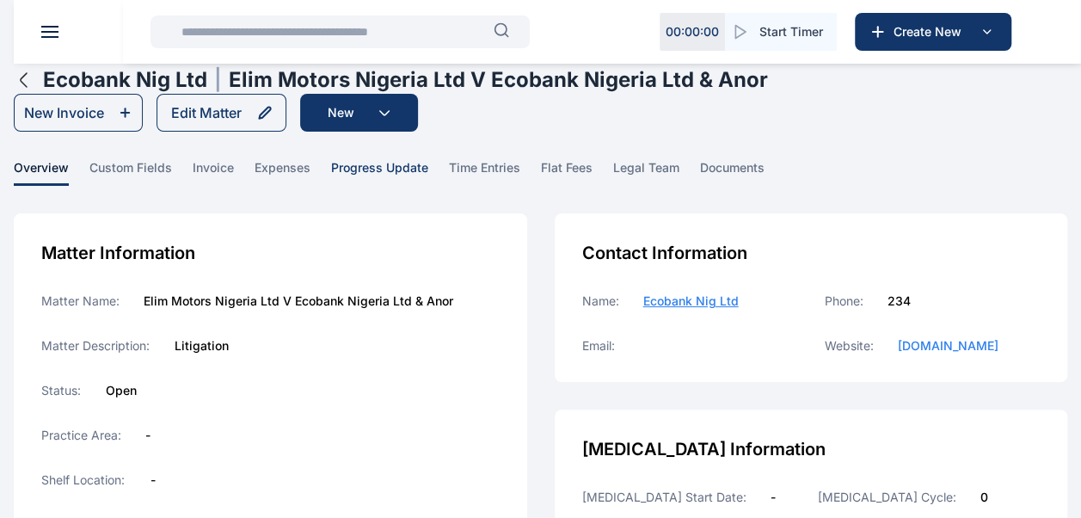
click at [380, 171] on span "progress update" at bounding box center [379, 172] width 97 height 27
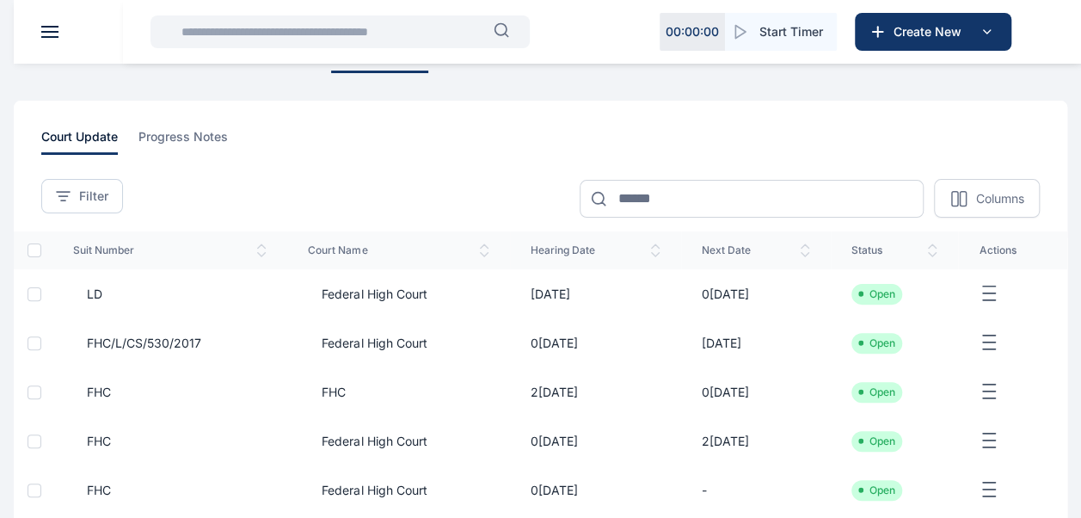
scroll to position [116, 0]
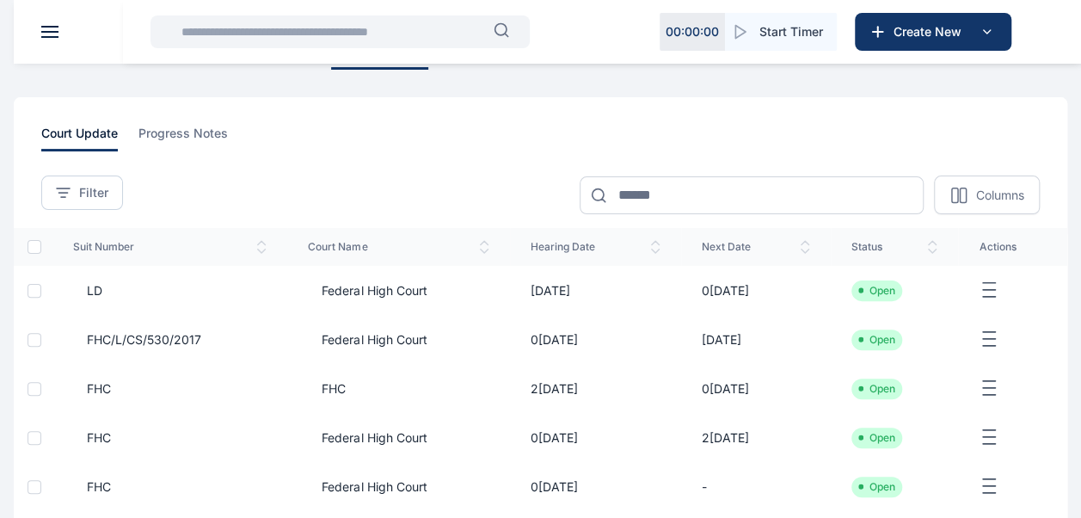
click at [570, 289] on td "06/06/2025" at bounding box center [595, 290] width 171 height 49
click at [178, 293] on span "LD" at bounding box center [169, 290] width 194 height 17
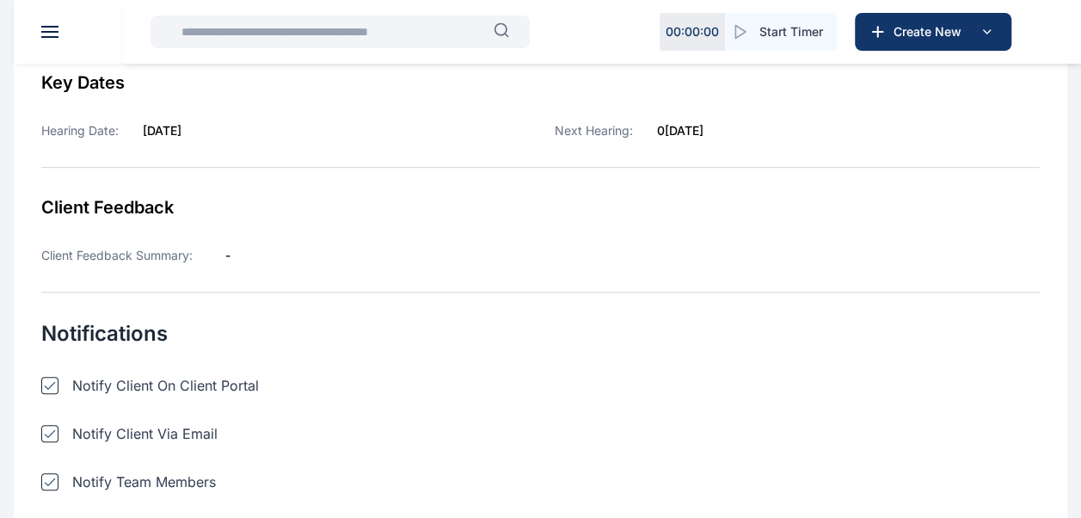
scroll to position [470, 0]
